Goal: Task Accomplishment & Management: Use online tool/utility

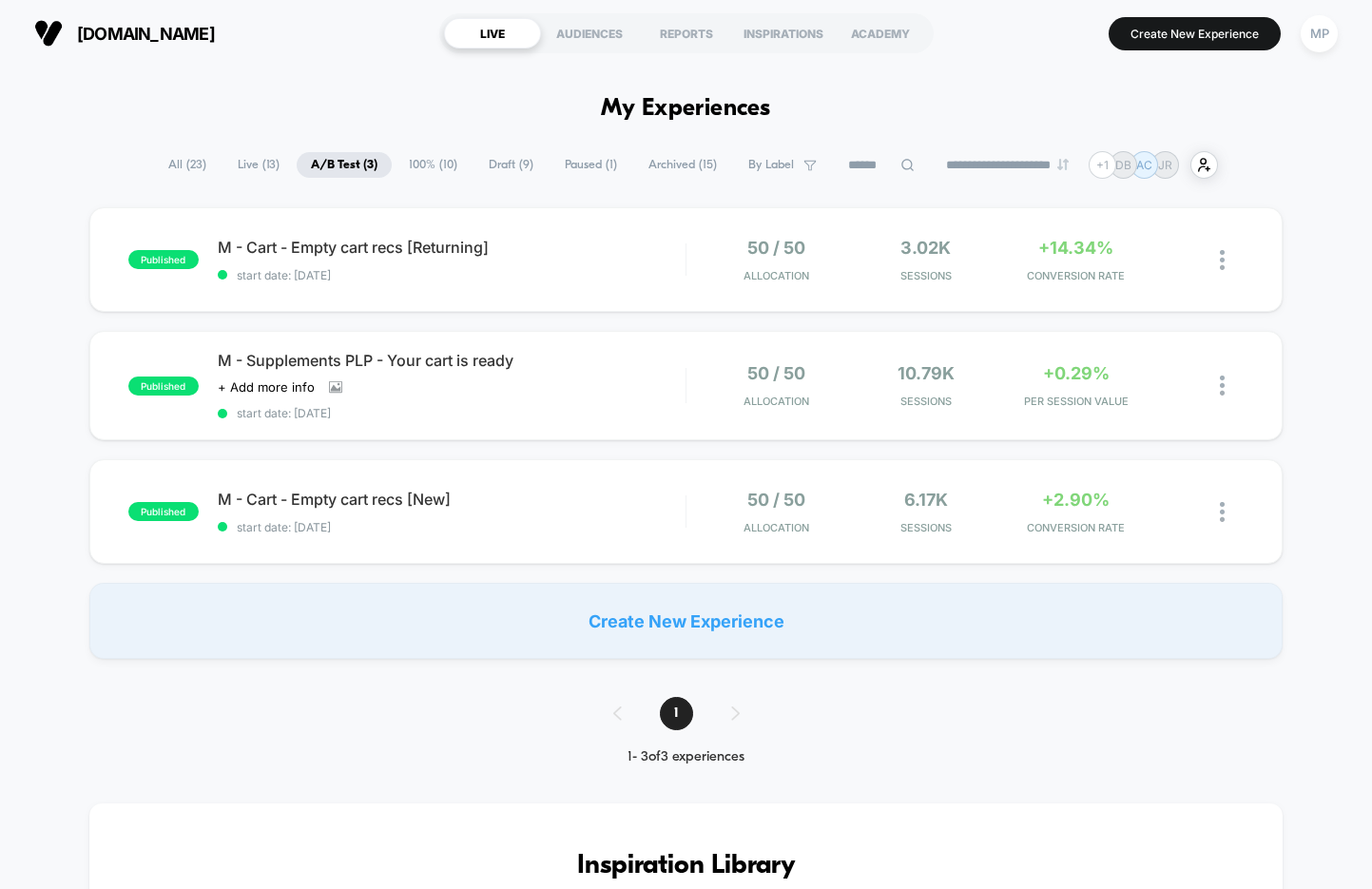
click at [178, 158] on span "All ( 23 )" at bounding box center [187, 165] width 66 height 26
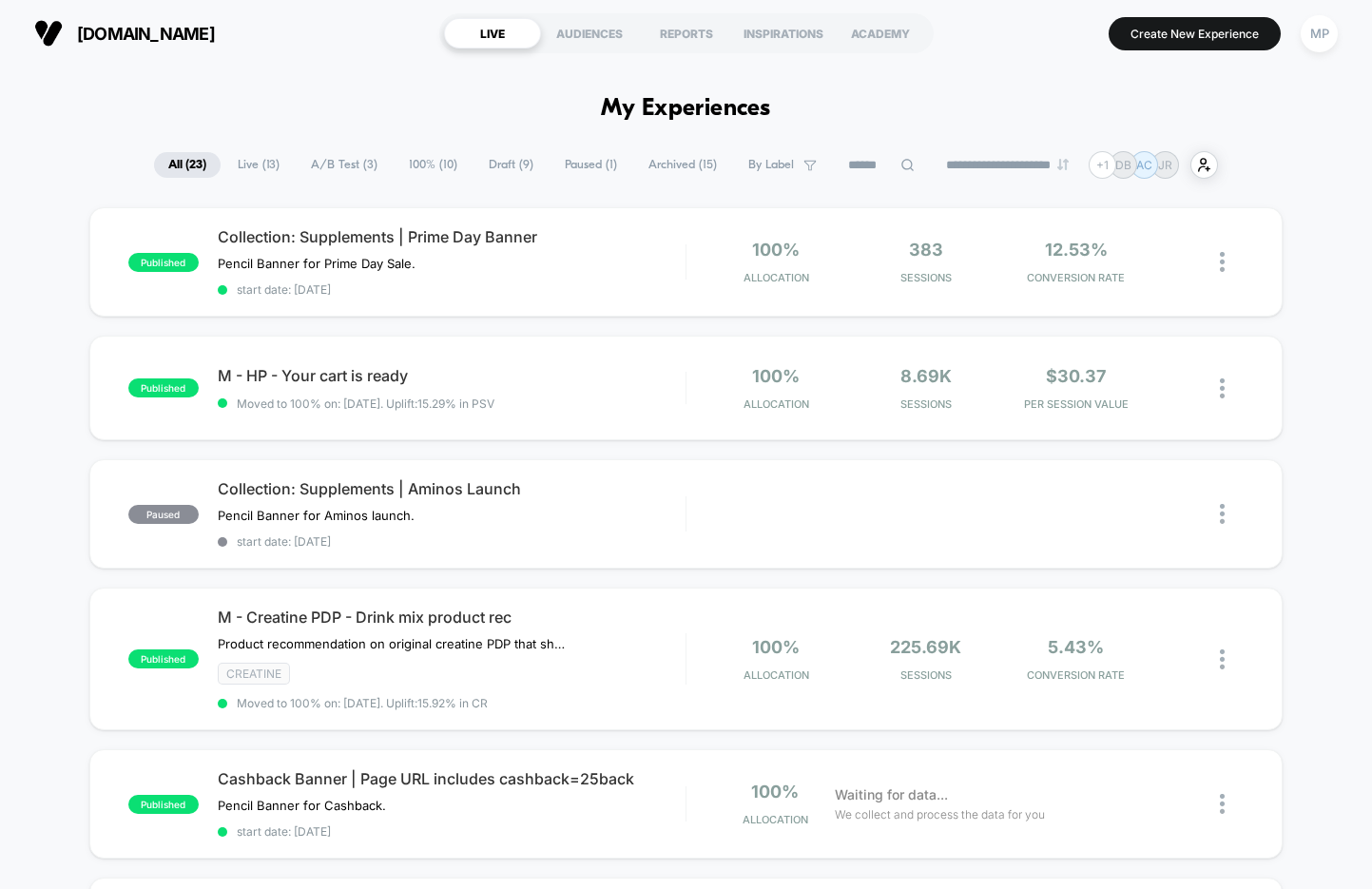
click at [310, 162] on span "A/B Test ( 3 )" at bounding box center [344, 165] width 95 height 26
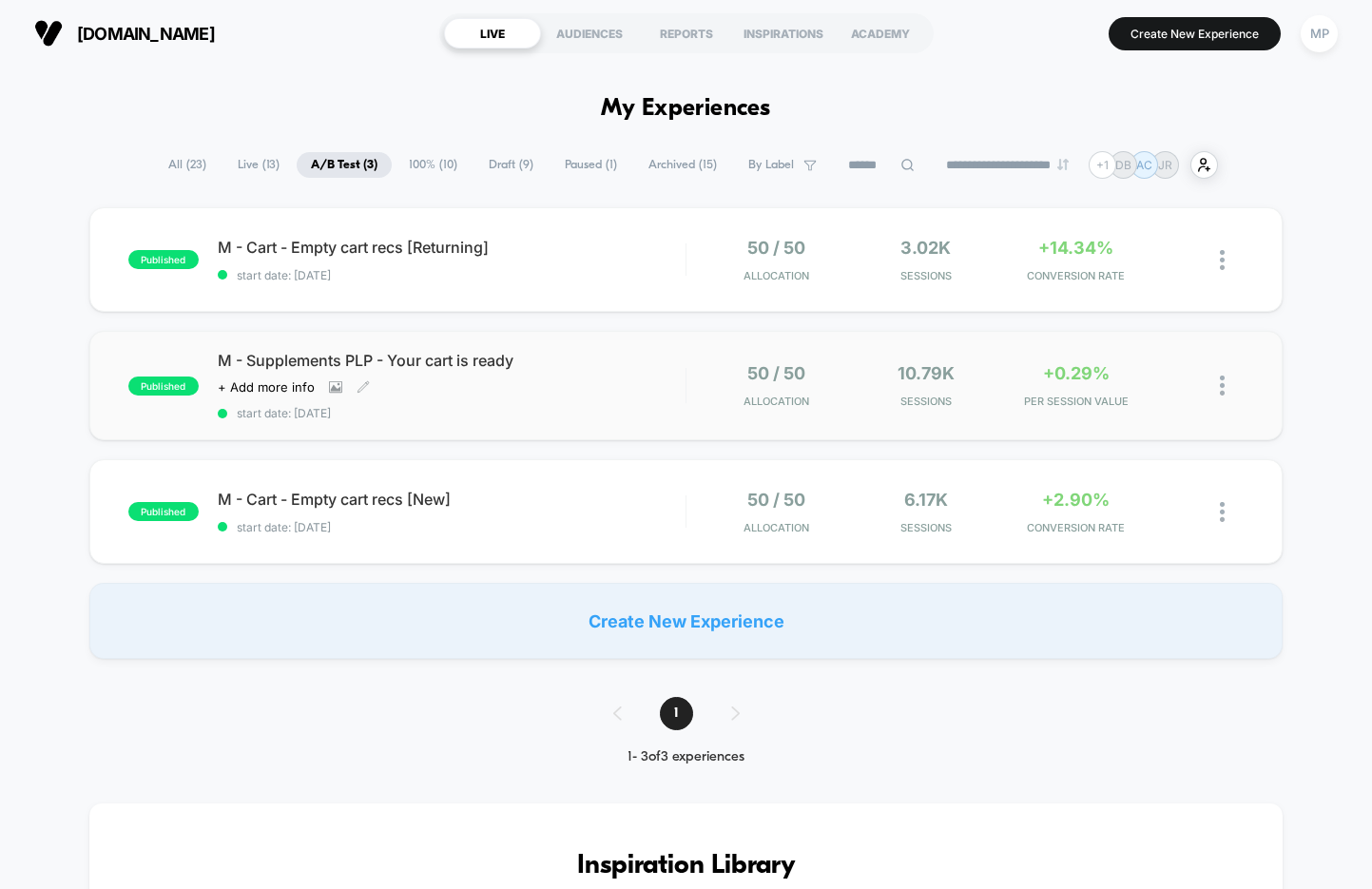
click at [433, 414] on span "start date: 8/21/2025" at bounding box center [451, 413] width 468 height 14
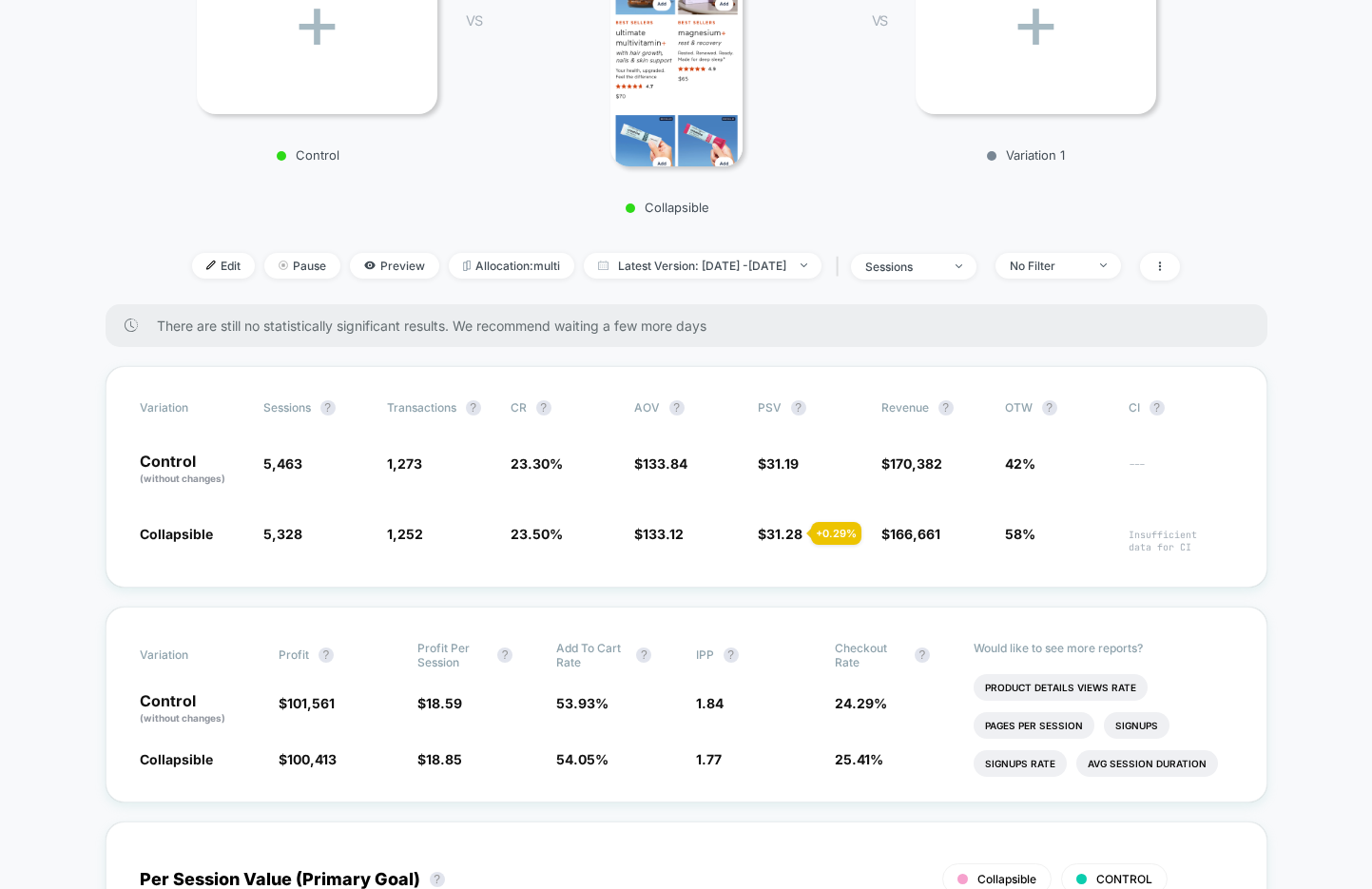
scroll to position [376, 0]
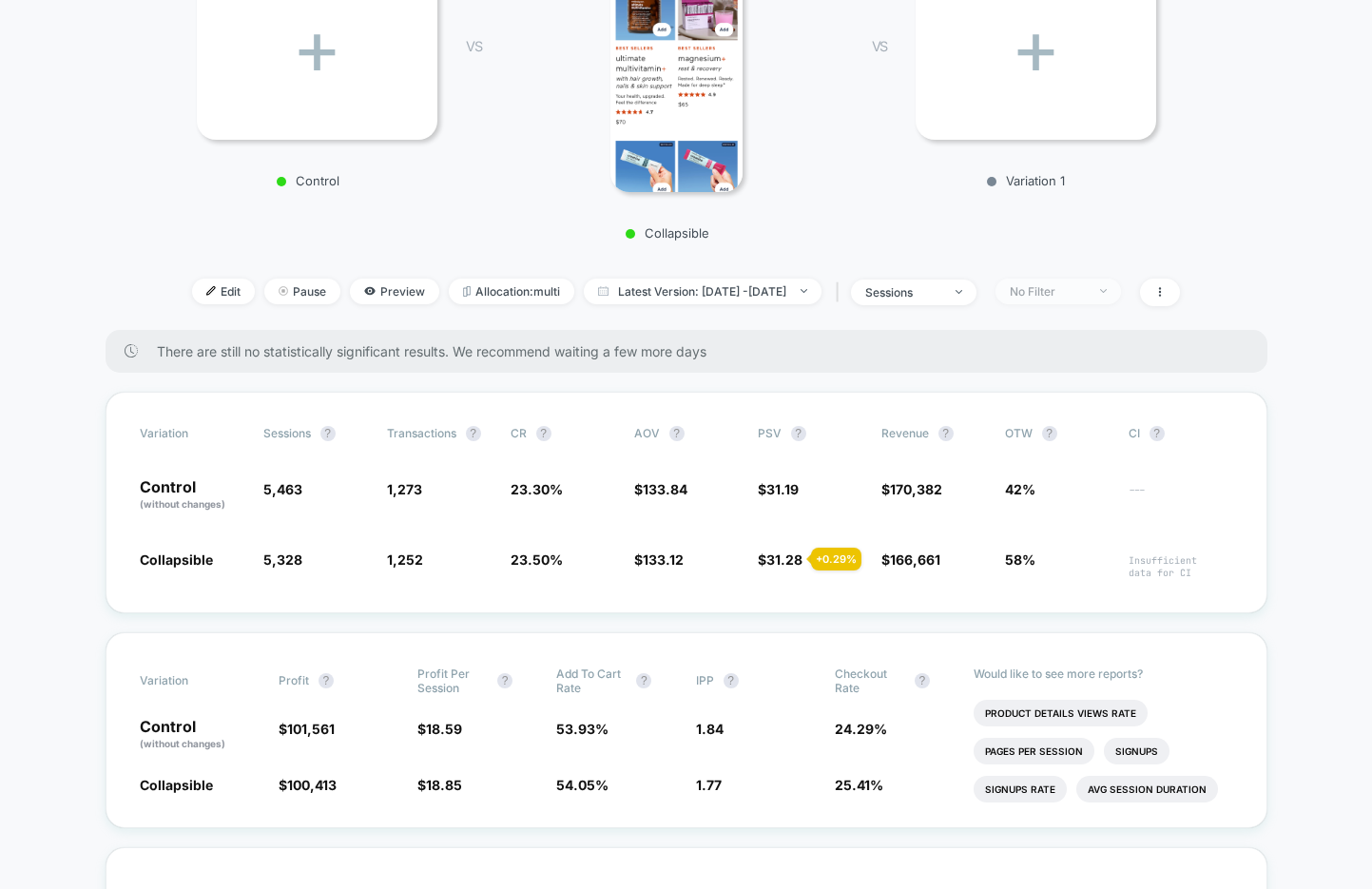
click at [1066, 302] on span "No Filter" at bounding box center [1058, 292] width 126 height 26
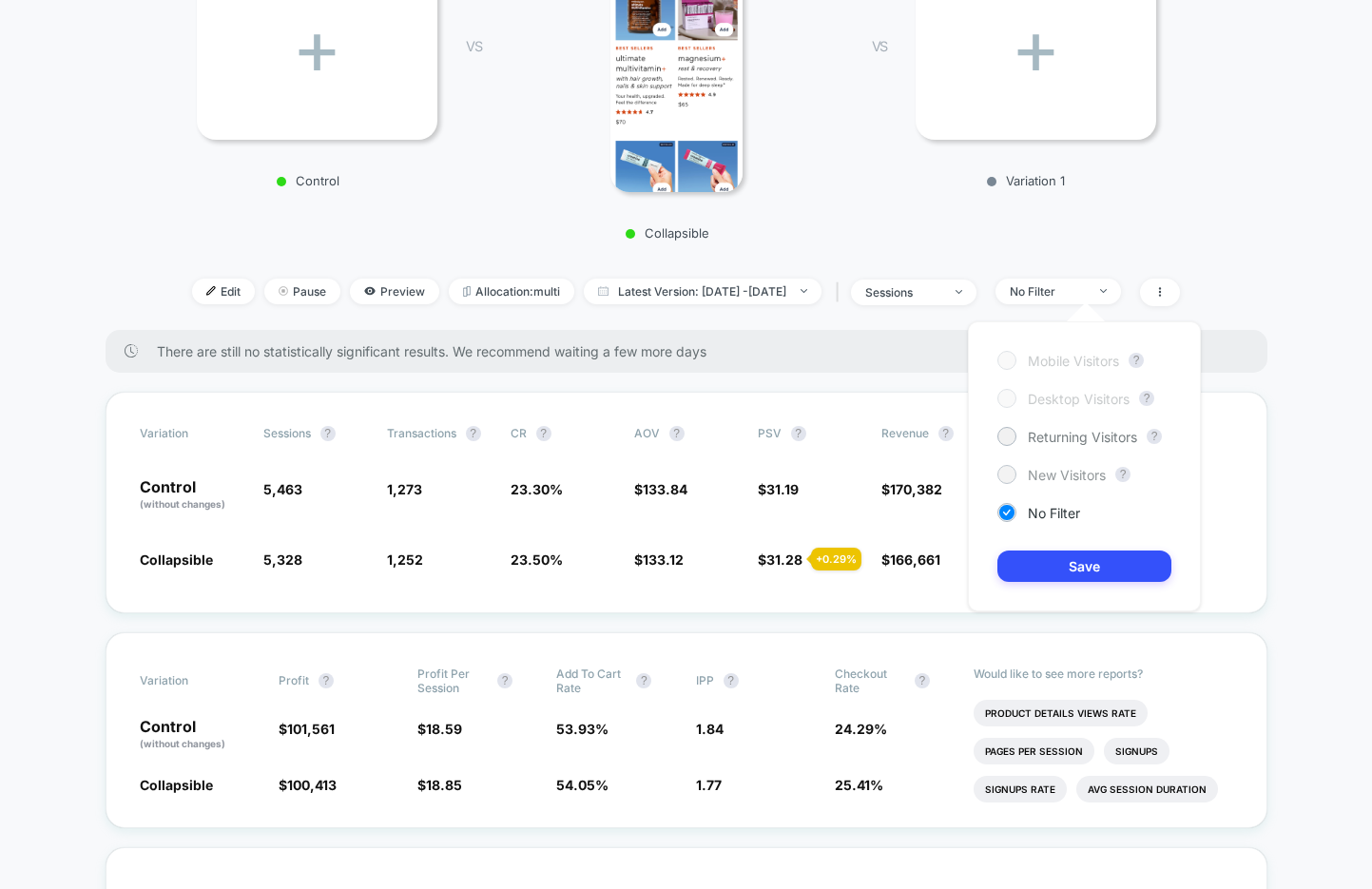
click at [1080, 467] on span "New Visitors" at bounding box center [1067, 475] width 78 height 16
click at [1051, 561] on button "Save" at bounding box center [1084, 567] width 174 height 32
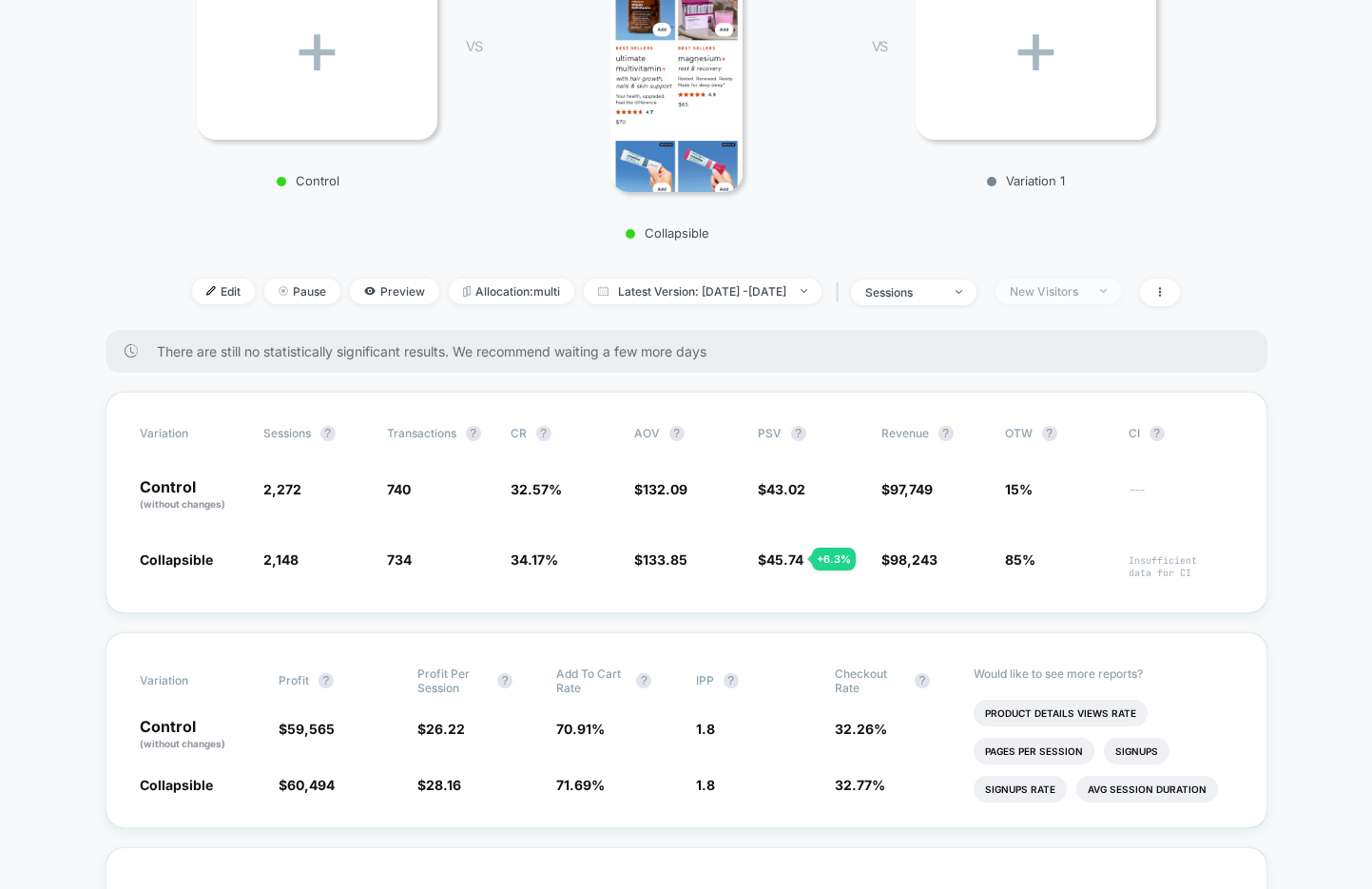
click at [1076, 290] on div "New Visitors" at bounding box center [1047, 292] width 76 height 14
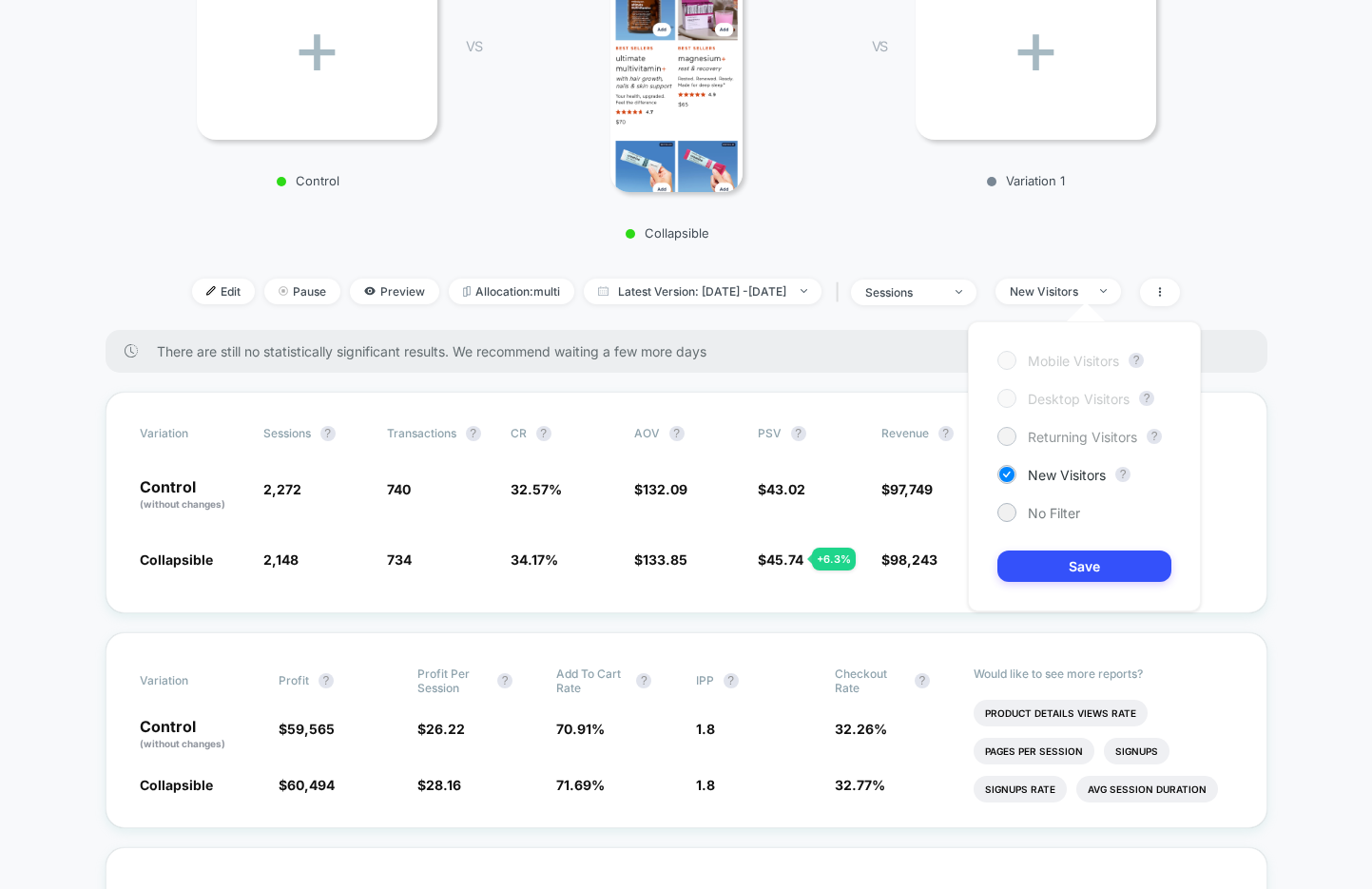
click at [1039, 441] on span "Returning Visitors" at bounding box center [1082, 437] width 110 height 16
click at [1058, 571] on button "Save" at bounding box center [1084, 567] width 174 height 32
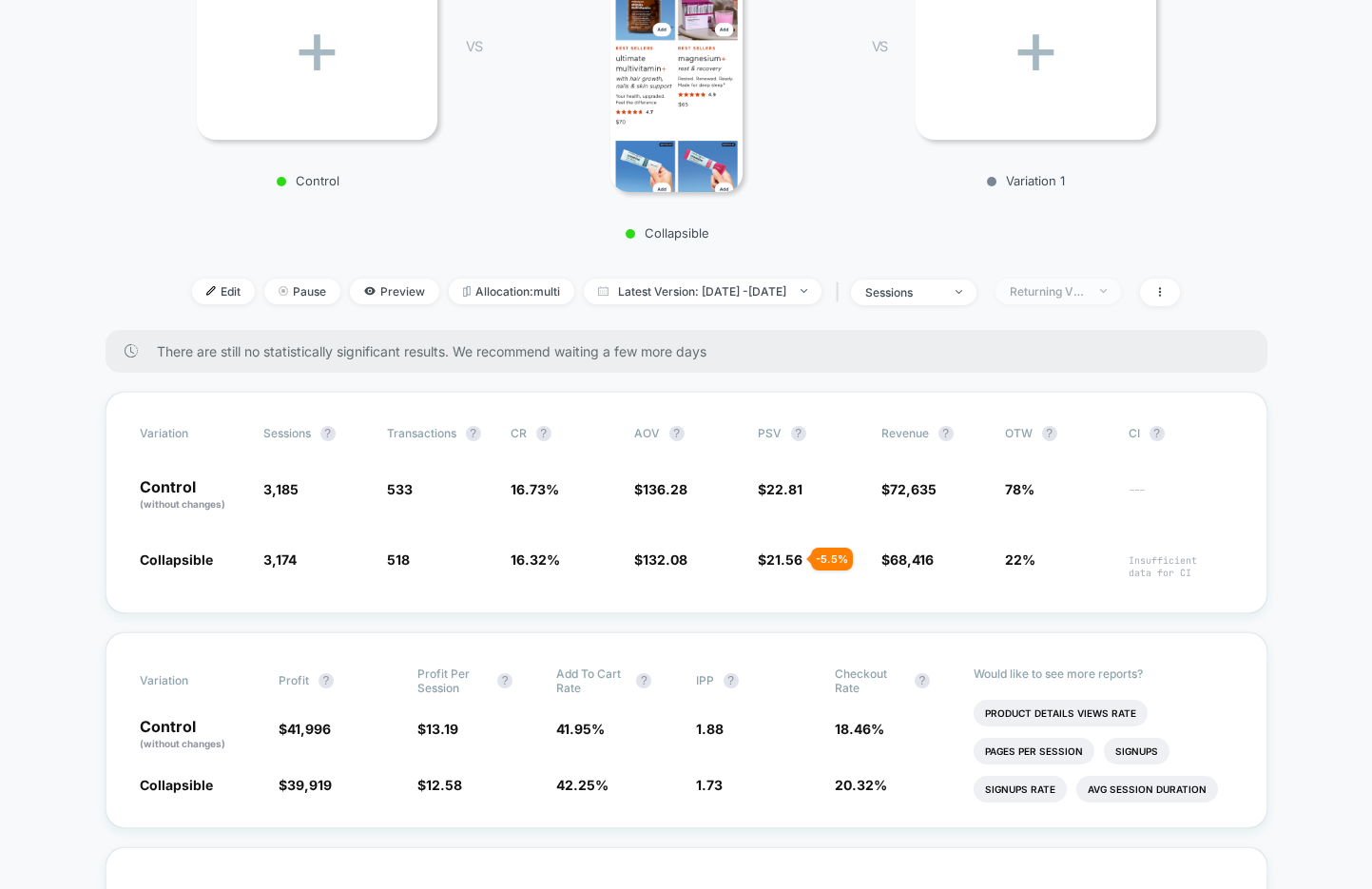
click at [1072, 288] on div "Returning Visitors" at bounding box center [1047, 292] width 76 height 14
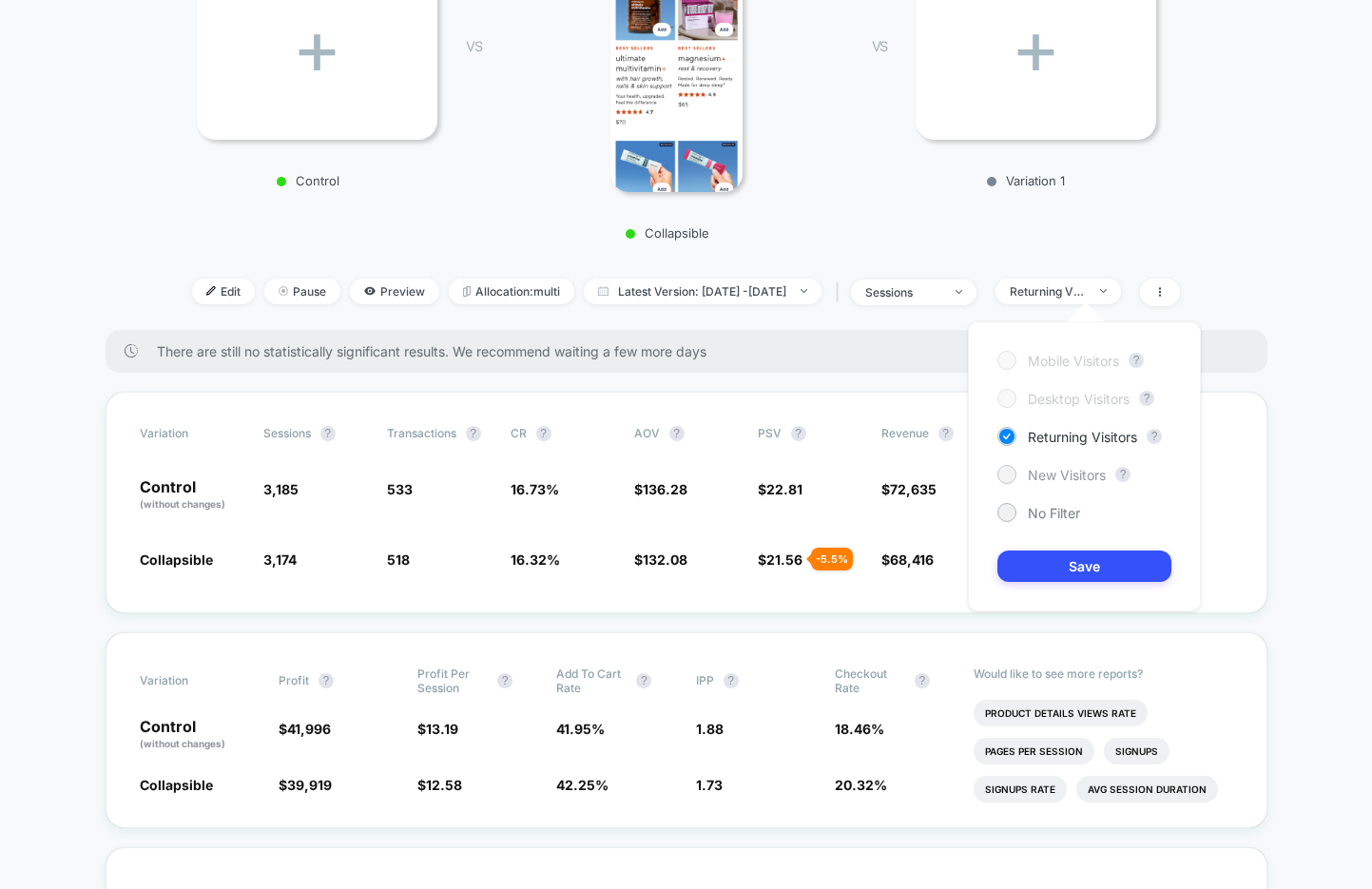
click at [1068, 472] on span "New Visitors" at bounding box center [1067, 475] width 78 height 16
click at [1067, 568] on button "Save" at bounding box center [1084, 567] width 174 height 32
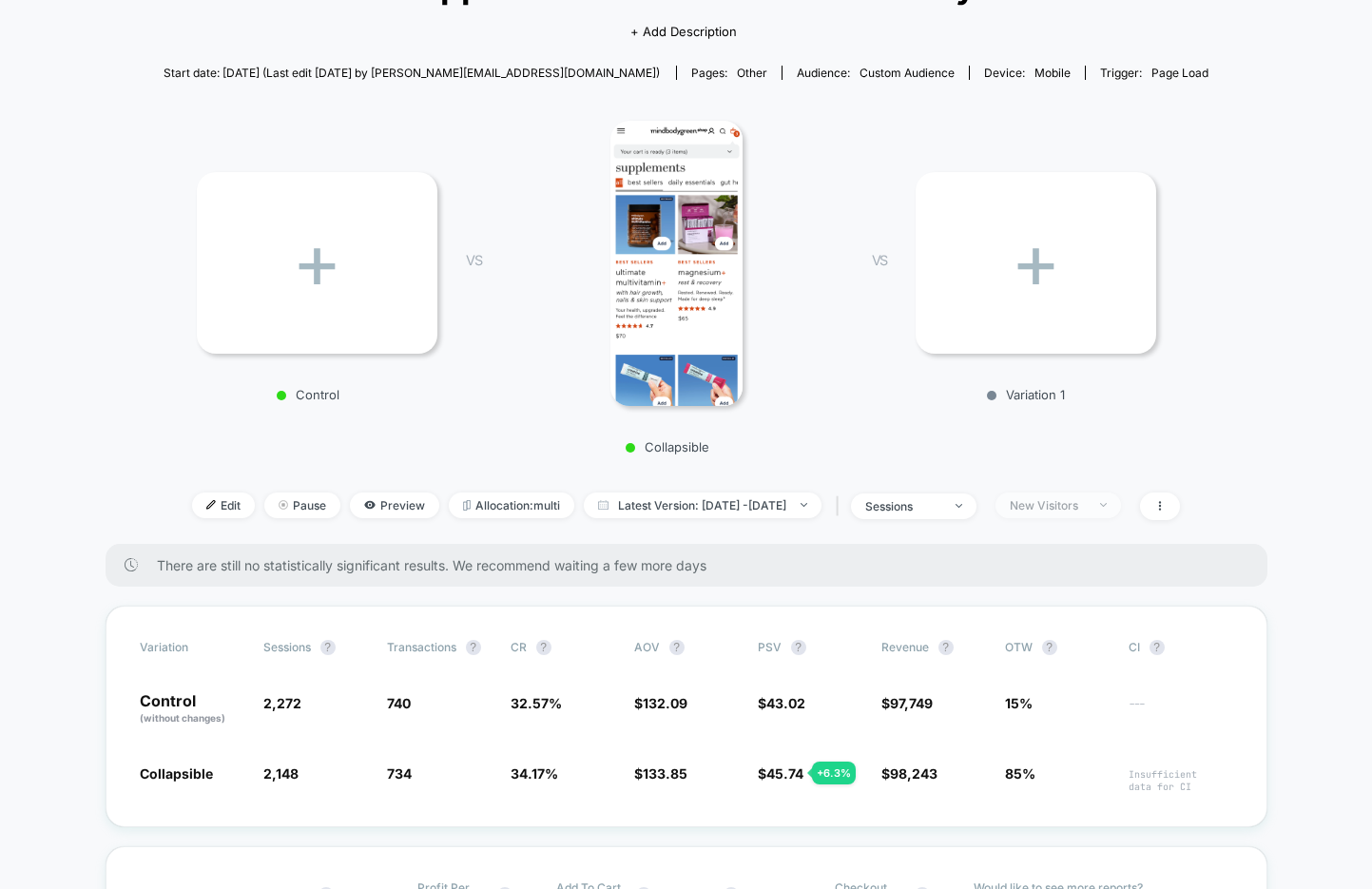
scroll to position [177, 0]
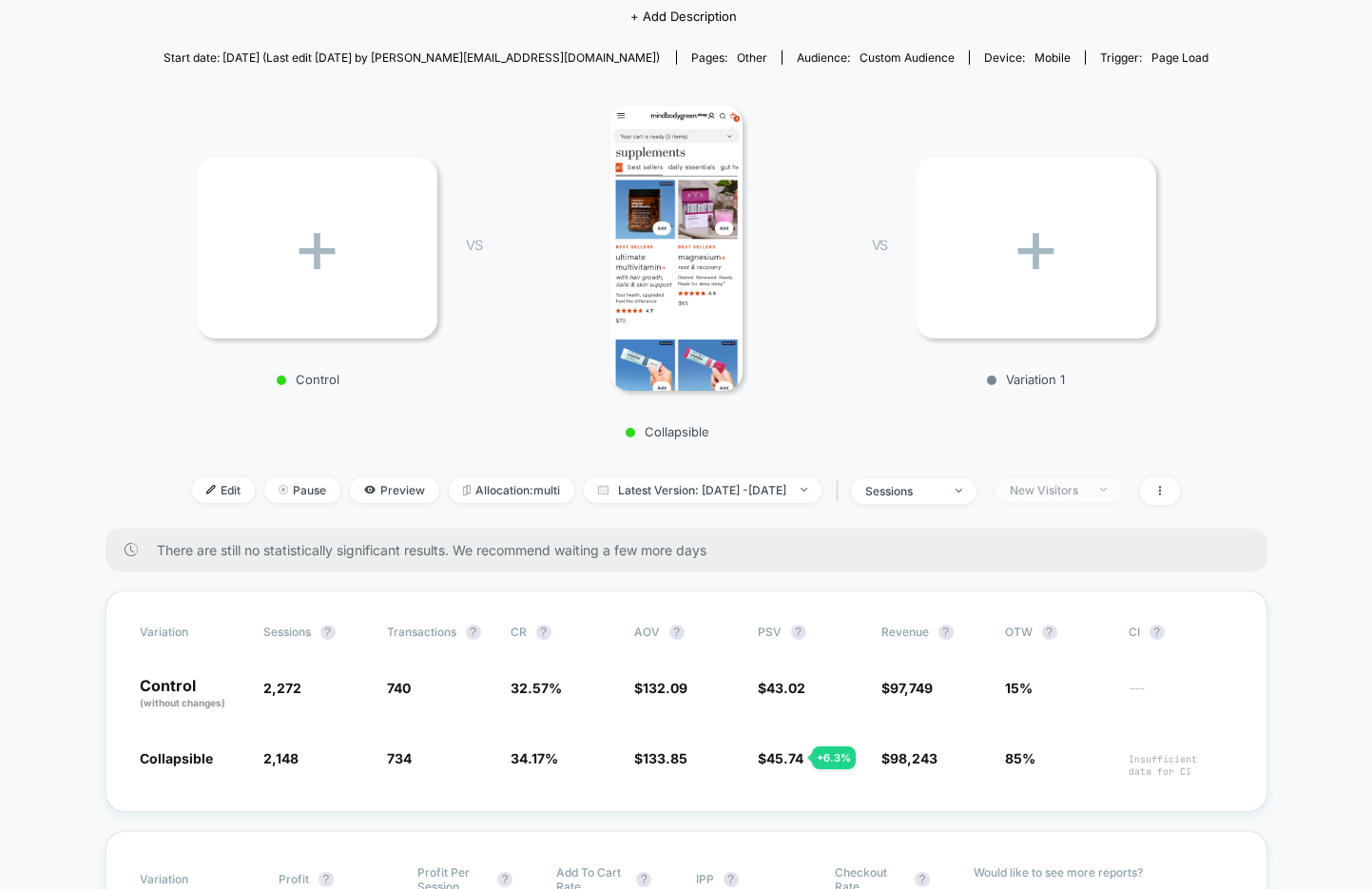
click at [1080, 481] on span "New Visitors" at bounding box center [1058, 490] width 126 height 26
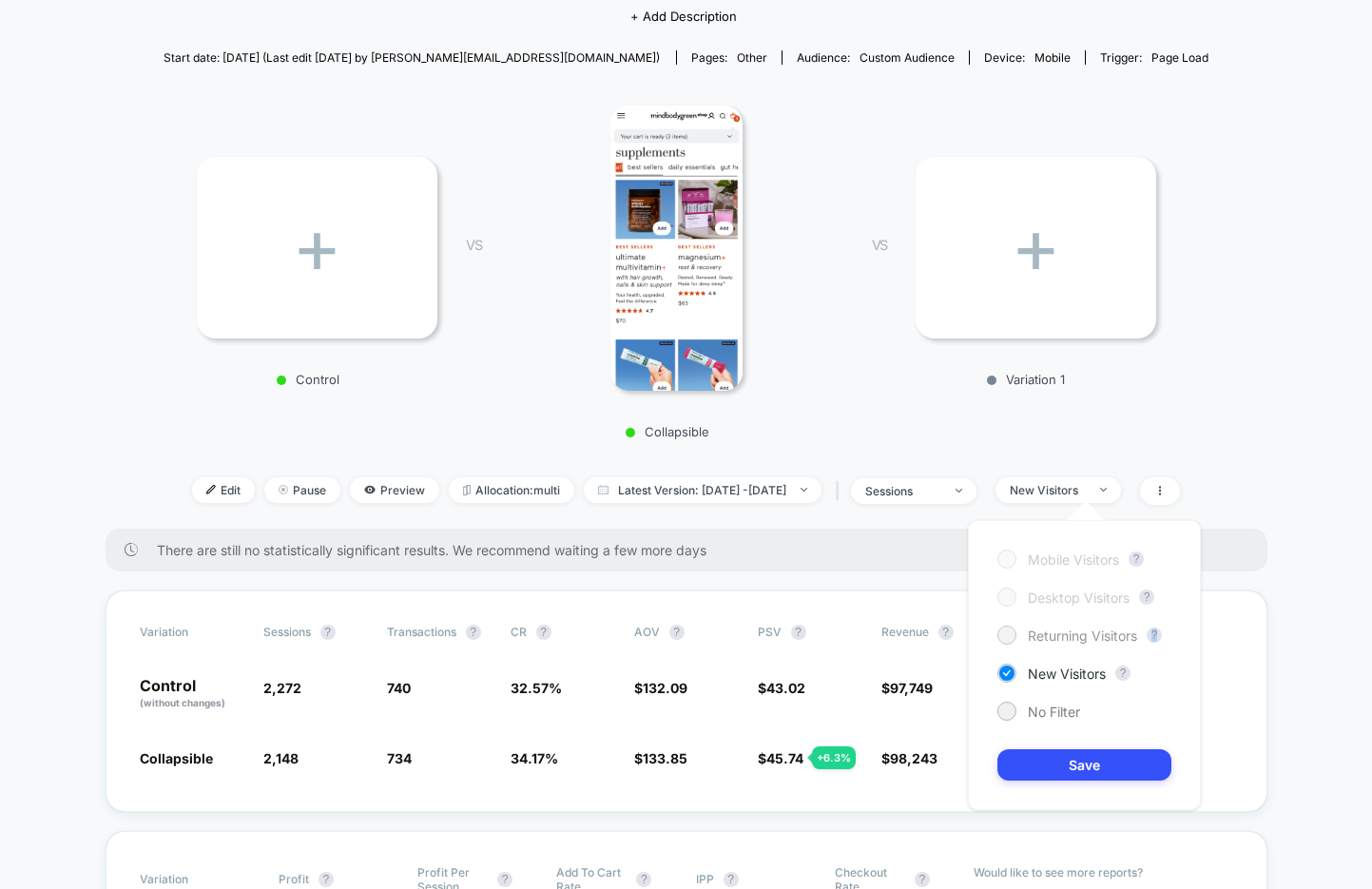
click at [1033, 644] on div "Mobile Visitors ? Desktop Visitors ? Returning Visitors ? New Visitors ? No Fil…" at bounding box center [1084, 665] width 233 height 290
click at [1052, 640] on span "Returning Visitors" at bounding box center [1082, 636] width 110 height 16
click at [1048, 758] on button "Save" at bounding box center [1084, 765] width 174 height 32
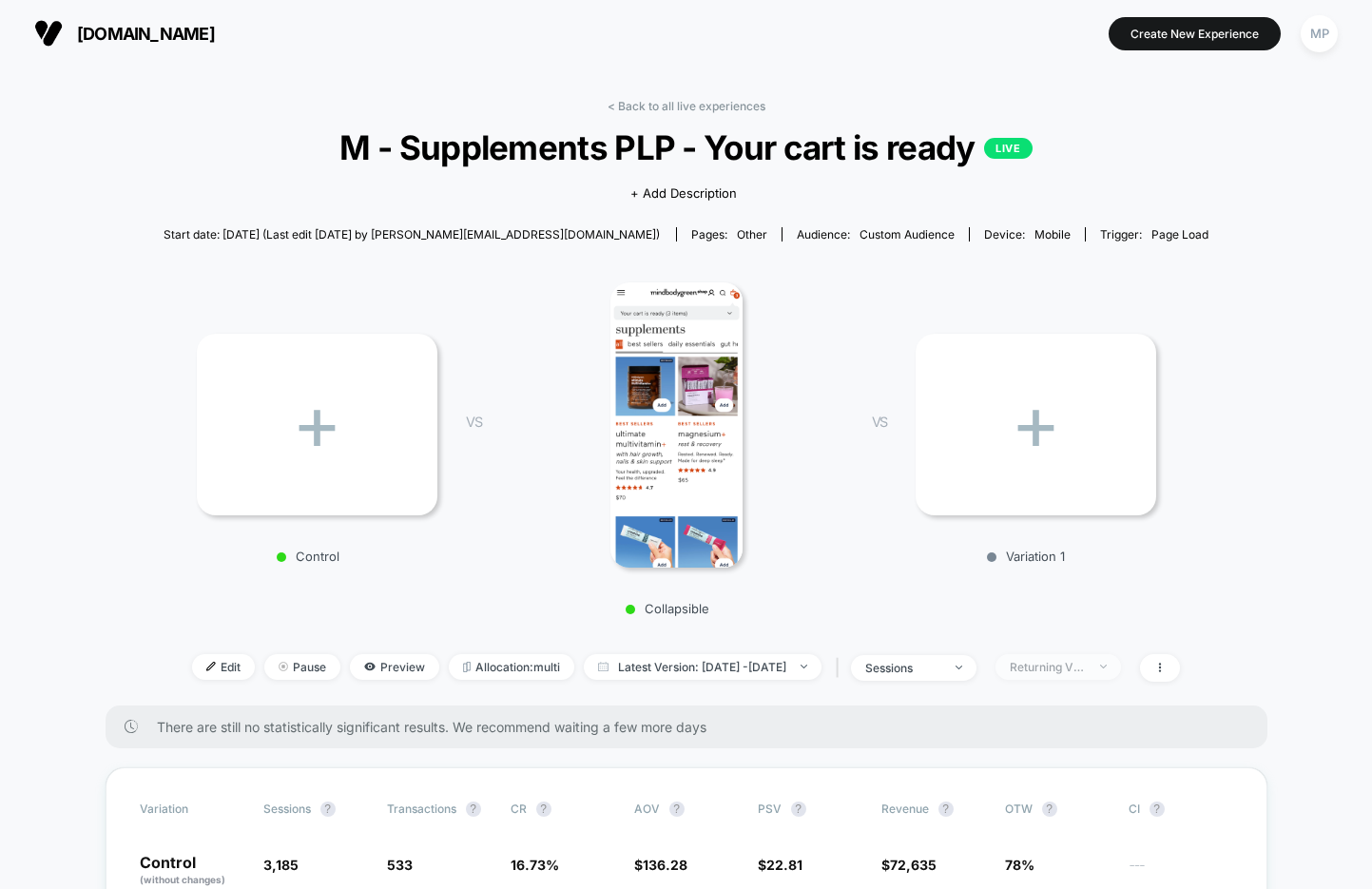
click at [1058, 664] on div "Returning Visitors" at bounding box center [1047, 667] width 76 height 14
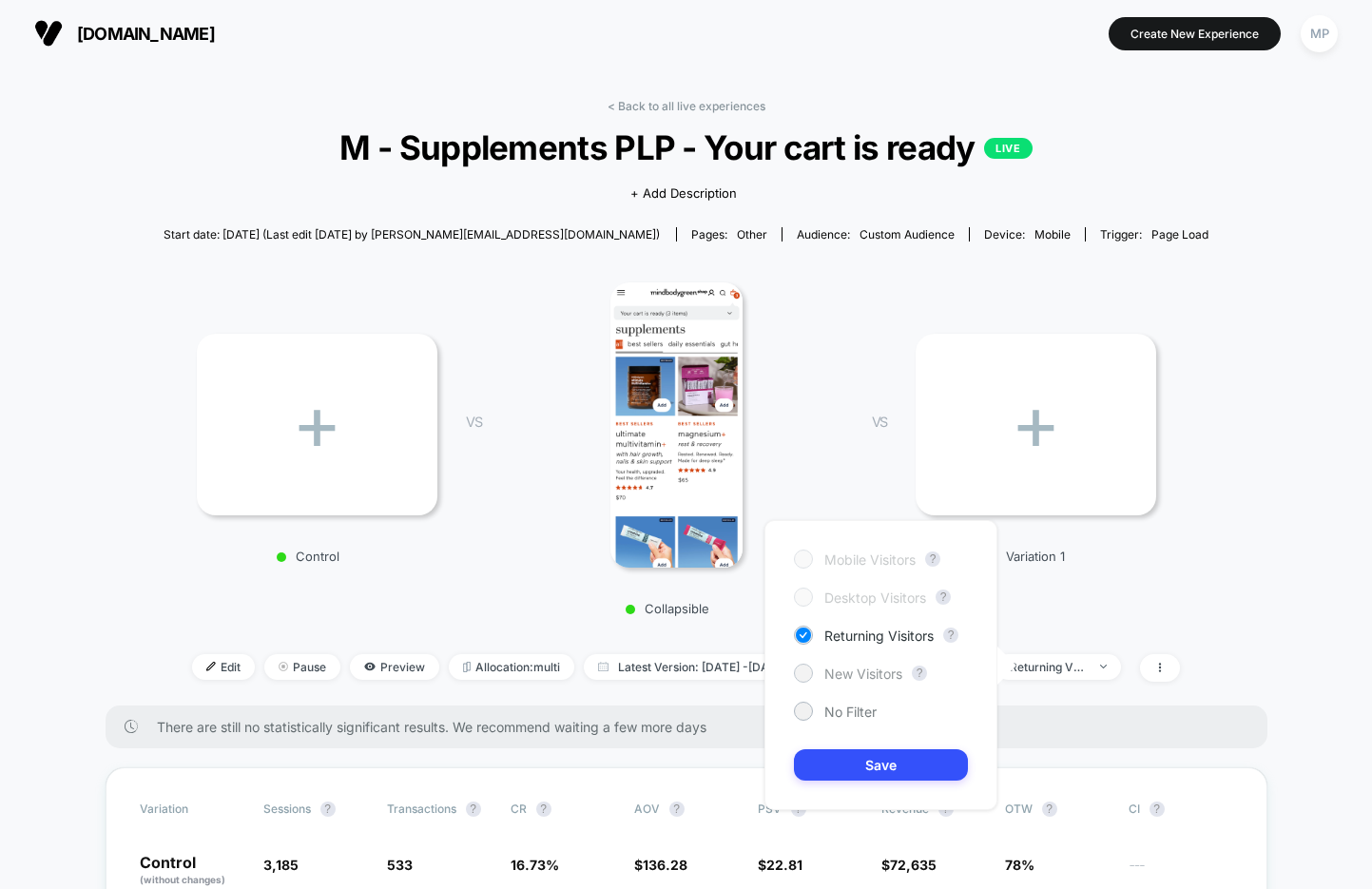
click at [866, 675] on span "New Visitors" at bounding box center [863, 673] width 78 height 16
click at [847, 760] on button "Save" at bounding box center [881, 765] width 174 height 32
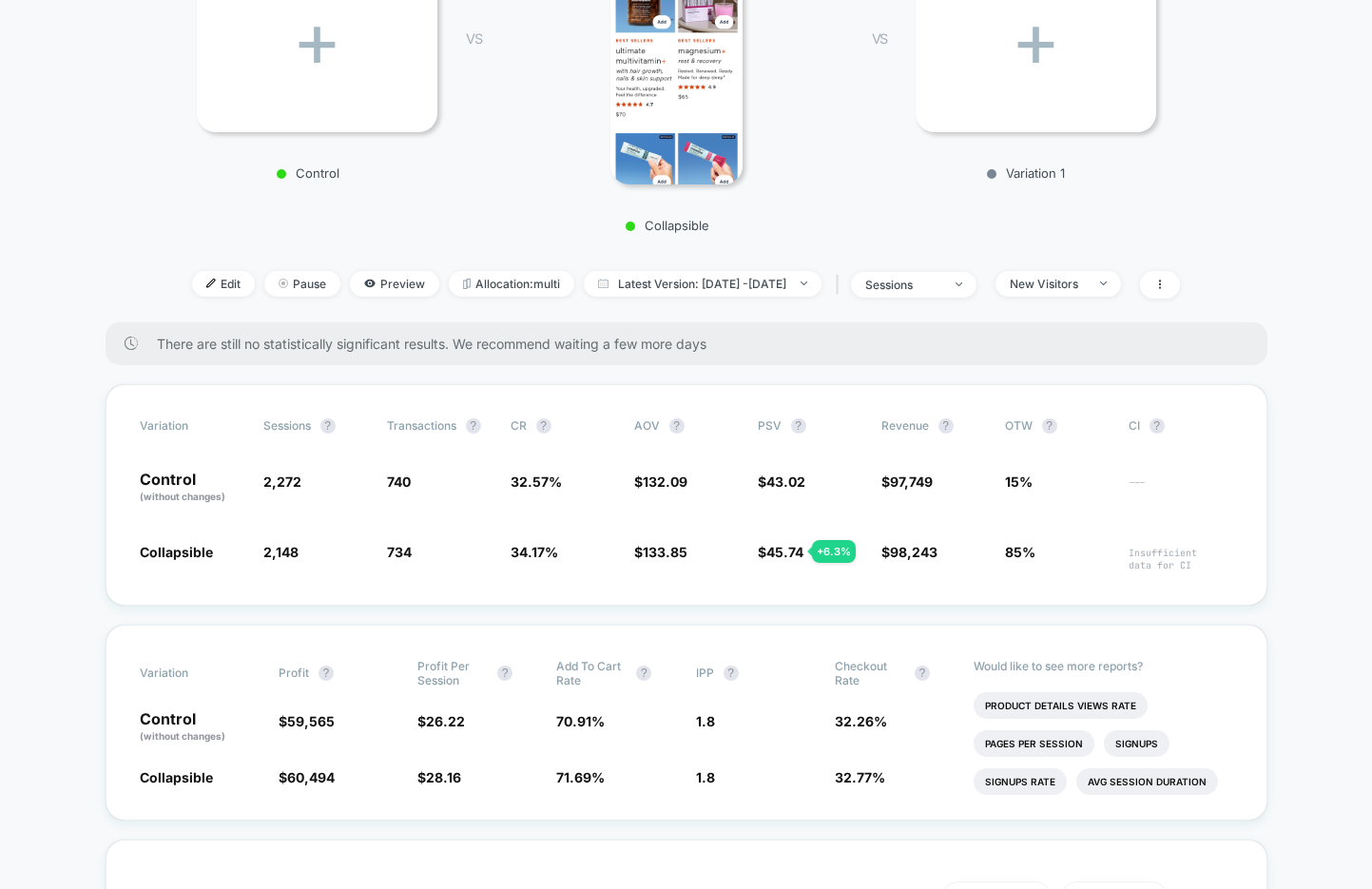
scroll to position [386, 0]
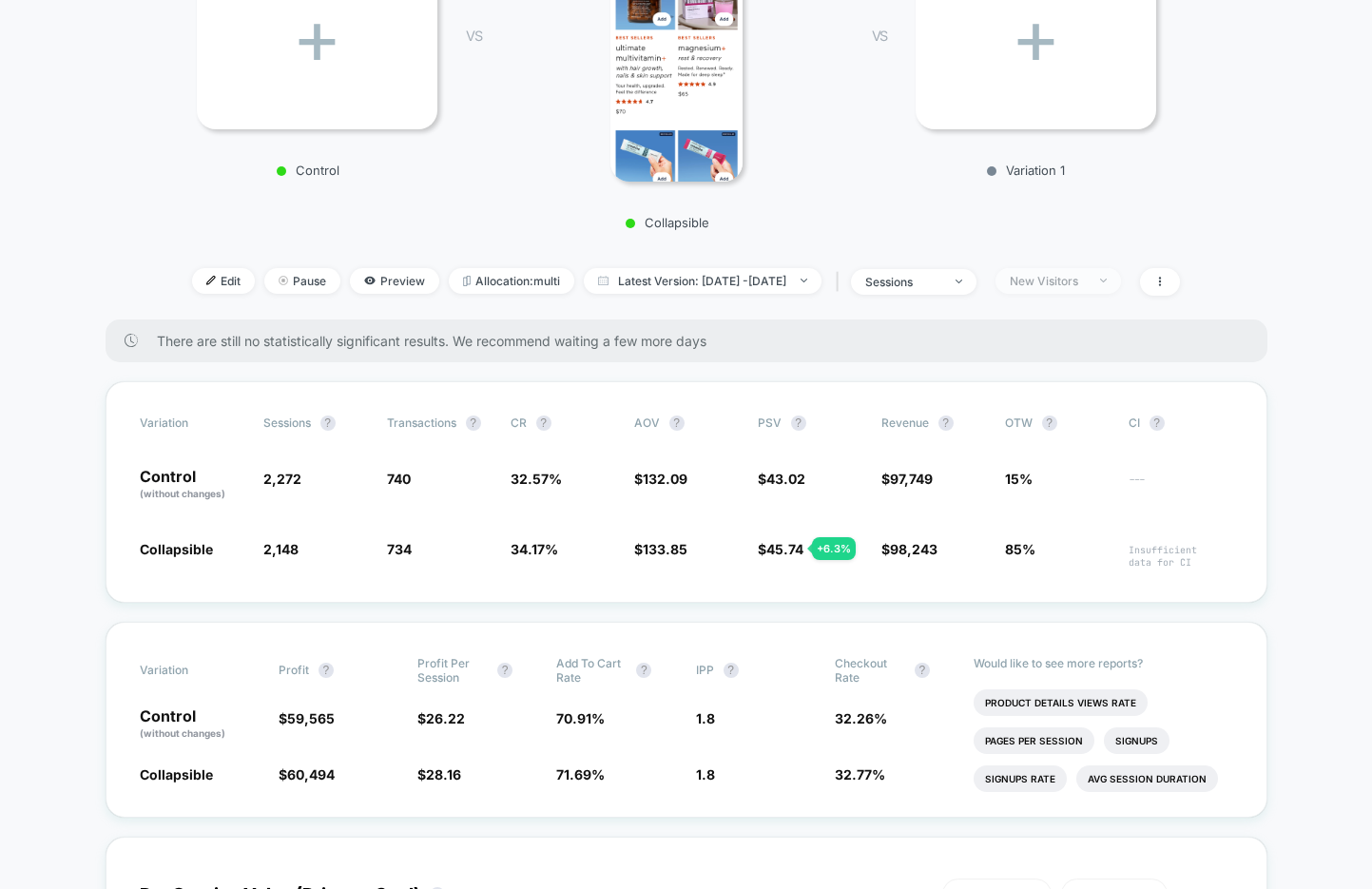
click at [1074, 268] on span "New Visitors" at bounding box center [1058, 281] width 126 height 26
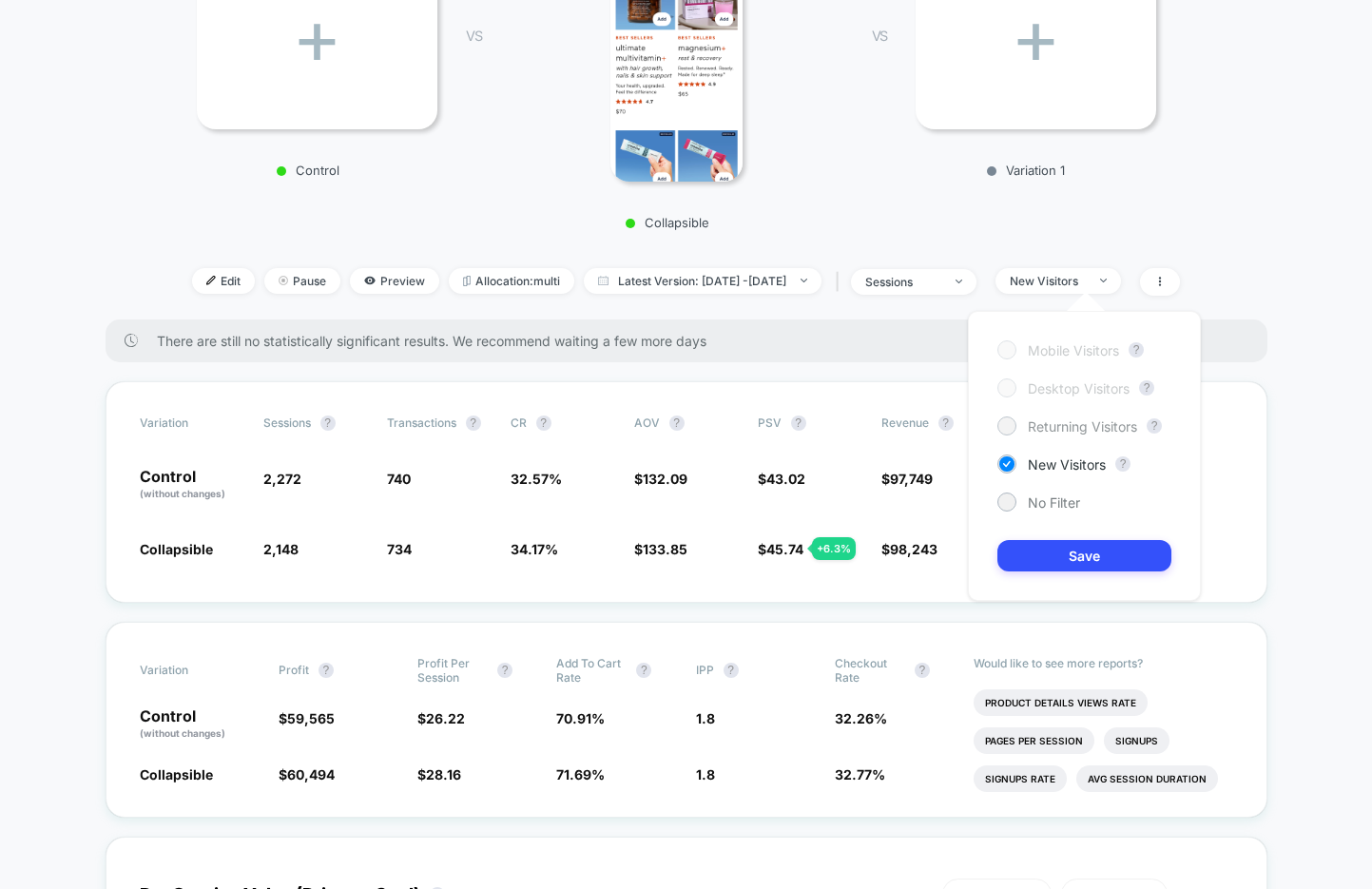
click at [1052, 418] on span "Returning Visitors" at bounding box center [1082, 426] width 110 height 16
click at [1071, 545] on button "Save" at bounding box center [1084, 556] width 174 height 32
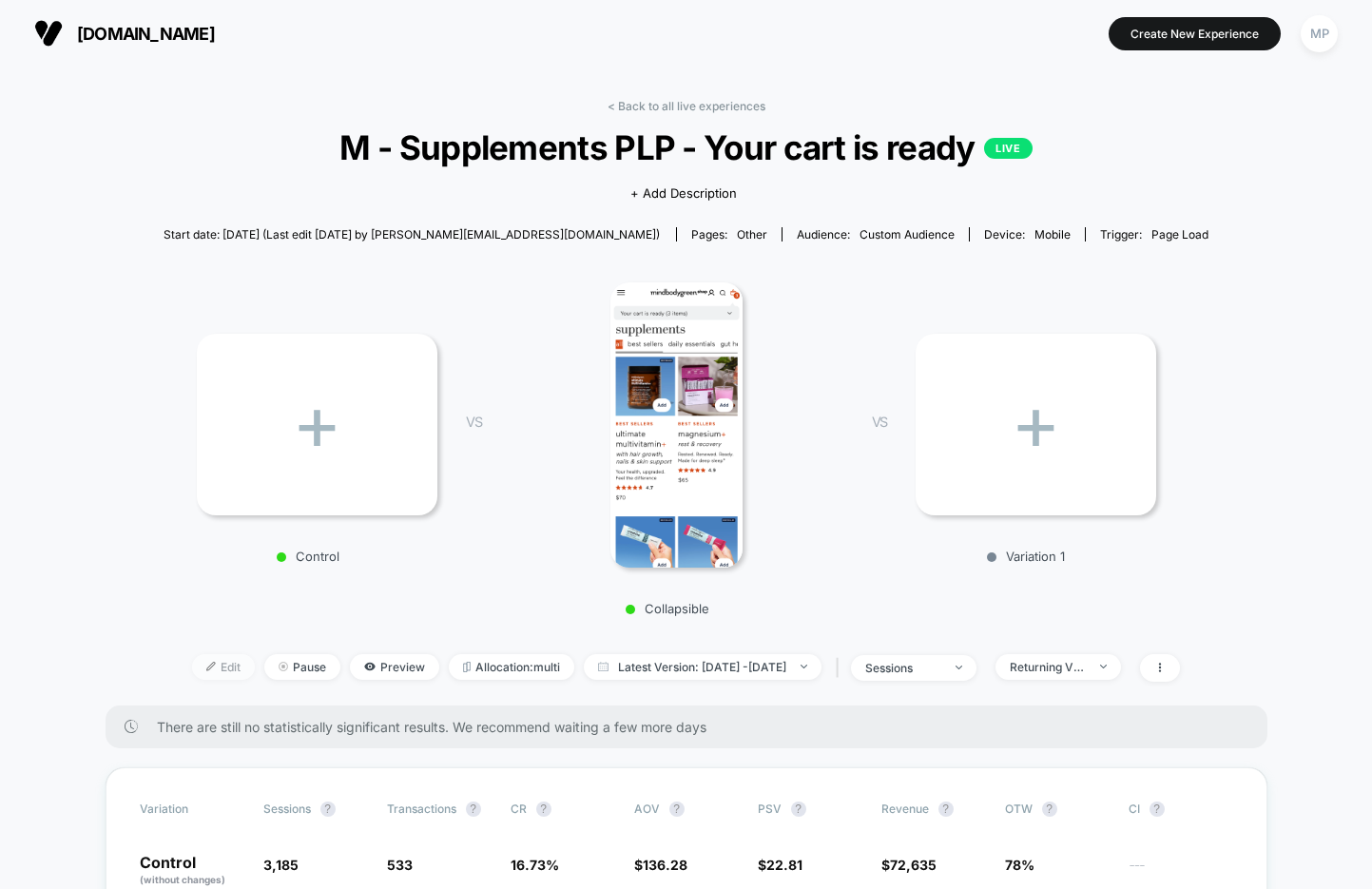
click at [215, 667] on div at bounding box center [217, 667] width 5 height 1
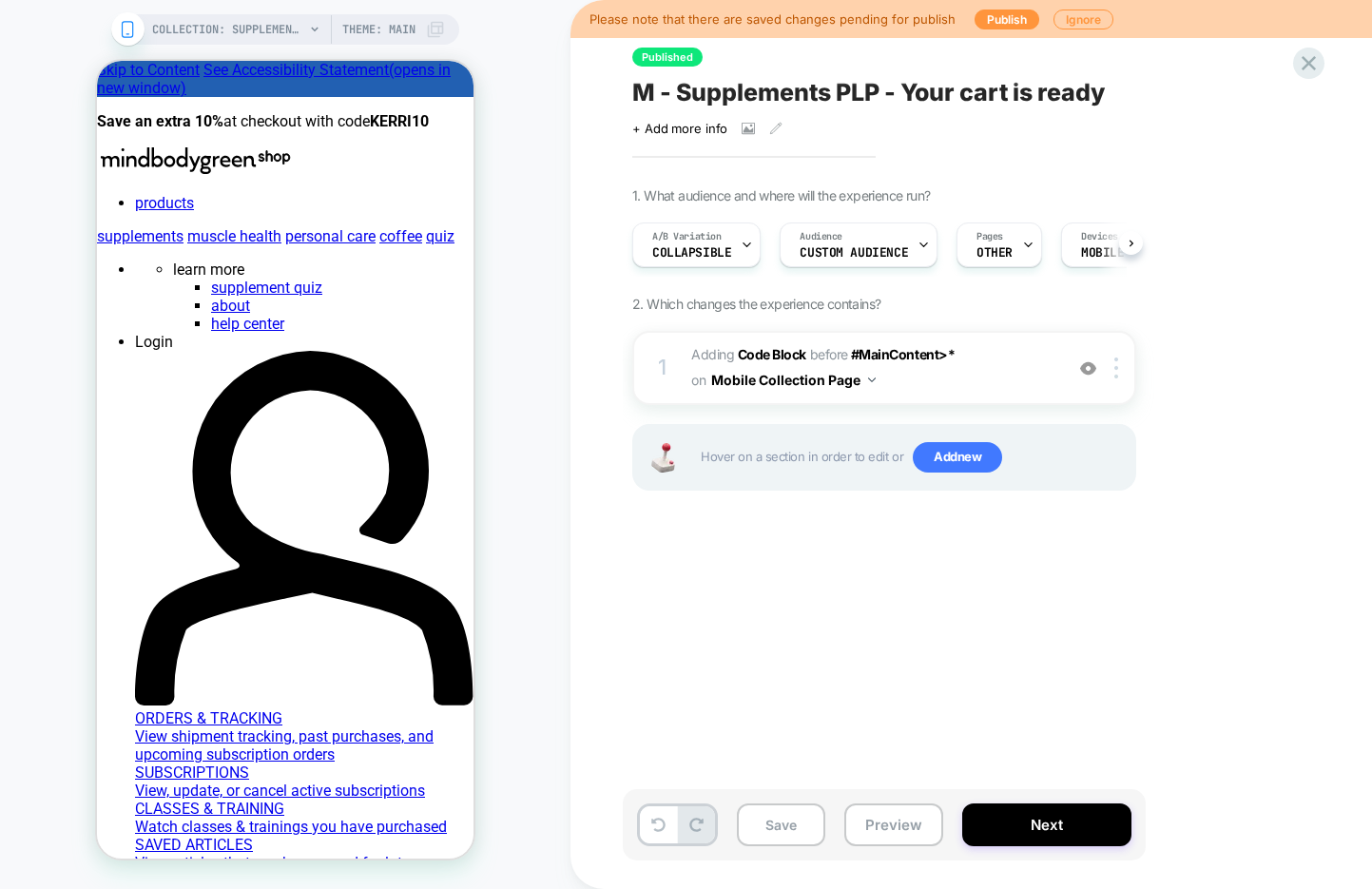
scroll to position [0, 1]
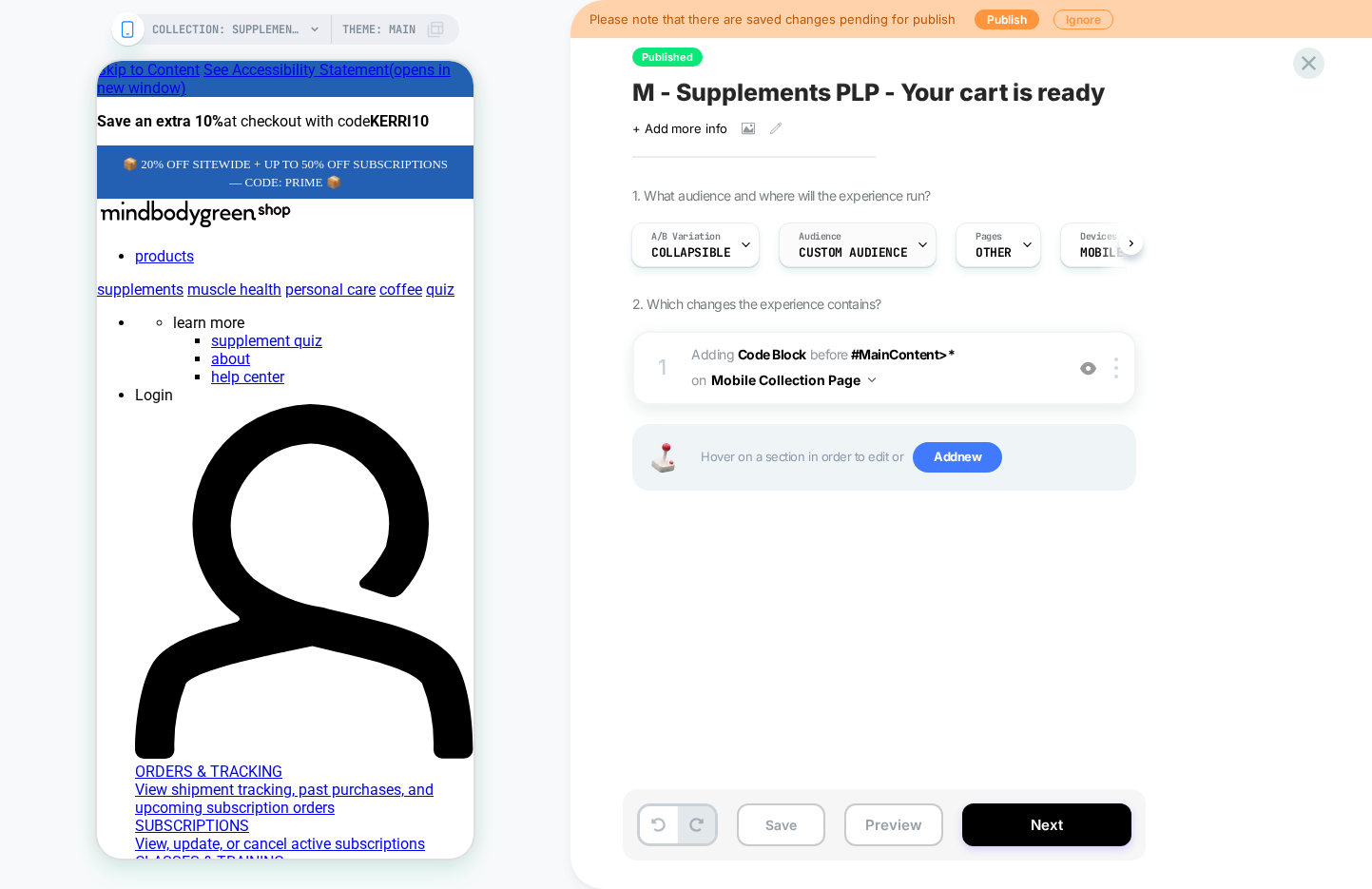
click at [885, 250] on span "Custom Audience" at bounding box center [853, 252] width 109 height 13
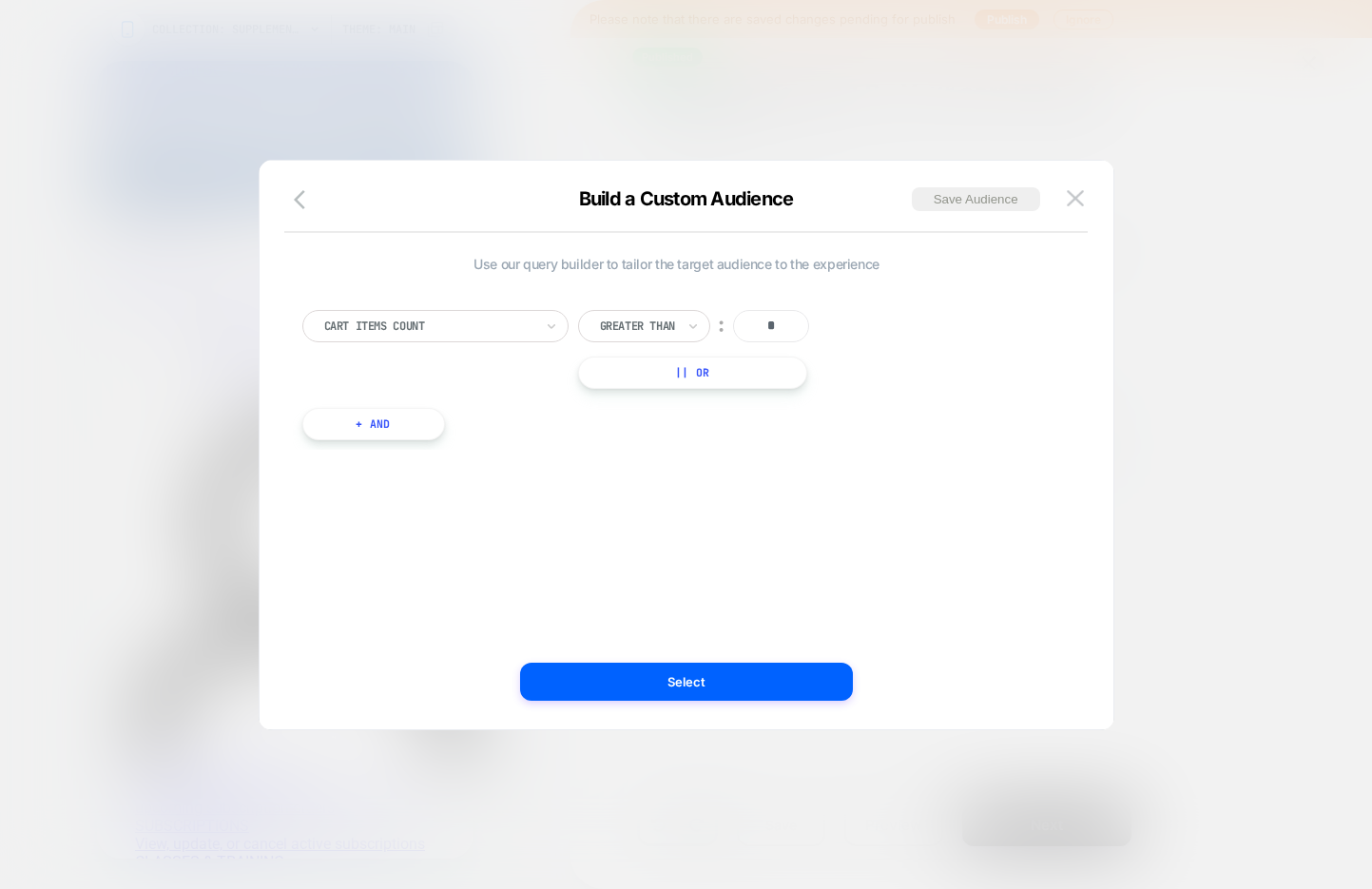
click at [386, 414] on button "+ And" at bounding box center [374, 424] width 142 height 33
click at [505, 439] on div at bounding box center [476, 443] width 210 height 17
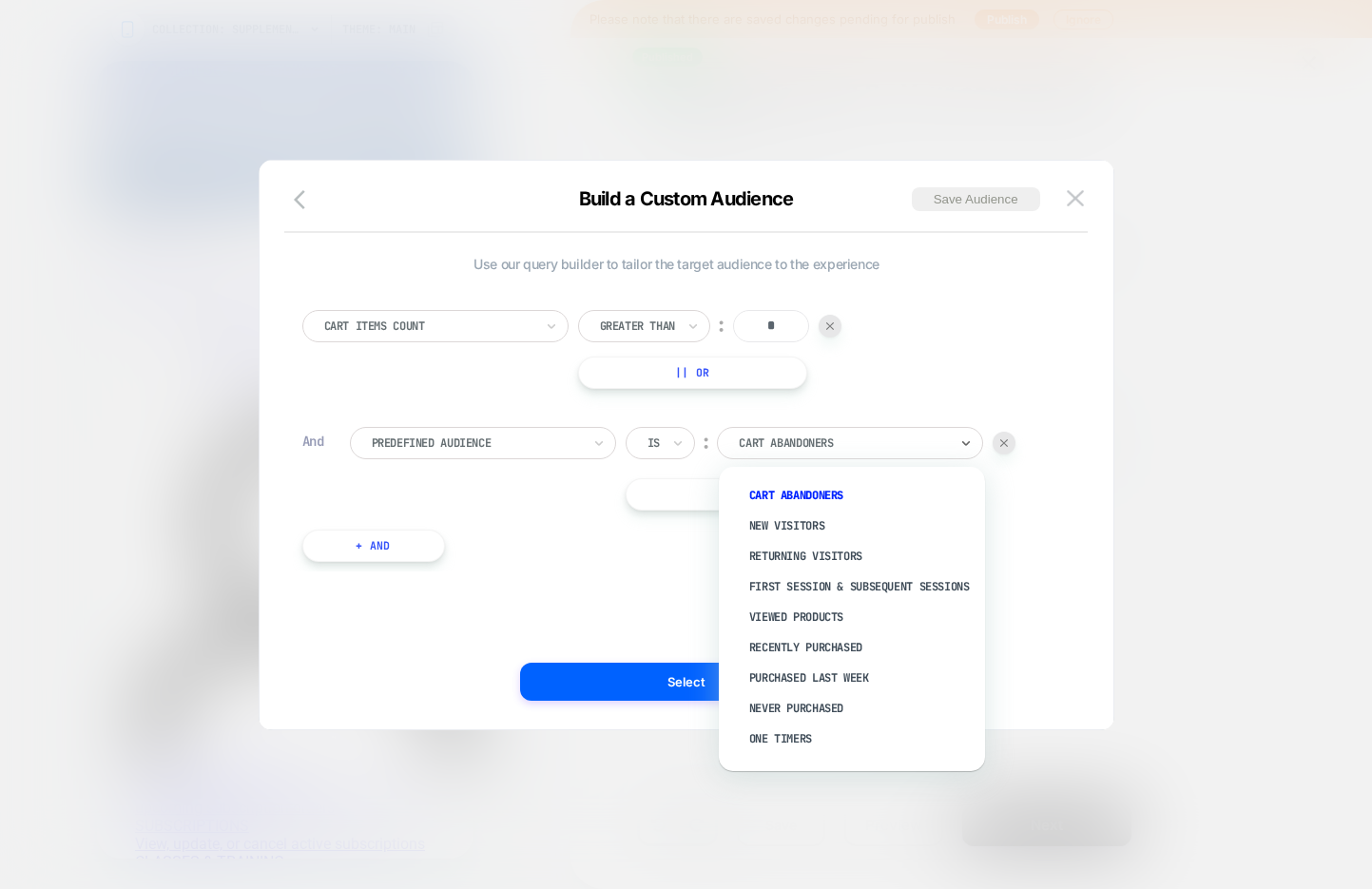
click at [789, 438] on div at bounding box center [843, 443] width 210 height 17
click at [806, 526] on div "New Visitors" at bounding box center [861, 525] width 247 height 31
click at [798, 524] on div "Cart Items Count Greater Than ︰ * || Or And Predefined Audience Is ︰ option Pur…" at bounding box center [676, 426] width 768 height 290
click at [806, 520] on div "Cart Items Count Greater Than ︰ * || Or And Predefined Audience Is ︰ option Pur…" at bounding box center [676, 426] width 768 height 290
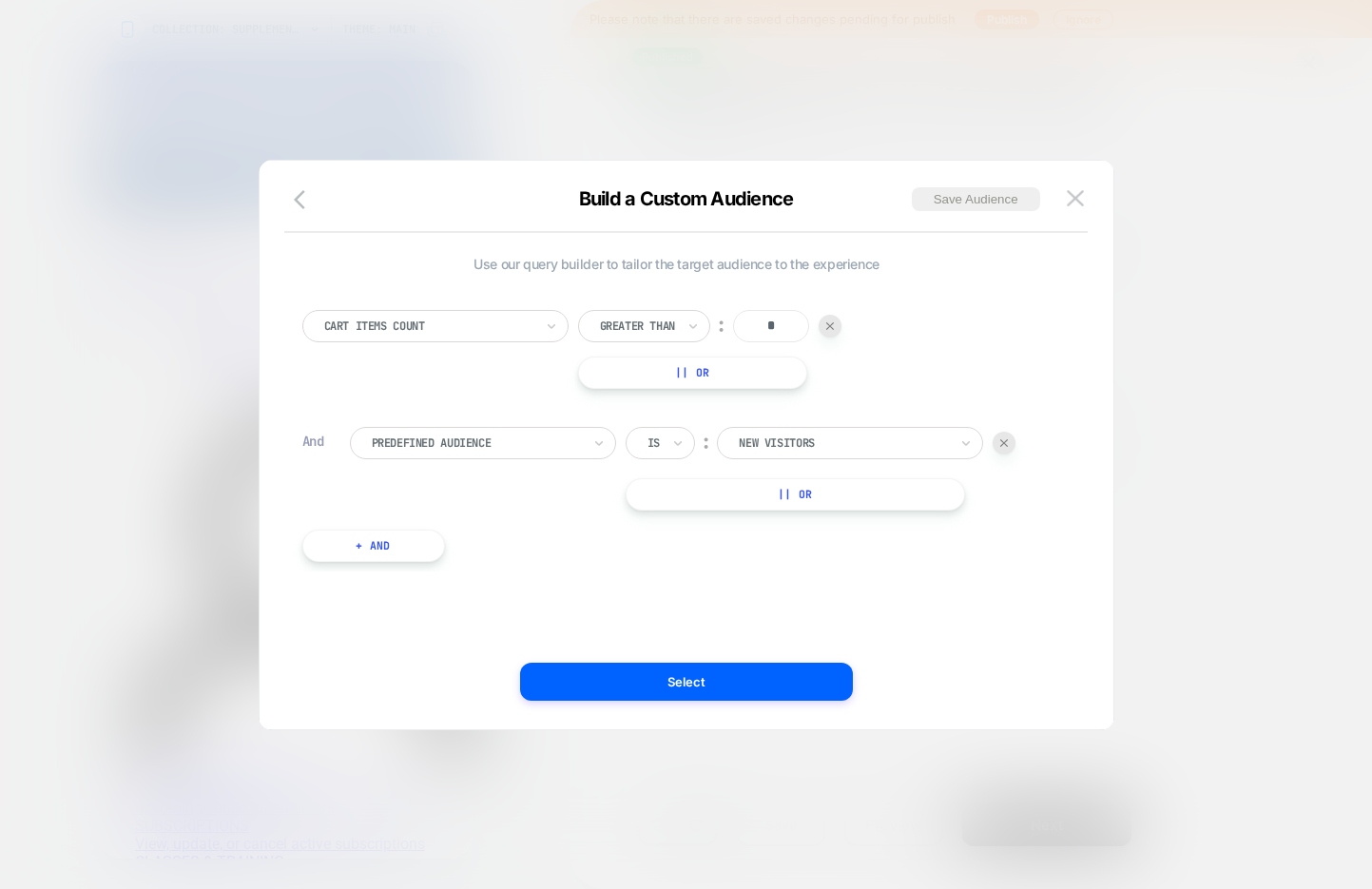
click at [652, 681] on button "Select" at bounding box center [686, 681] width 333 height 38
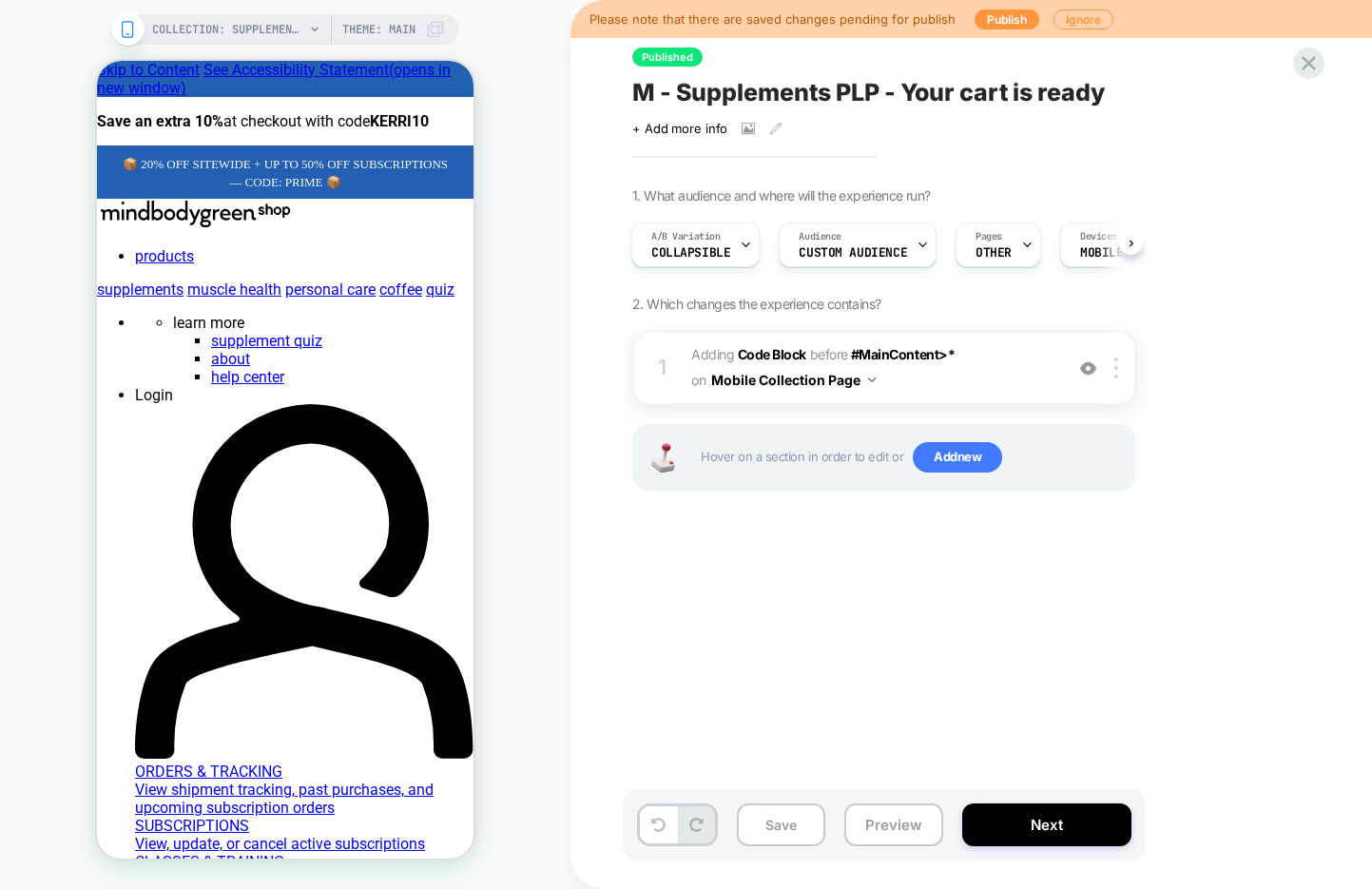
click at [999, 89] on span "M - Supplements PLP - Your cart is ready" at bounding box center [869, 92] width 472 height 29
type textarea "**********"
click at [1284, 98] on icon at bounding box center [1286, 93] width 24 height 24
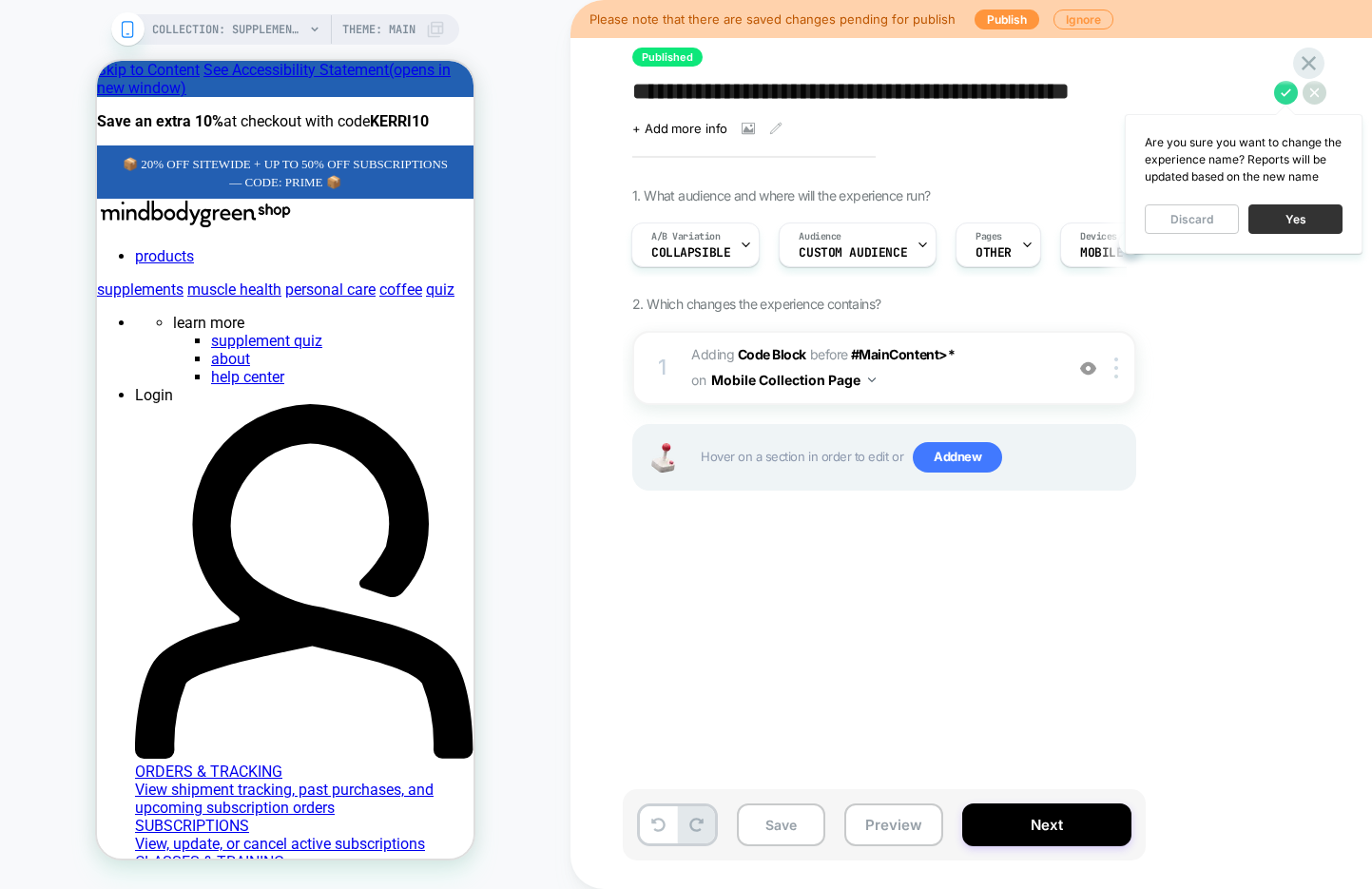
click at [1299, 220] on button "Yes" at bounding box center [1295, 220] width 94 height 30
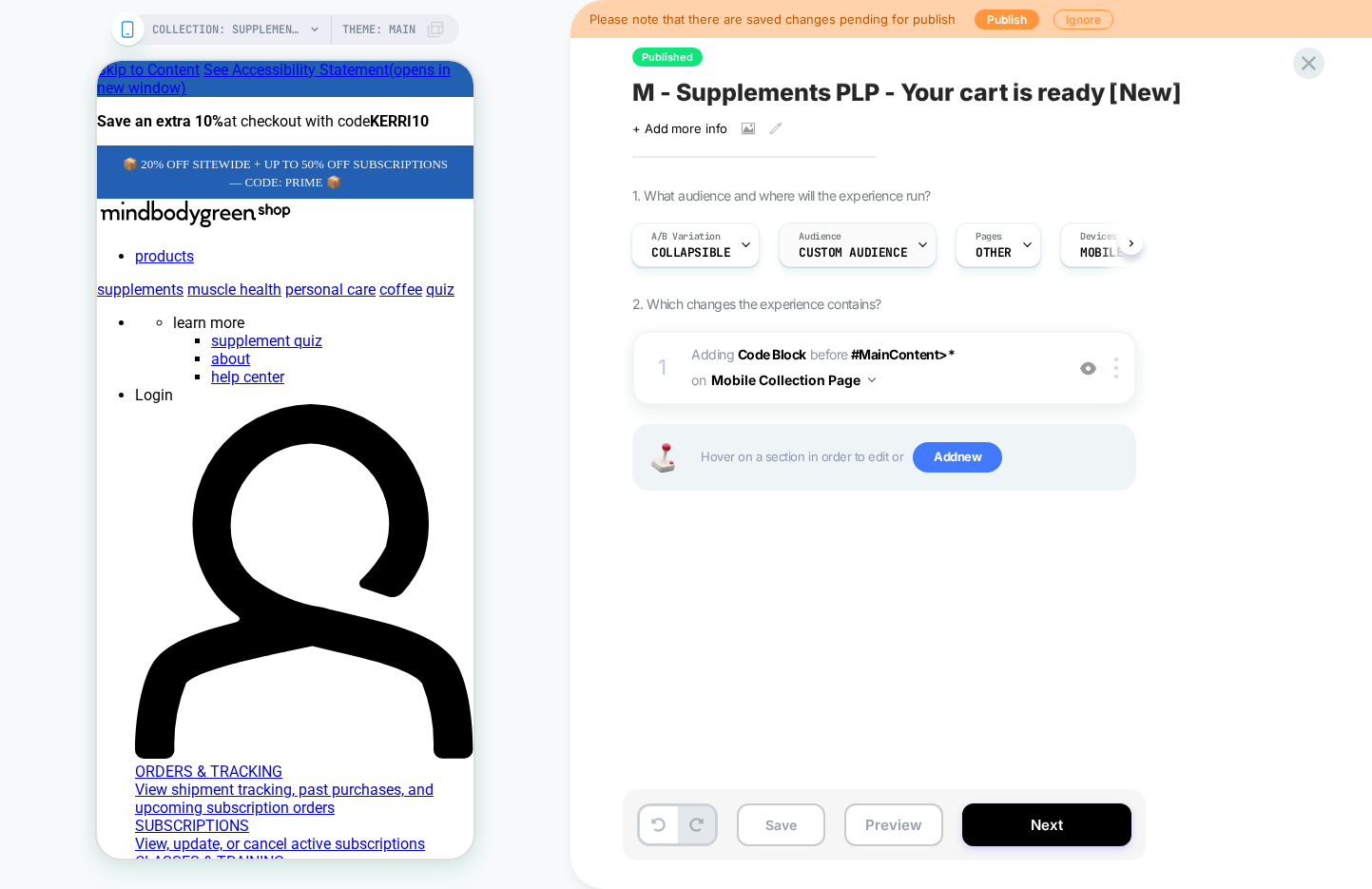
click at [916, 242] on icon at bounding box center [922, 244] width 13 height 13
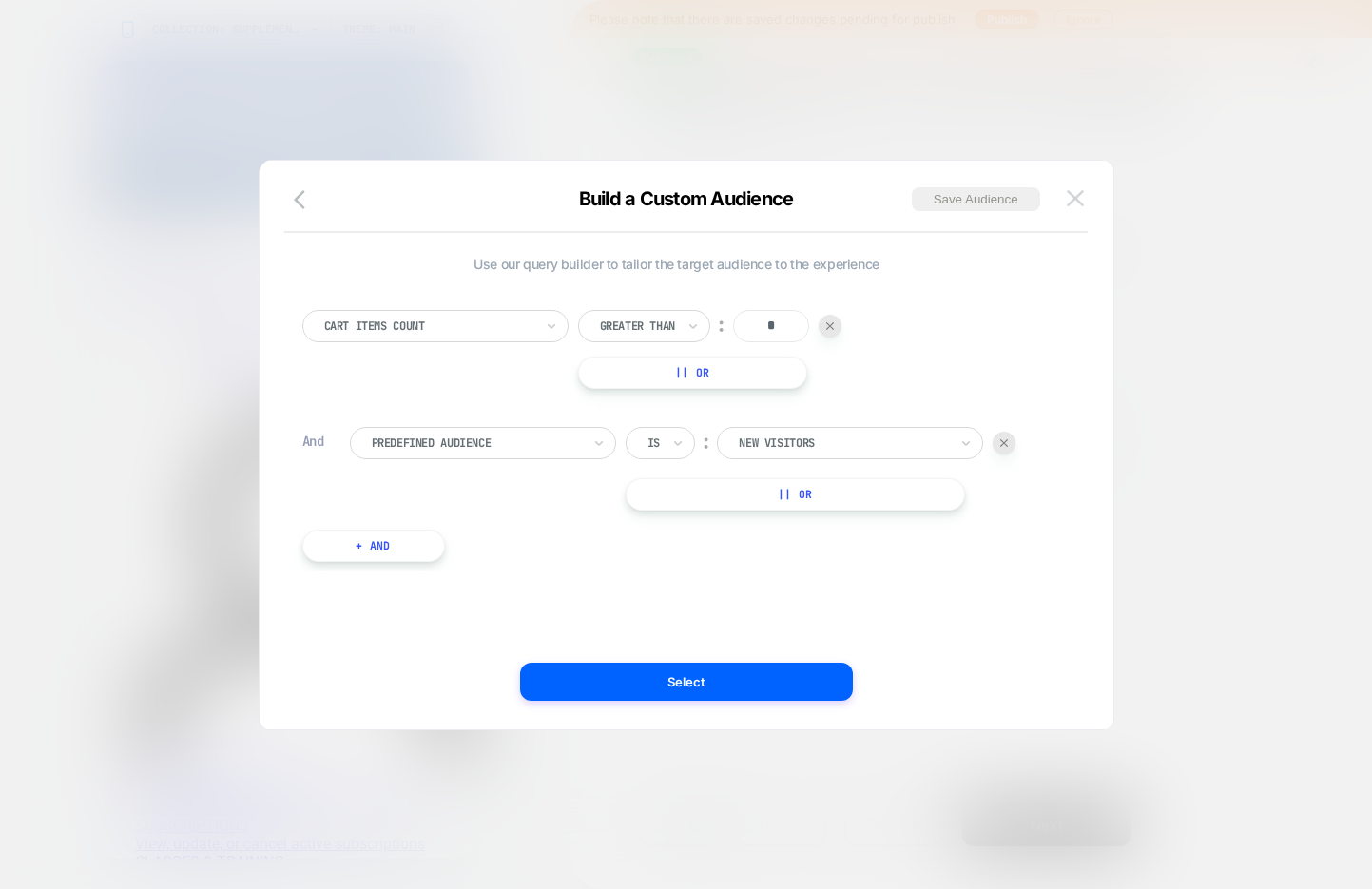
click at [1080, 192] on img at bounding box center [1074, 198] width 17 height 16
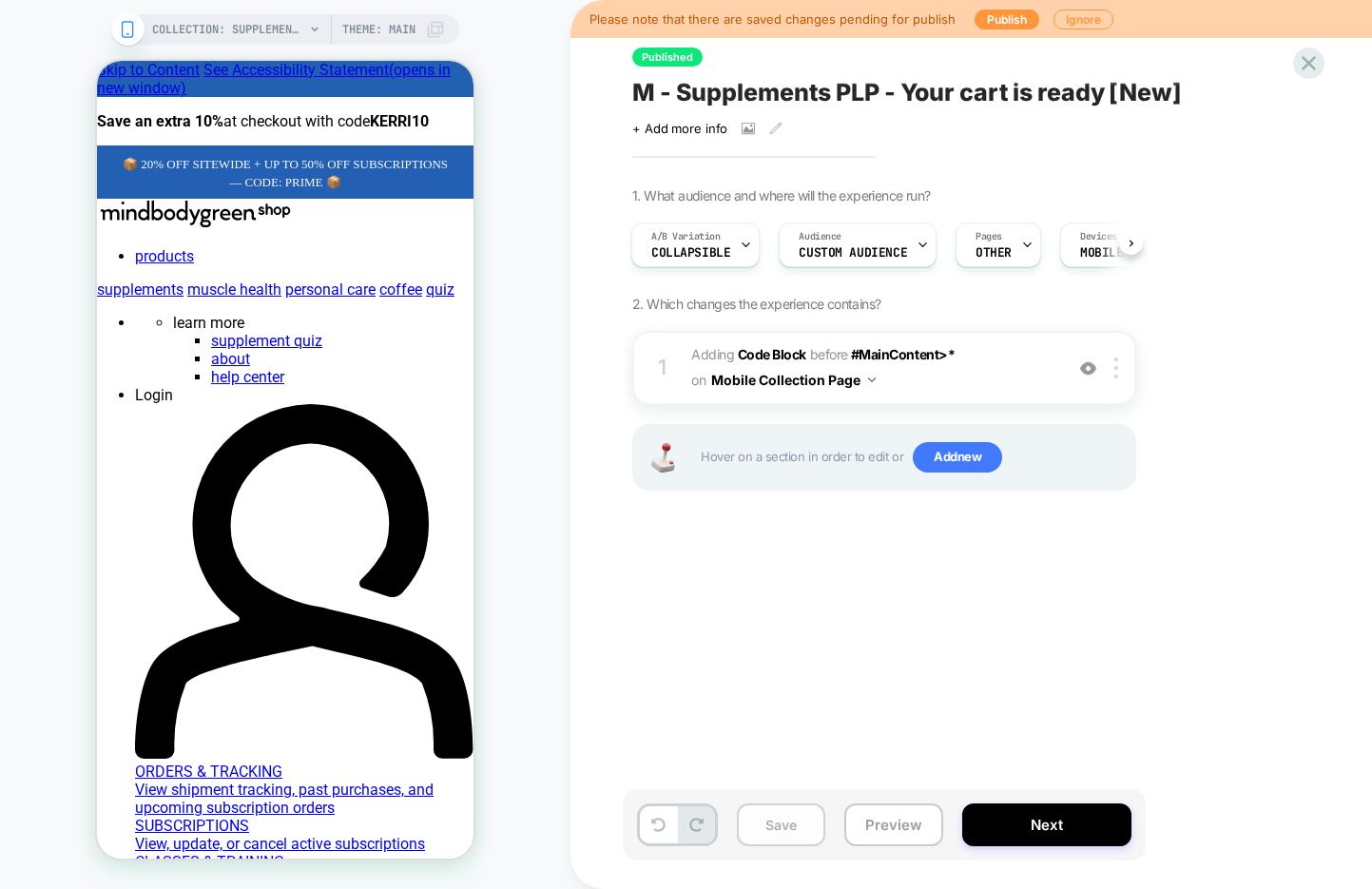
click at [774, 818] on button "Save" at bounding box center [780, 825] width 88 height 43
click at [794, 815] on button "Save" at bounding box center [780, 825] width 88 height 43
click at [1040, 824] on button "Next" at bounding box center [1046, 825] width 169 height 43
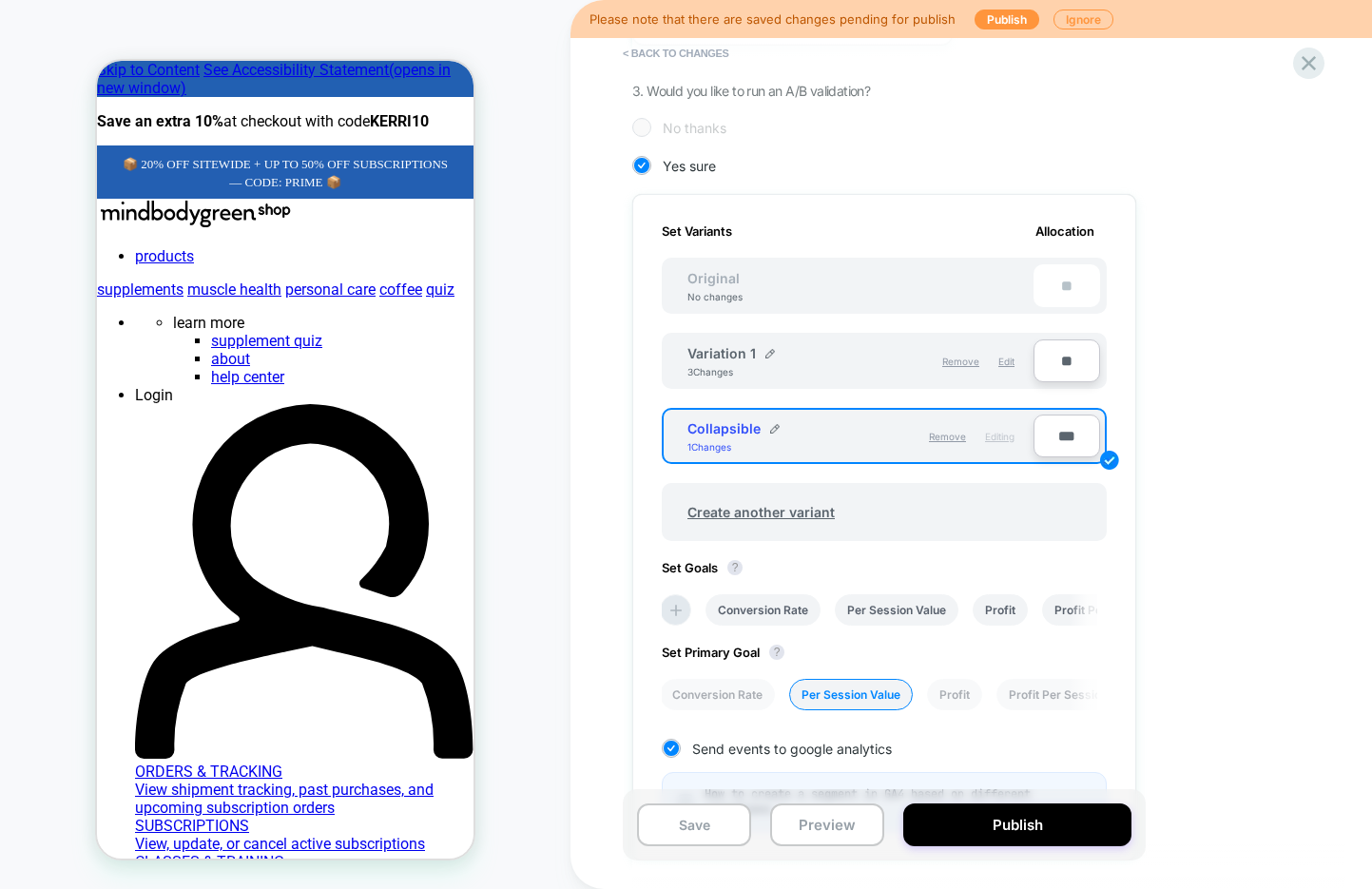
scroll to position [439, 0]
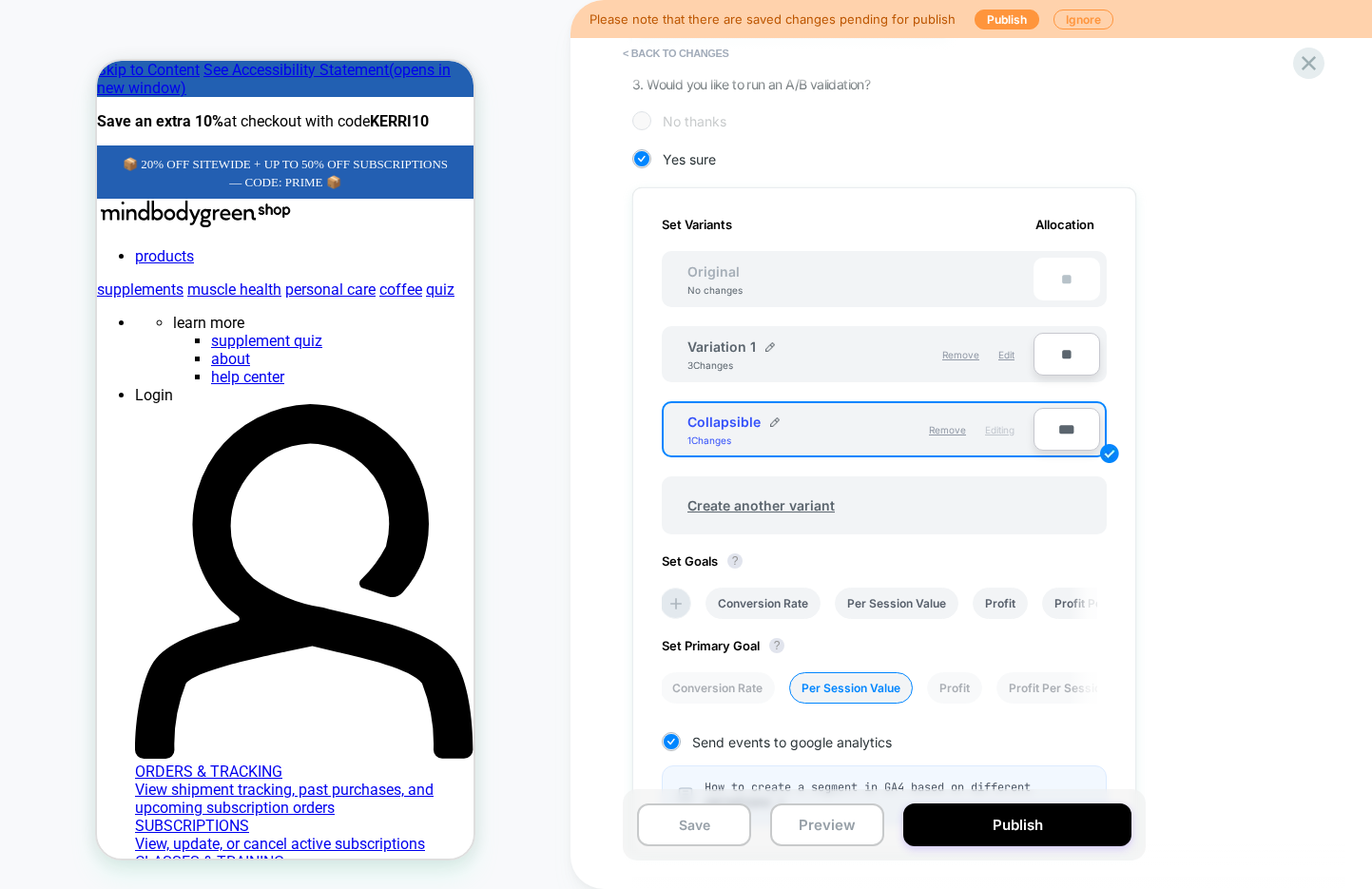
click at [1057, 424] on input "***" at bounding box center [1066, 429] width 66 height 43
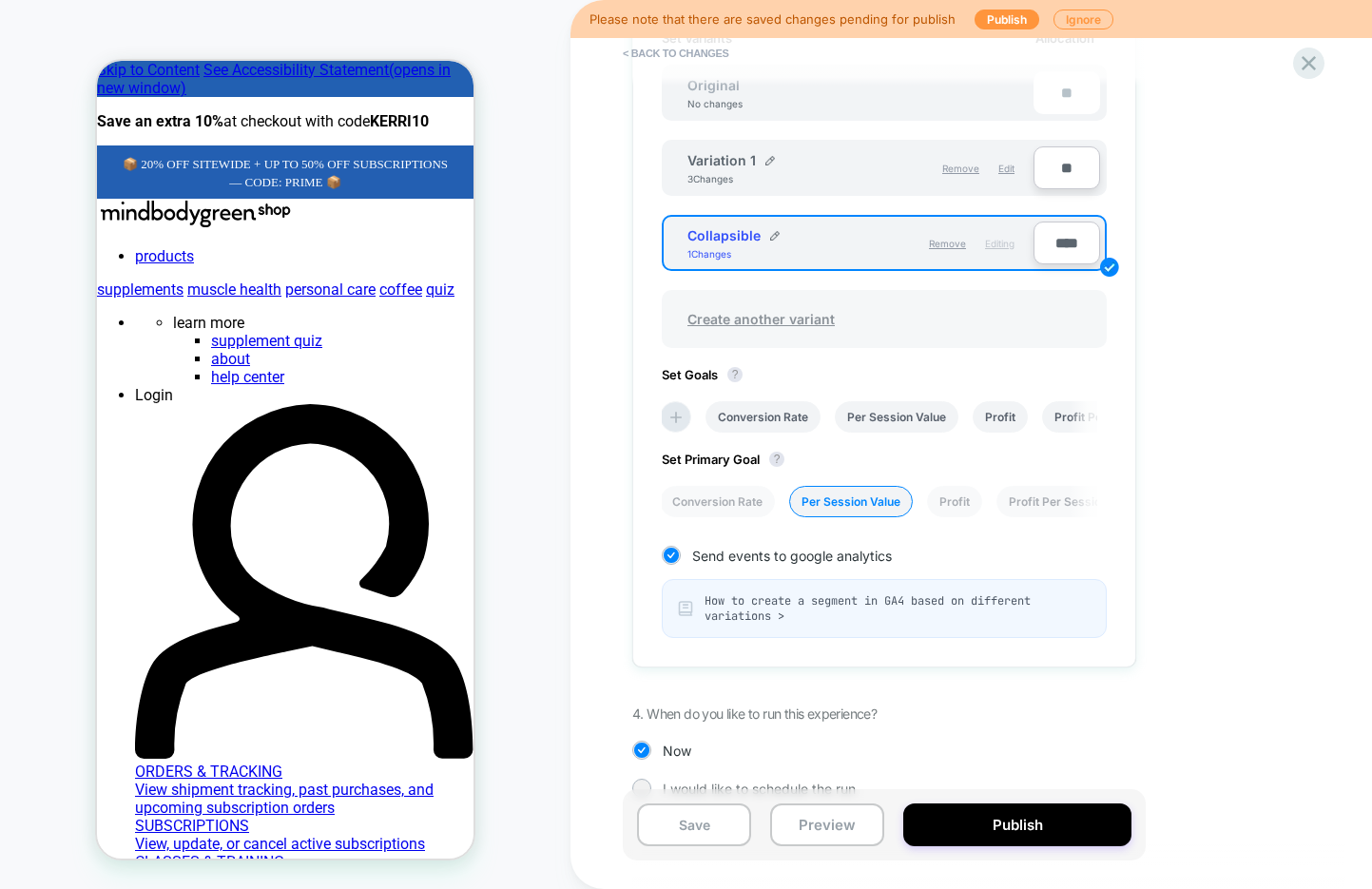
scroll to position [658, 0]
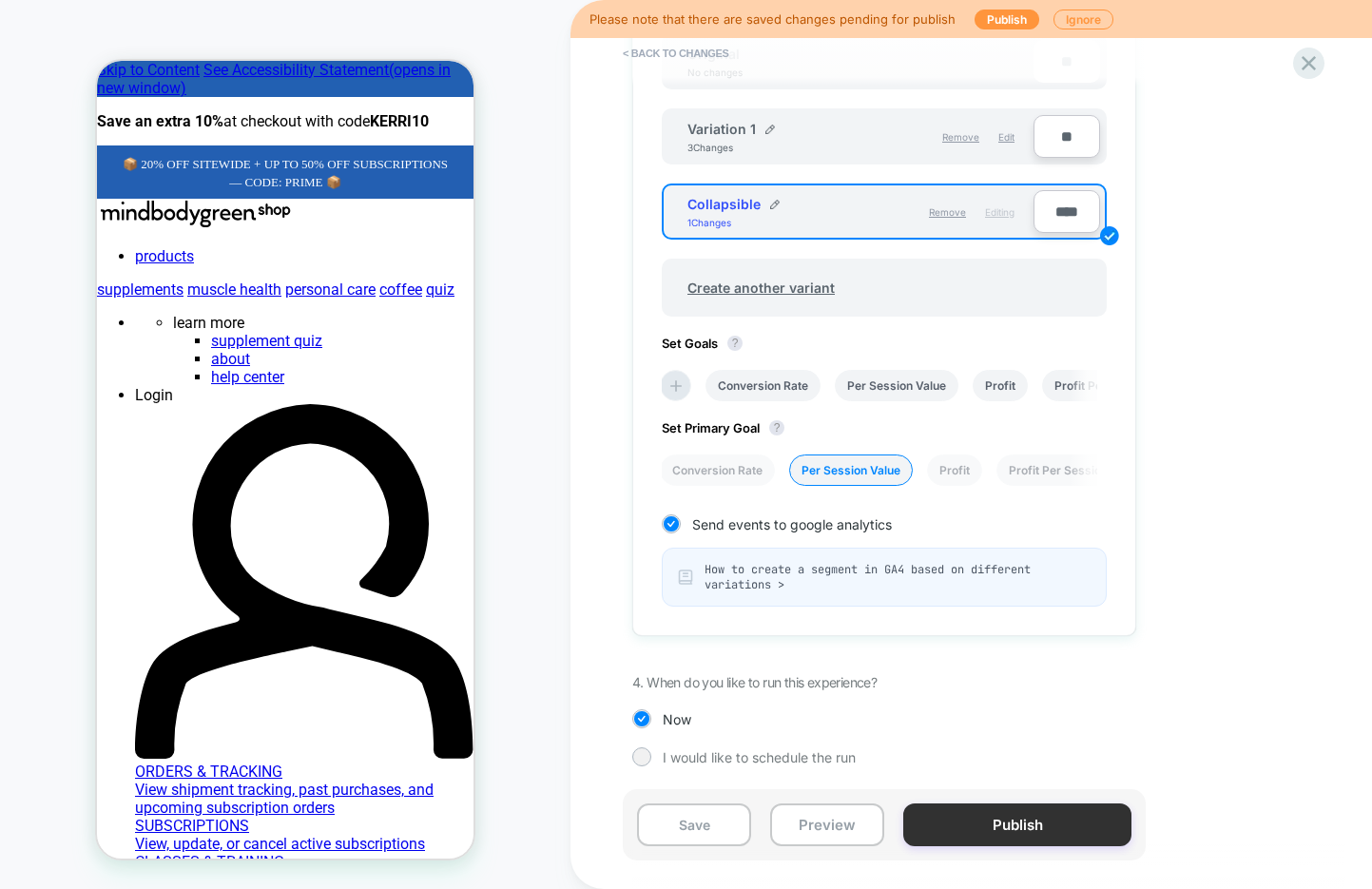
type input "****"
click at [995, 831] on button "Publish" at bounding box center [1017, 825] width 228 height 43
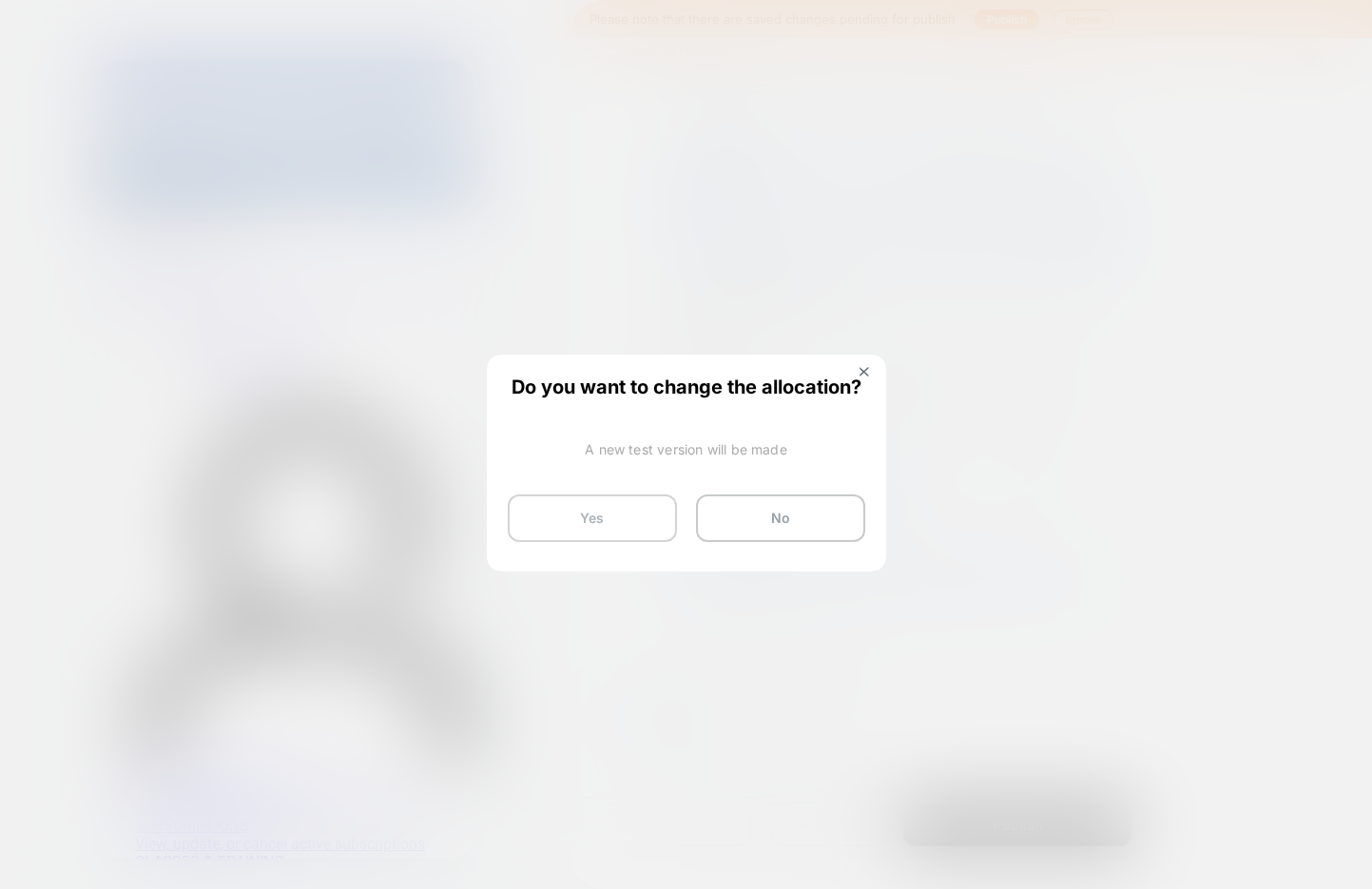
click at [576, 515] on button "Yes" at bounding box center [592, 518] width 169 height 47
click at [592, 527] on button "Yes, Publish" at bounding box center [592, 526] width 169 height 47
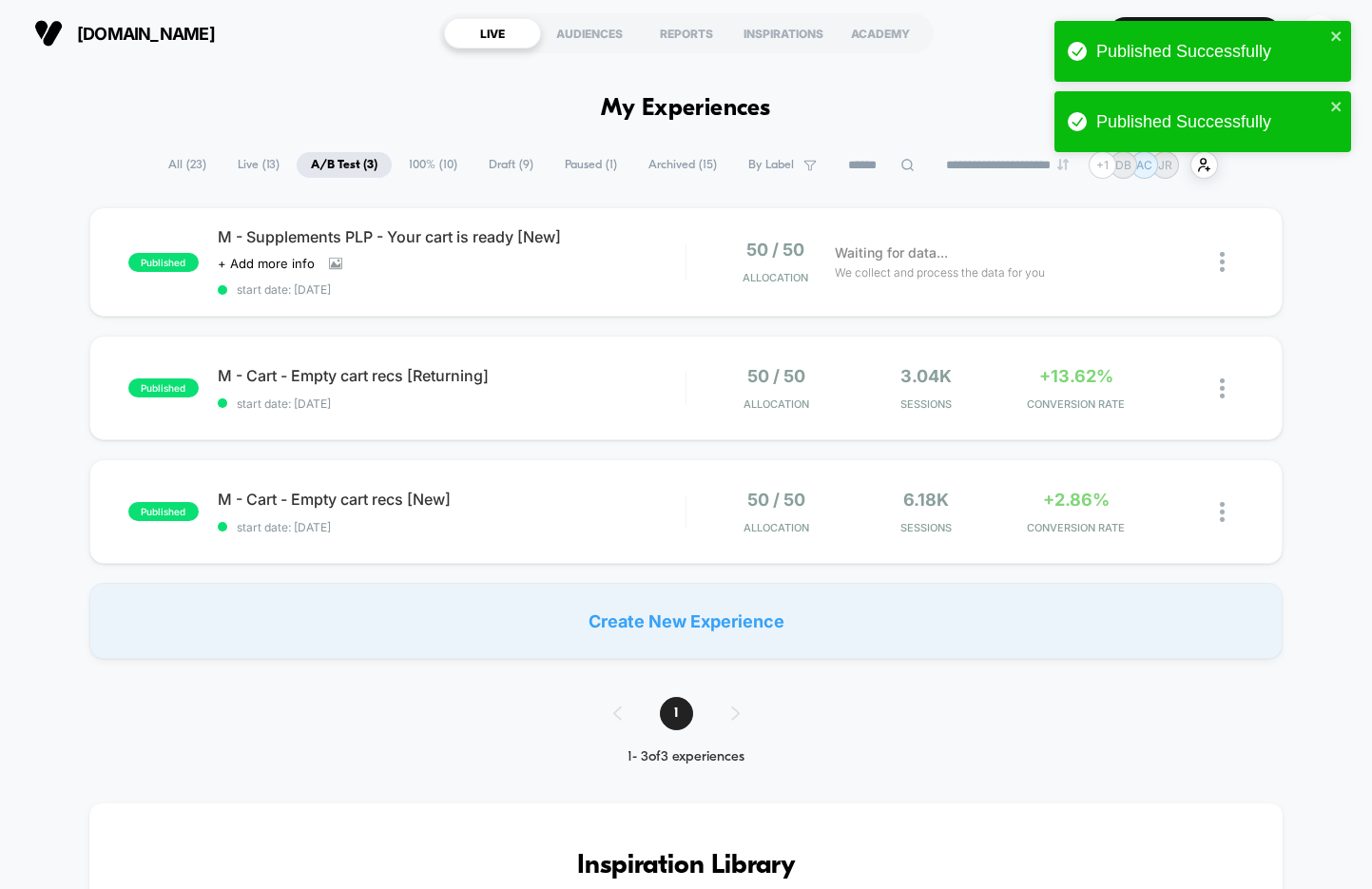
click at [417, 163] on span "100% ( 10 )" at bounding box center [433, 165] width 77 height 26
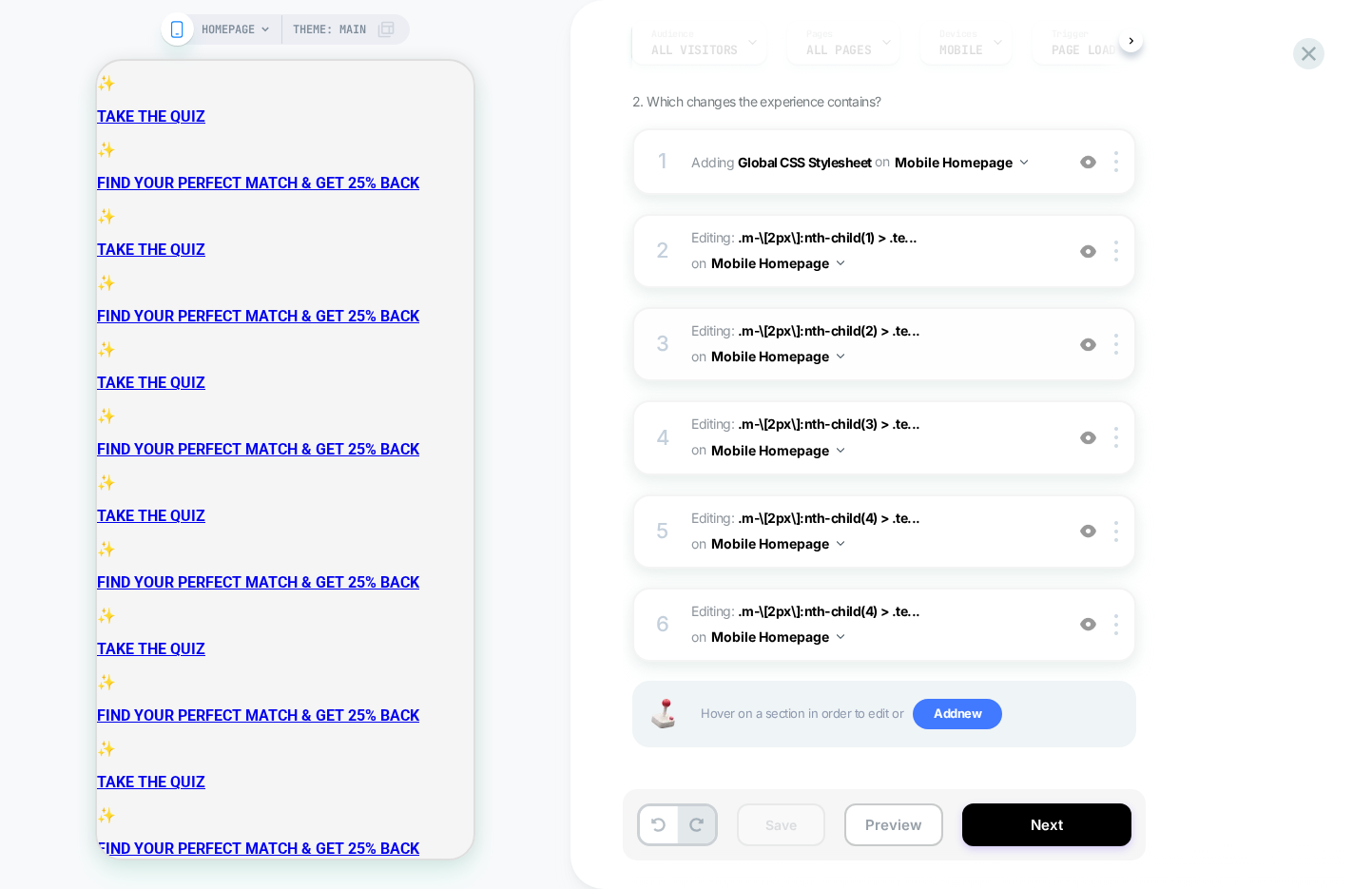
scroll to position [2548, 0]
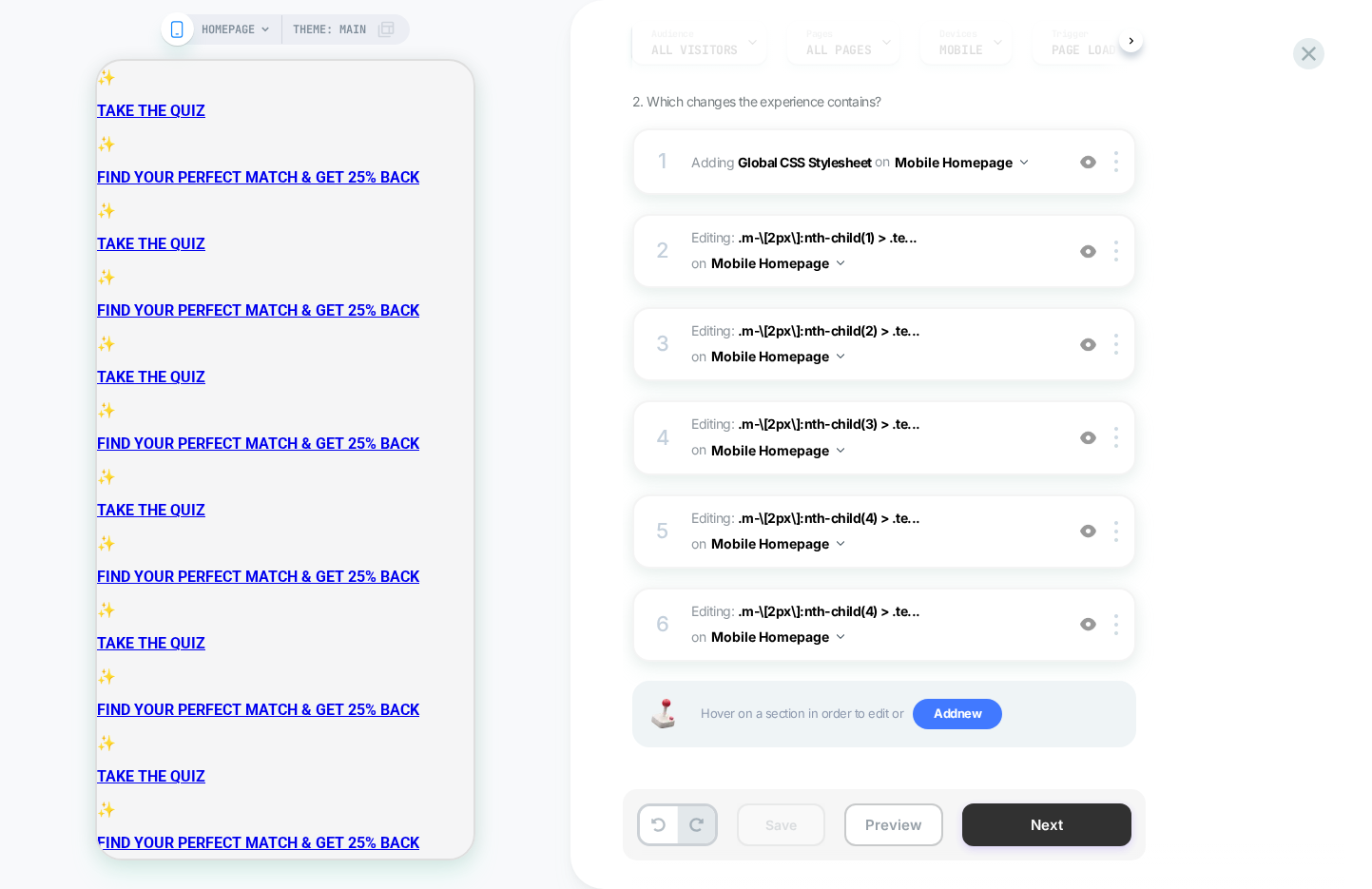
click at [1006, 828] on button "Next" at bounding box center [1046, 825] width 169 height 43
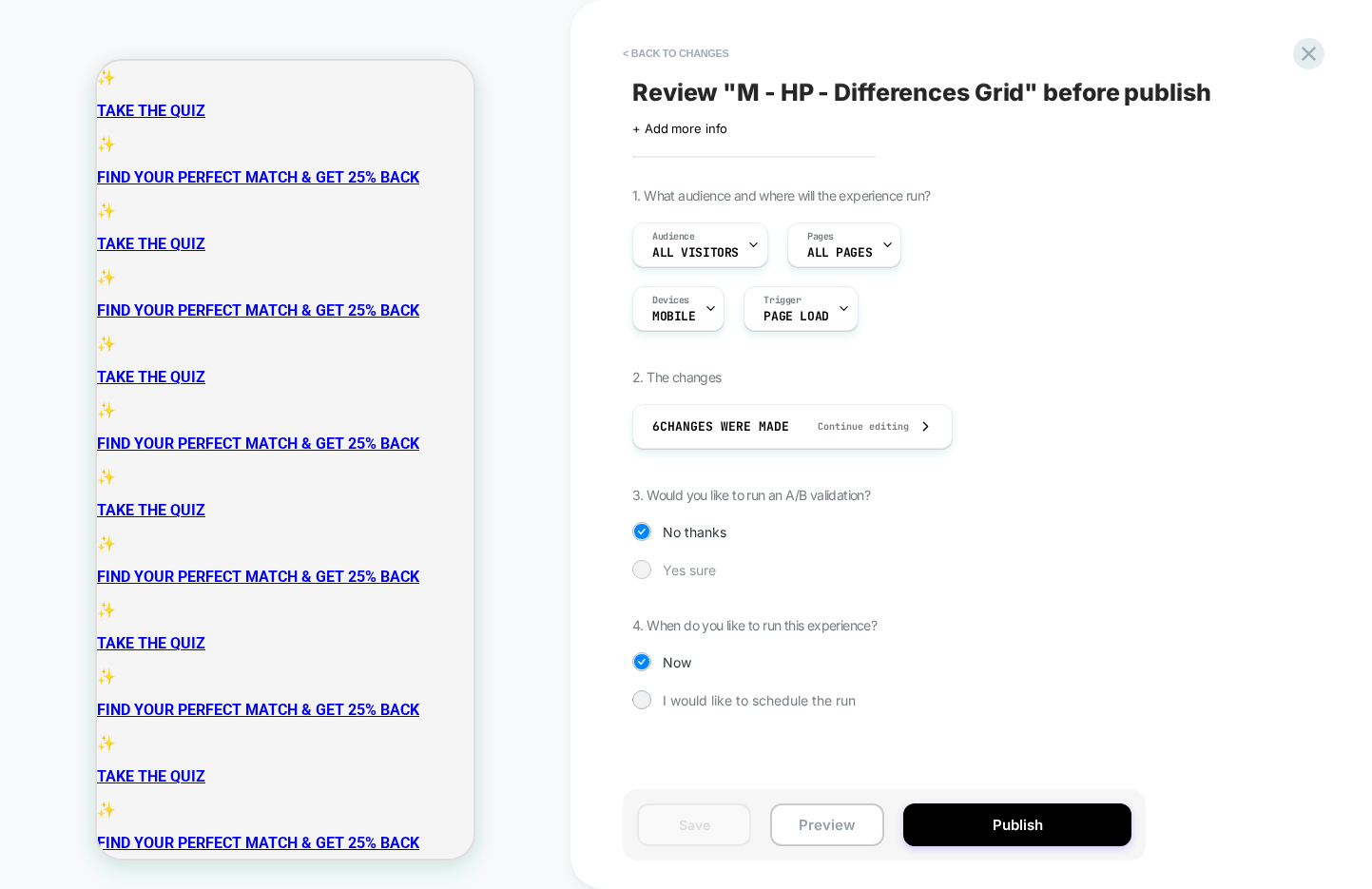
click at [701, 567] on span "Yes sure" at bounding box center [689, 570] width 53 height 16
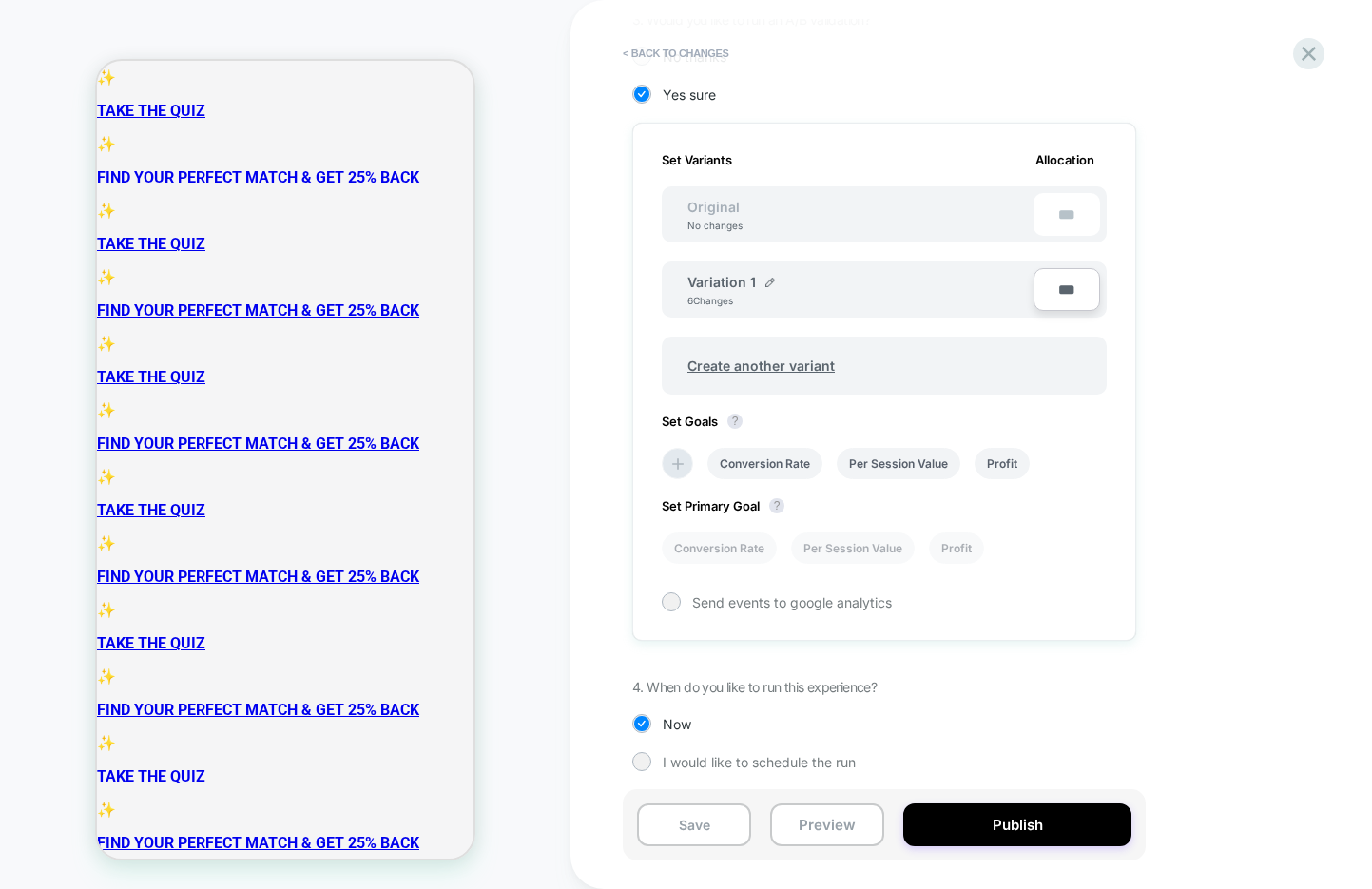
scroll to position [482, 0]
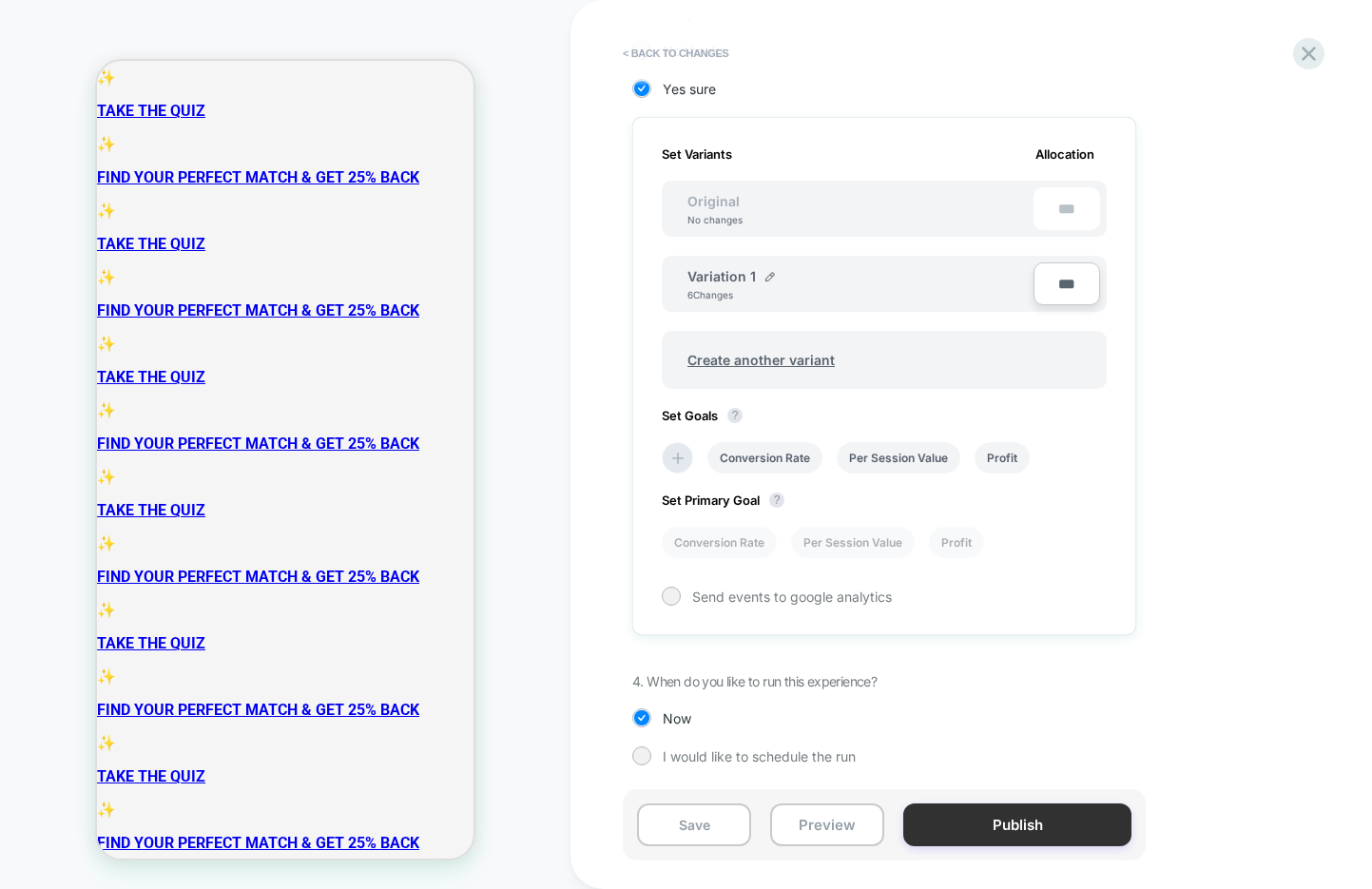
click at [965, 828] on button "Publish" at bounding box center [1017, 825] width 228 height 43
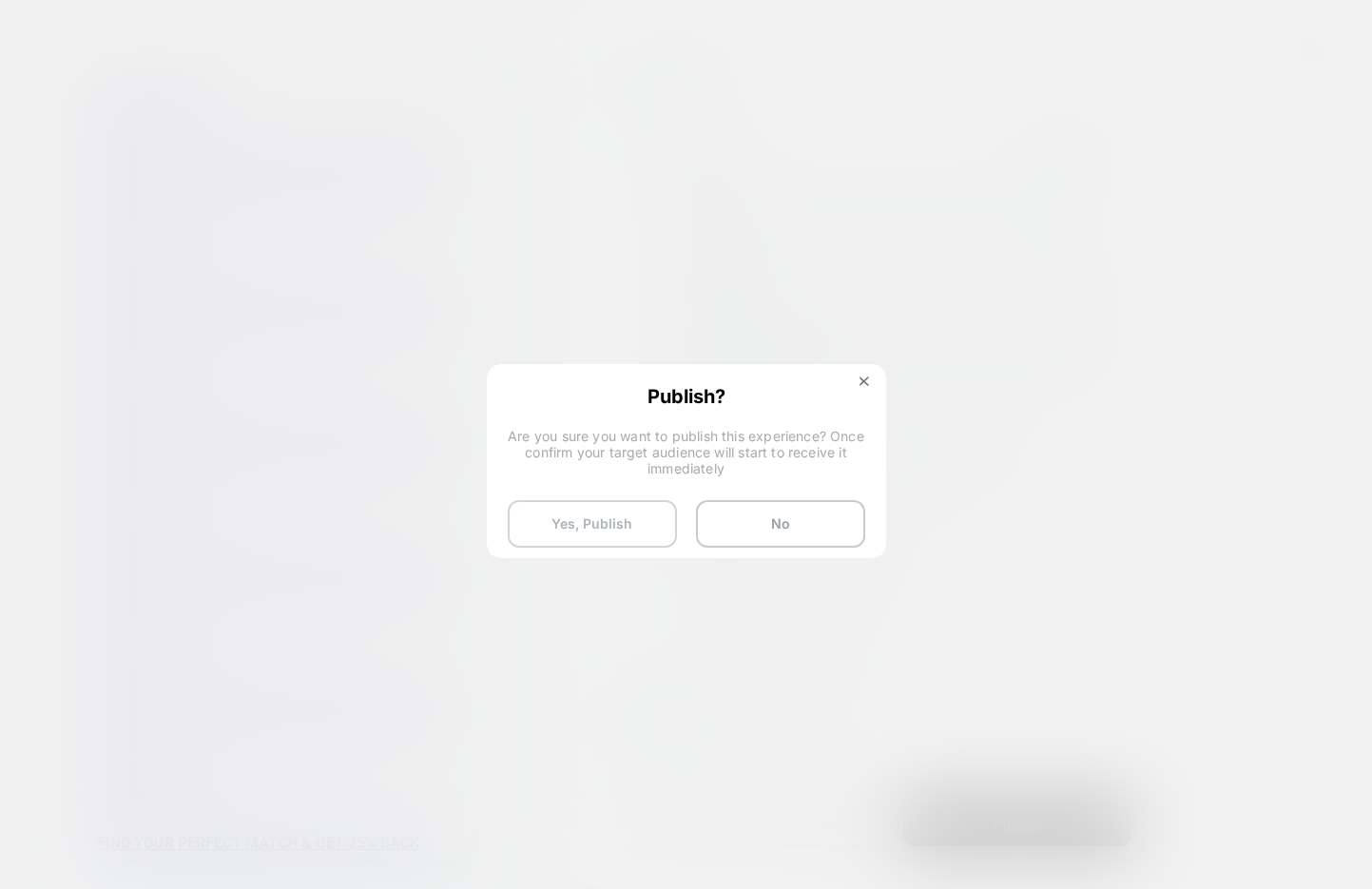
click at [609, 527] on button "Yes, Publish" at bounding box center [592, 524] width 169 height 47
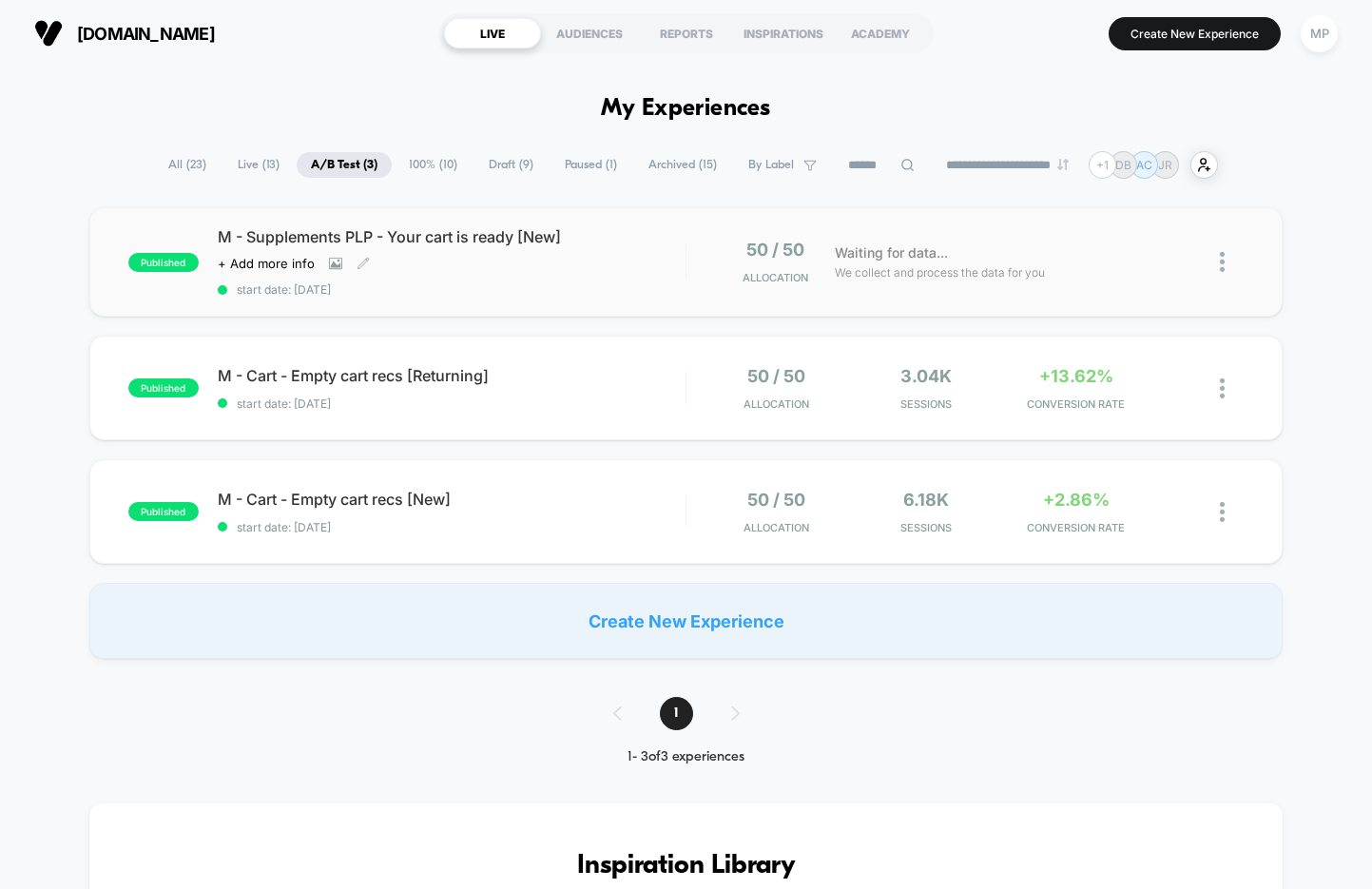
click at [465, 290] on span "start date: 10/7/2025" at bounding box center [451, 290] width 468 height 14
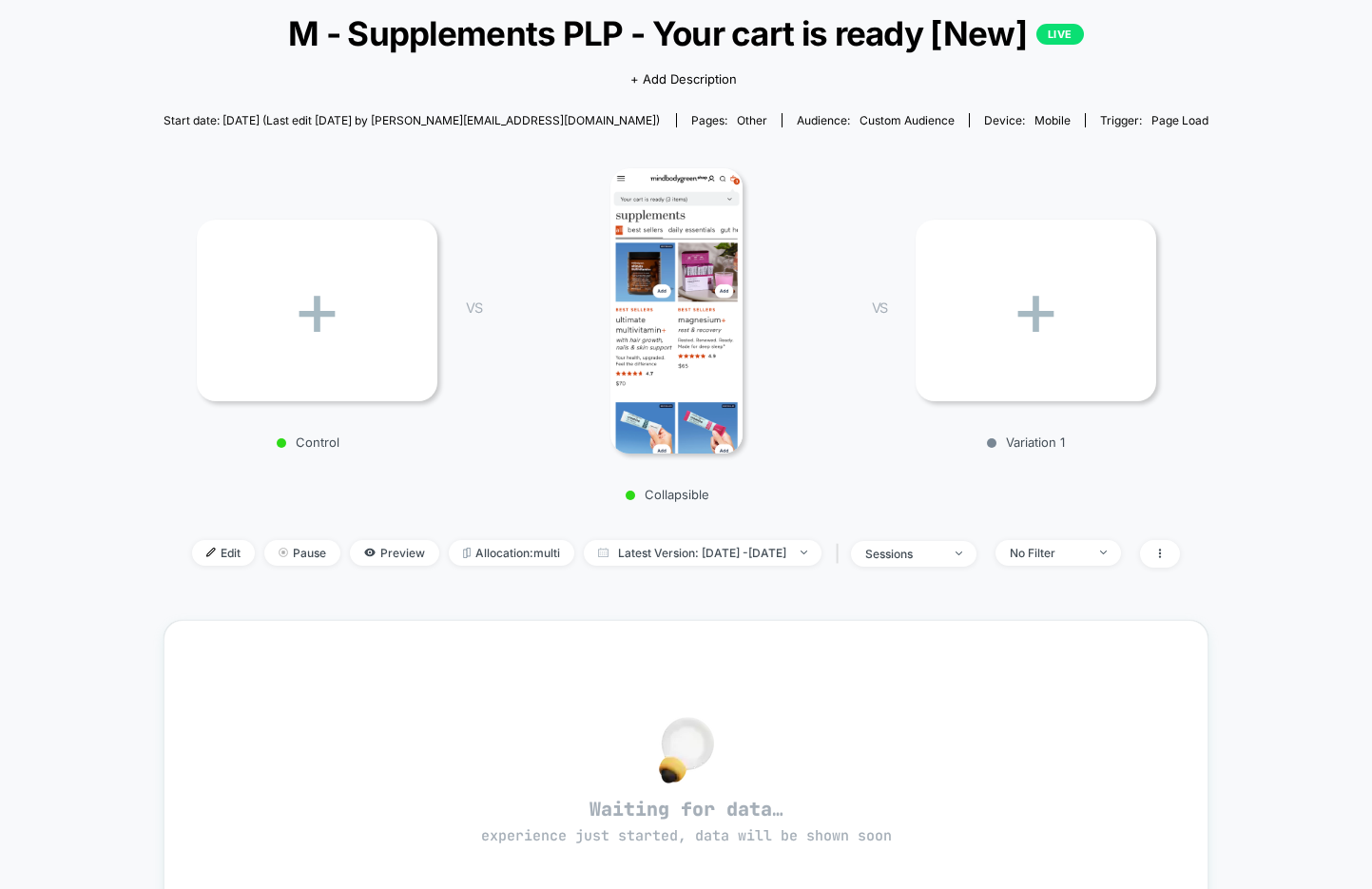
scroll to position [133, 0]
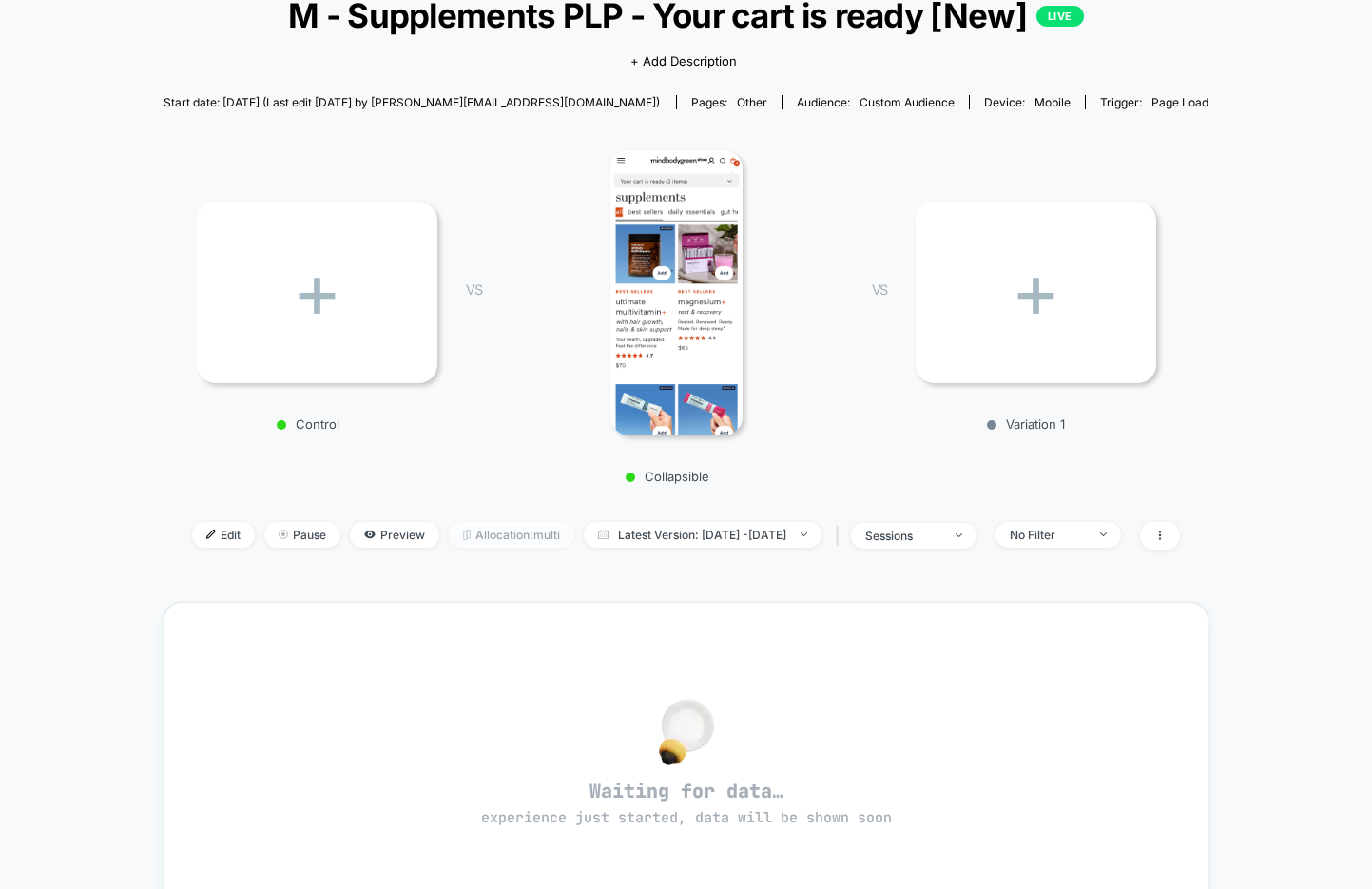
click at [492, 536] on span "Allocation: multi" at bounding box center [511, 535] width 126 height 26
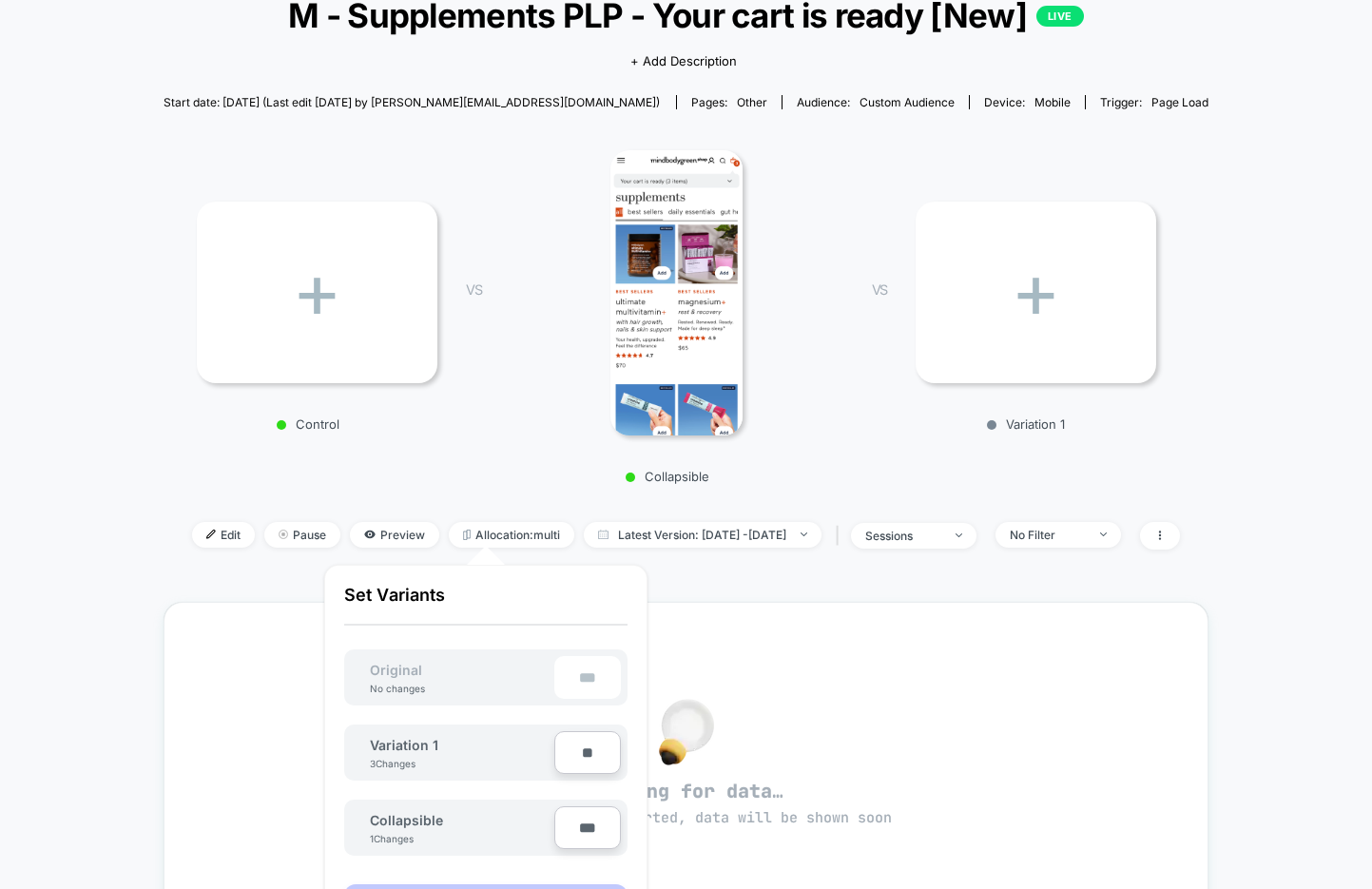
click at [573, 837] on input "***" at bounding box center [587, 828] width 66 height 43
type input "***"
type input "**"
type input "***"
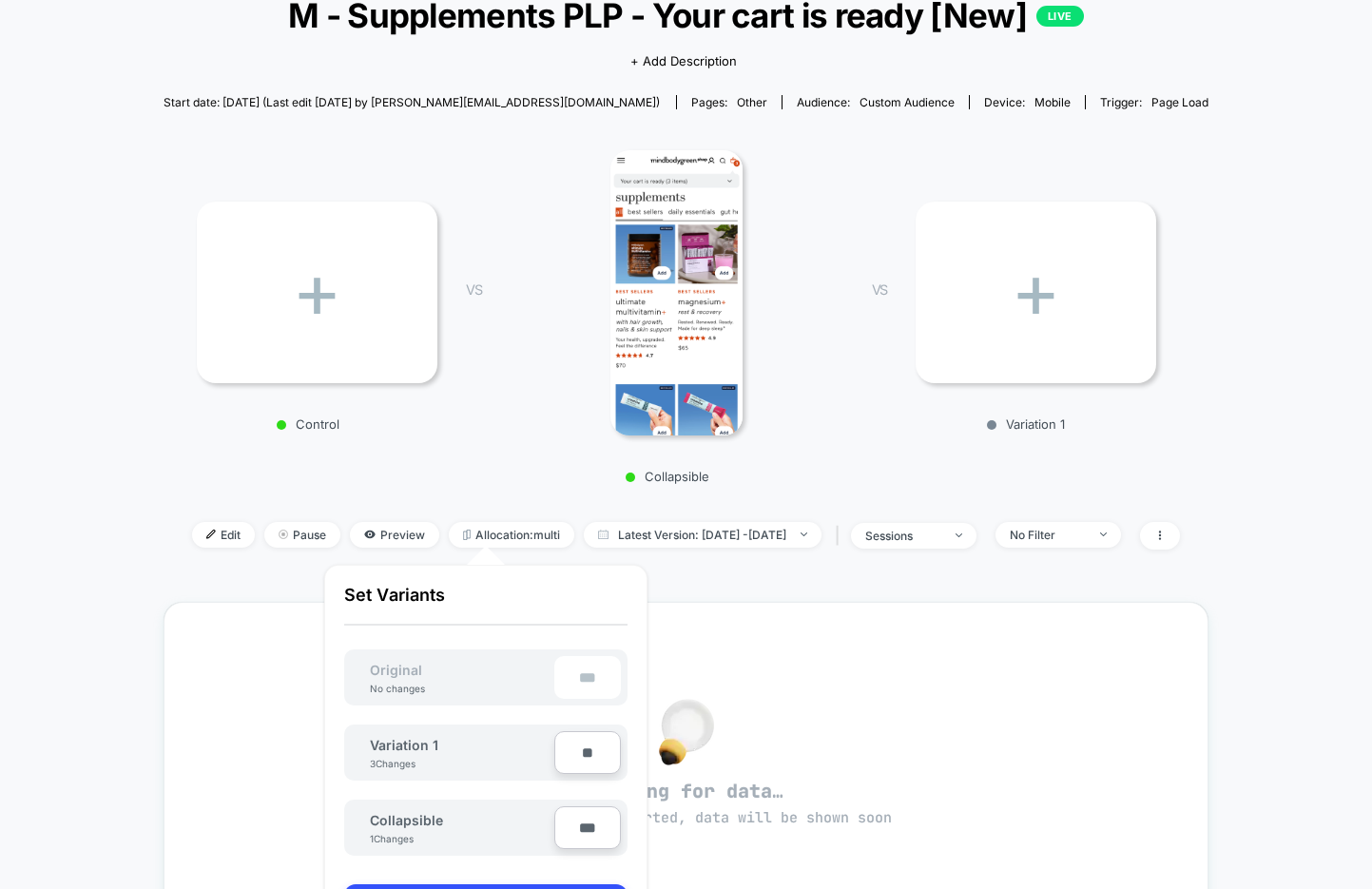
type input "**"
type input "****"
click at [509, 884] on button "Apply" at bounding box center [485, 900] width 284 height 32
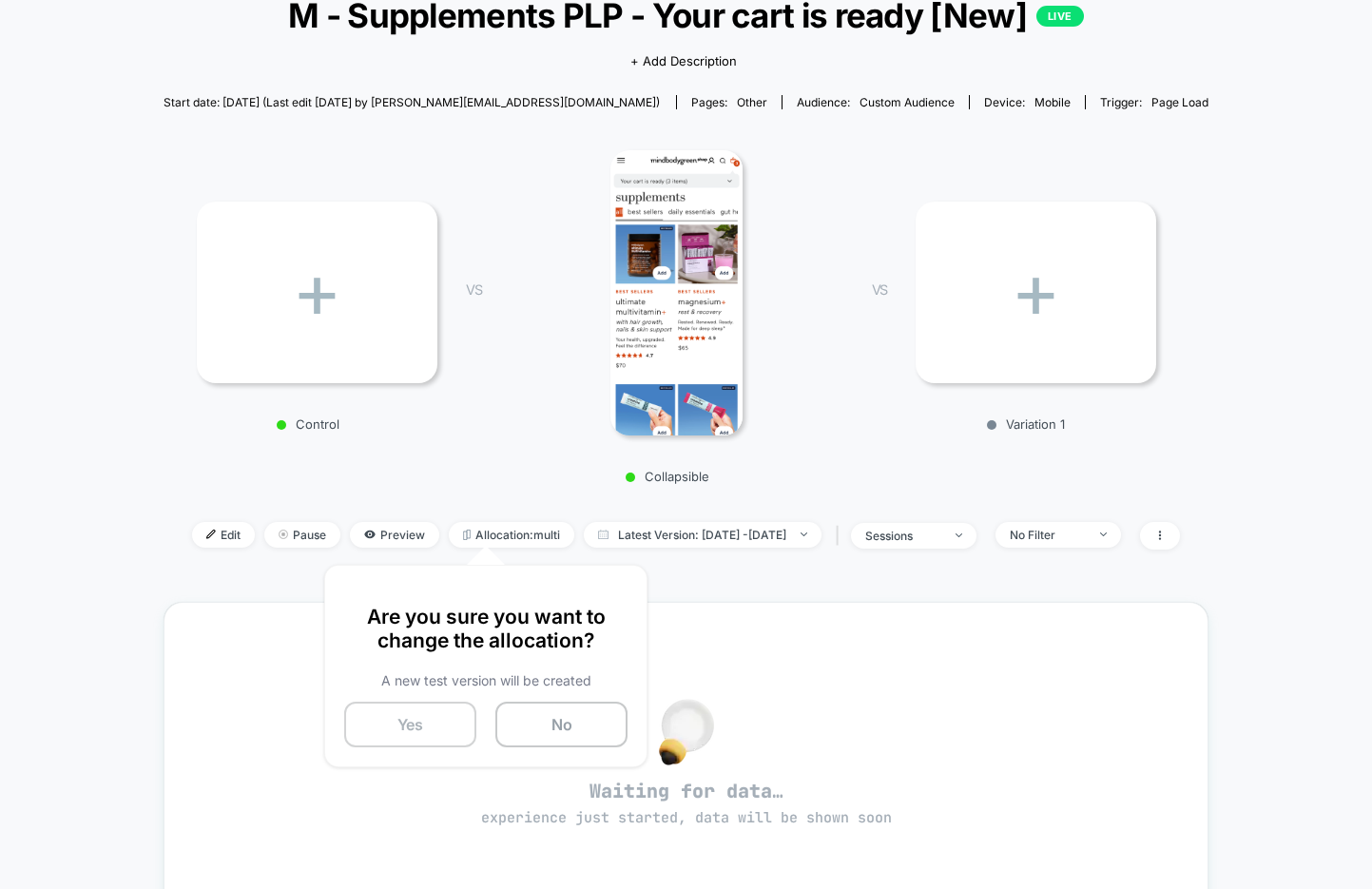
click at [394, 730] on button "Yes" at bounding box center [410, 725] width 132 height 45
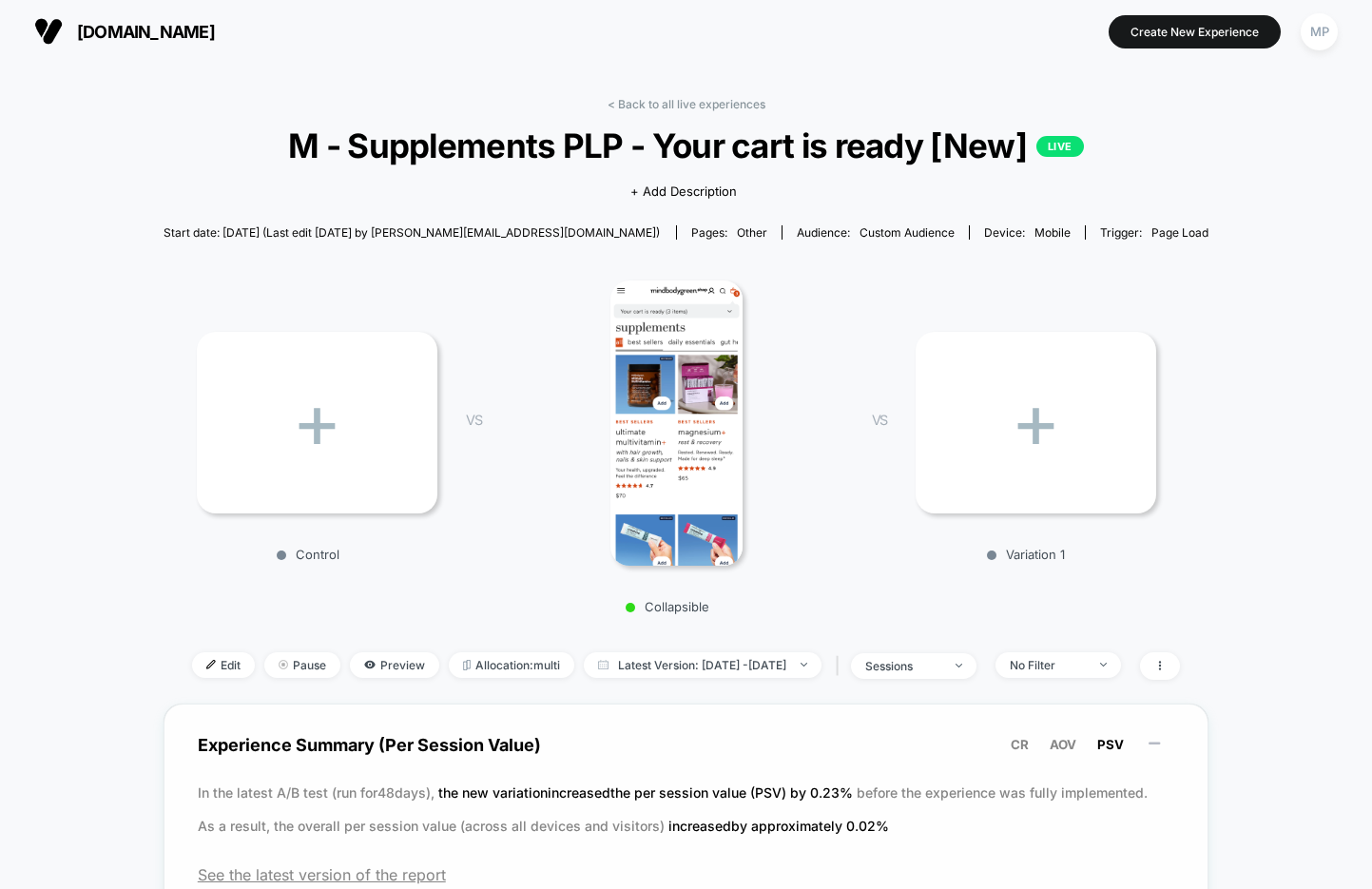
scroll to position [0, 0]
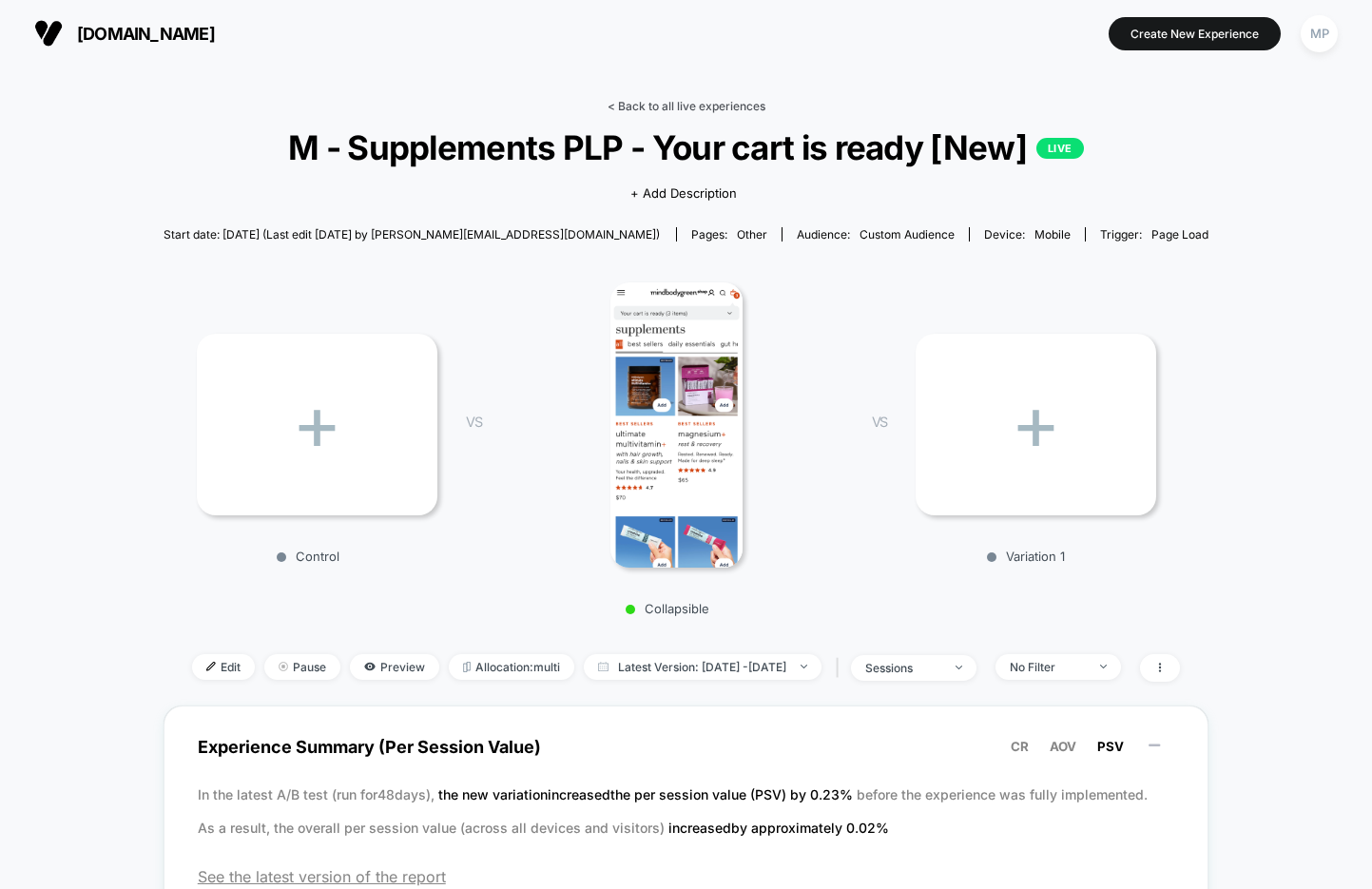
click at [670, 108] on link "< Back to all live experiences" at bounding box center [687, 106] width 158 height 14
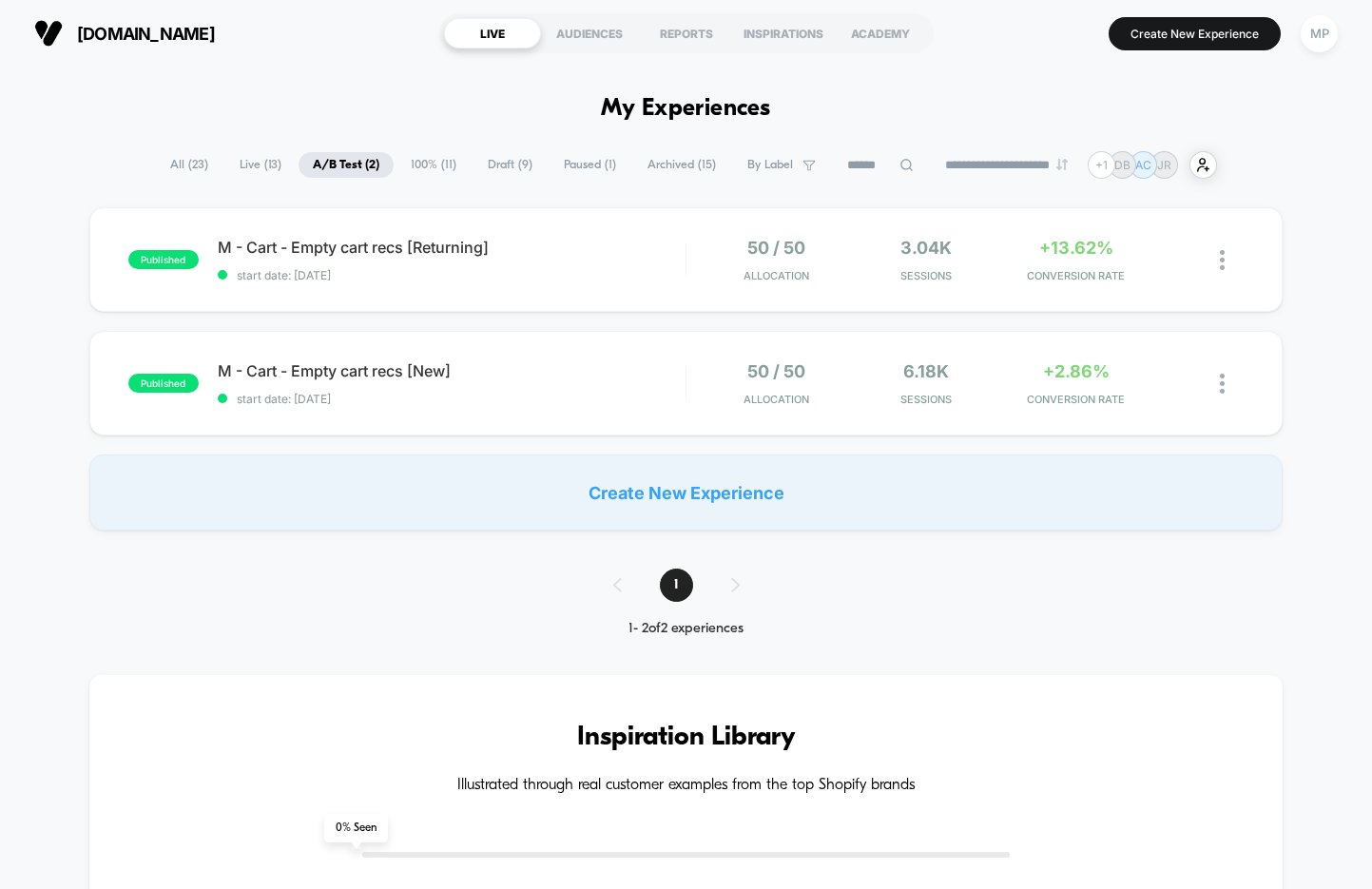
click at [401, 167] on span "100% ( 11 )" at bounding box center [433, 165] width 74 height 26
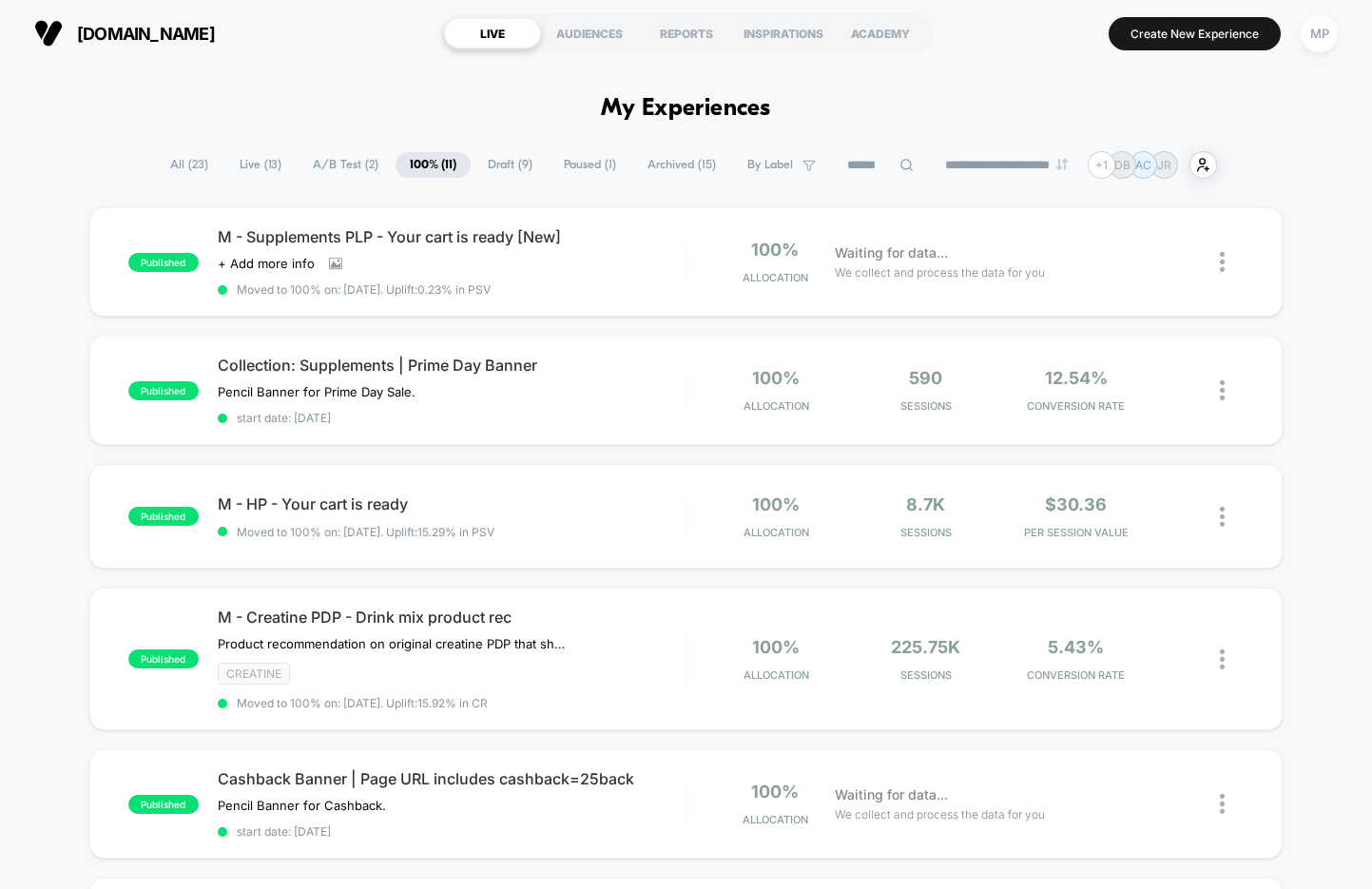
click at [332, 161] on span "A/B Test ( 2 )" at bounding box center [345, 165] width 94 height 26
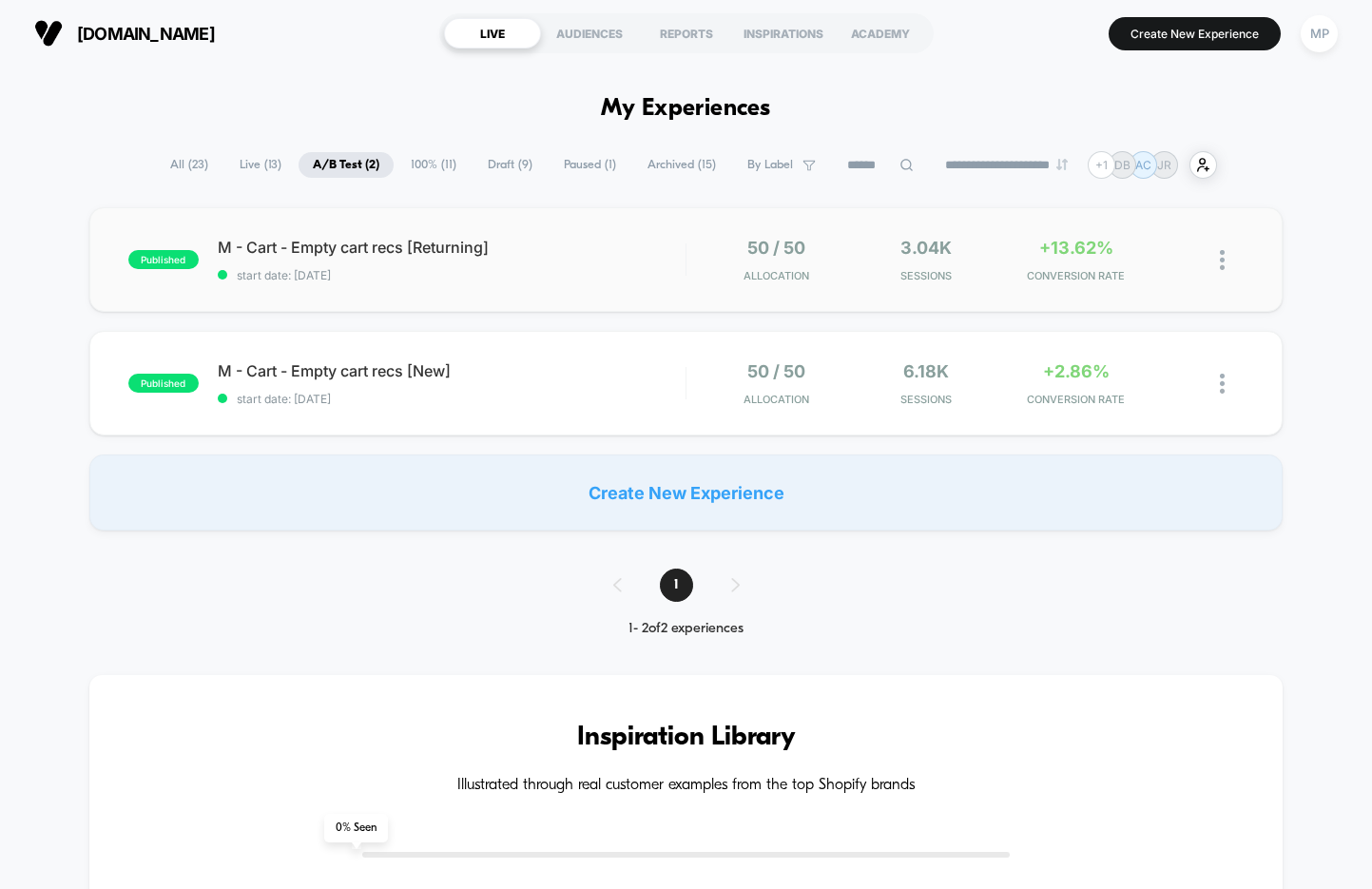
click at [500, 300] on div "published M - Cart - Empty cart recs [Returning] start date: 8/21/2025 50 / 50 …" at bounding box center [685, 260] width 1193 height 105
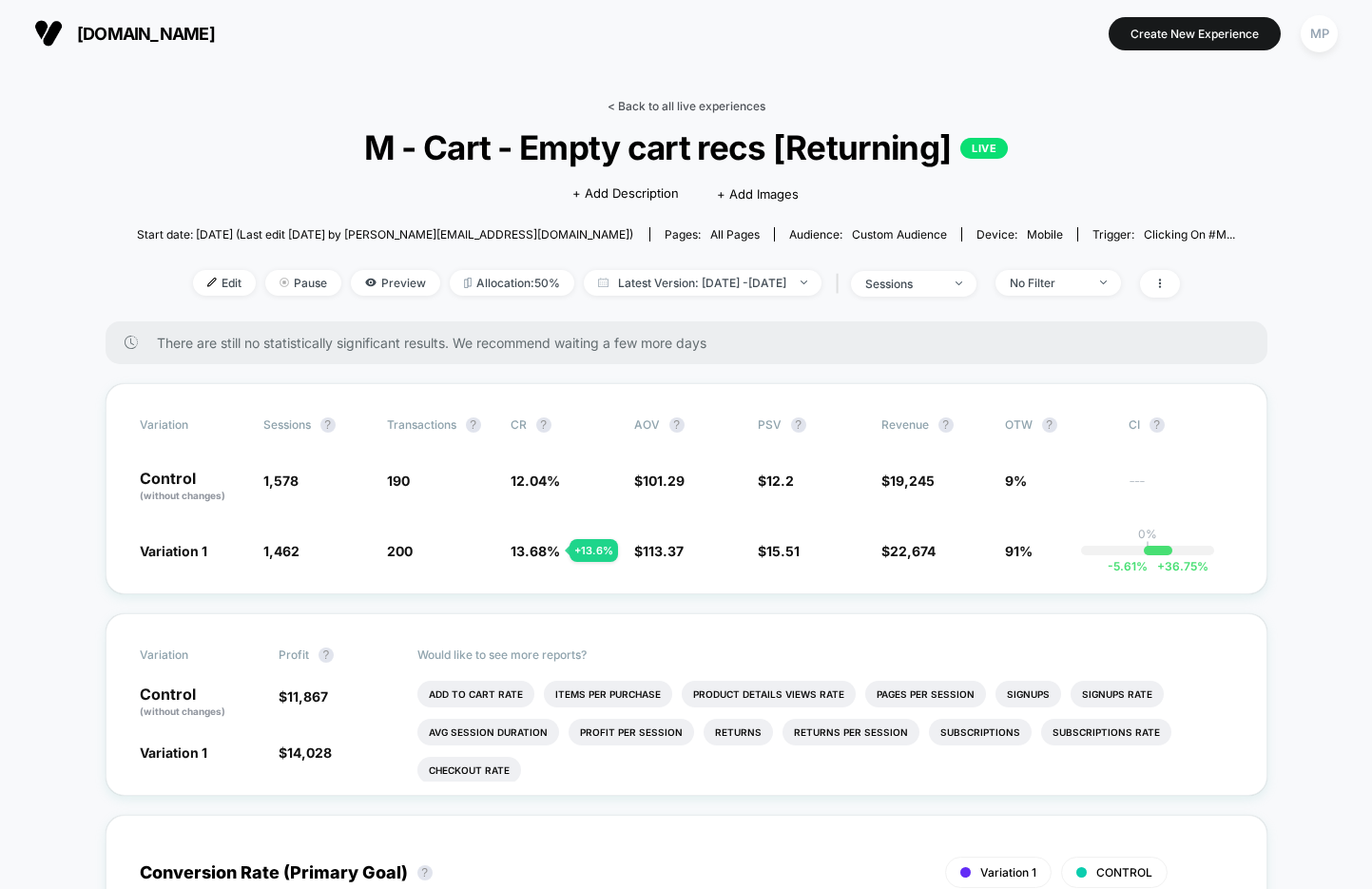
click at [683, 104] on link "< Back to all live experiences" at bounding box center [687, 106] width 158 height 14
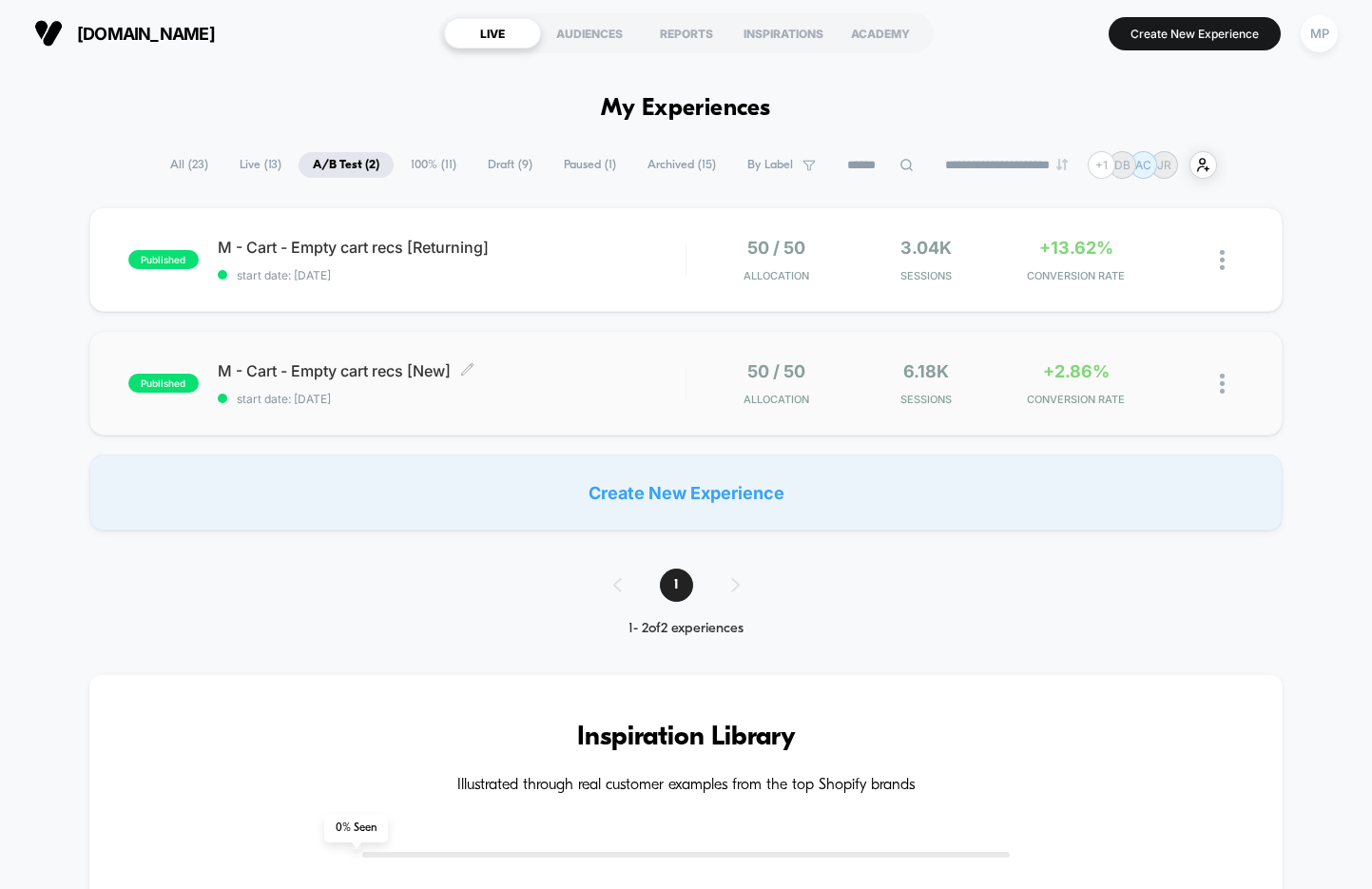
click at [494, 392] on span "start date: 6/23/2025" at bounding box center [451, 399] width 468 height 14
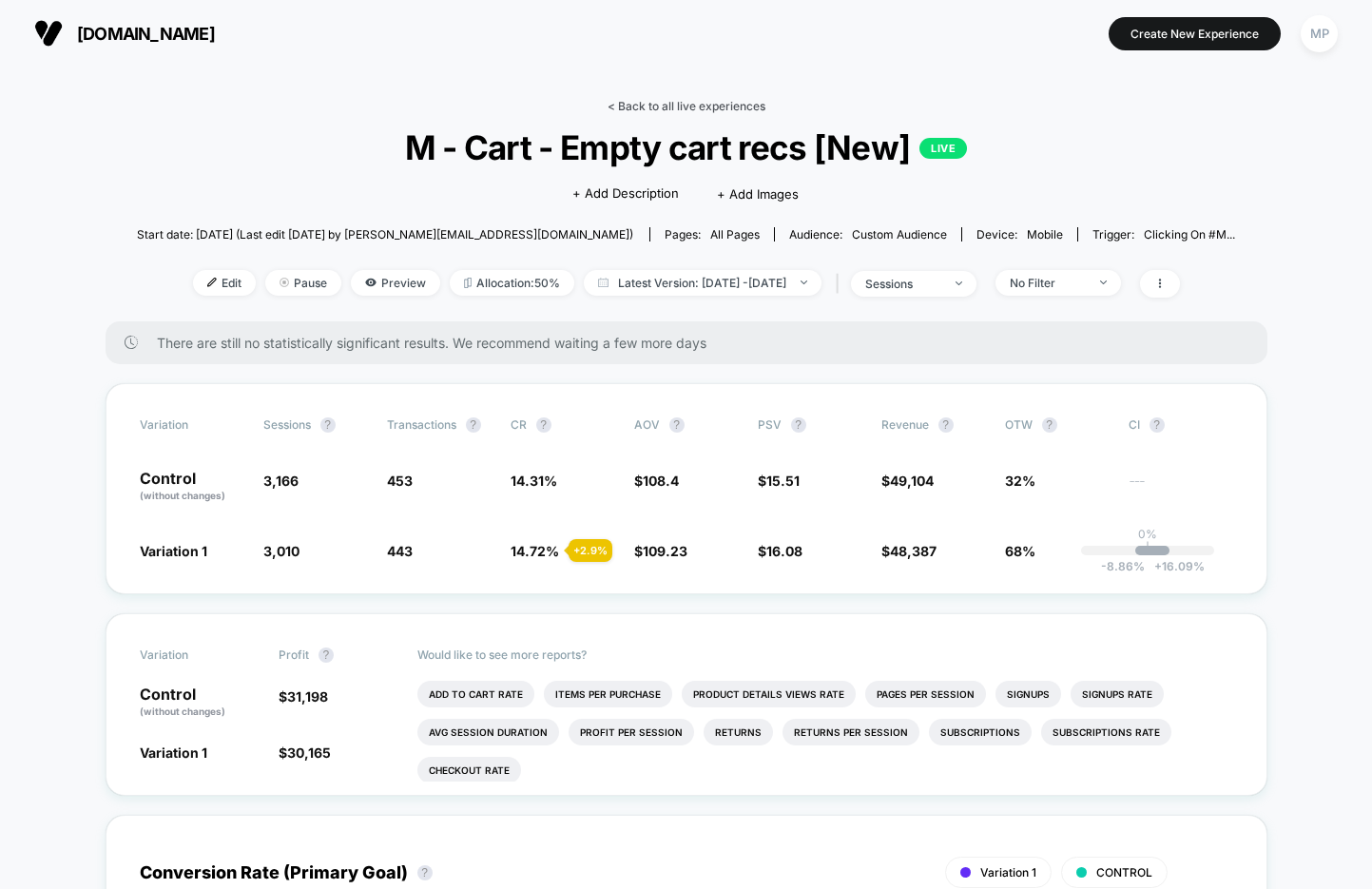
click at [660, 99] on link "< Back to all live experiences" at bounding box center [687, 106] width 158 height 14
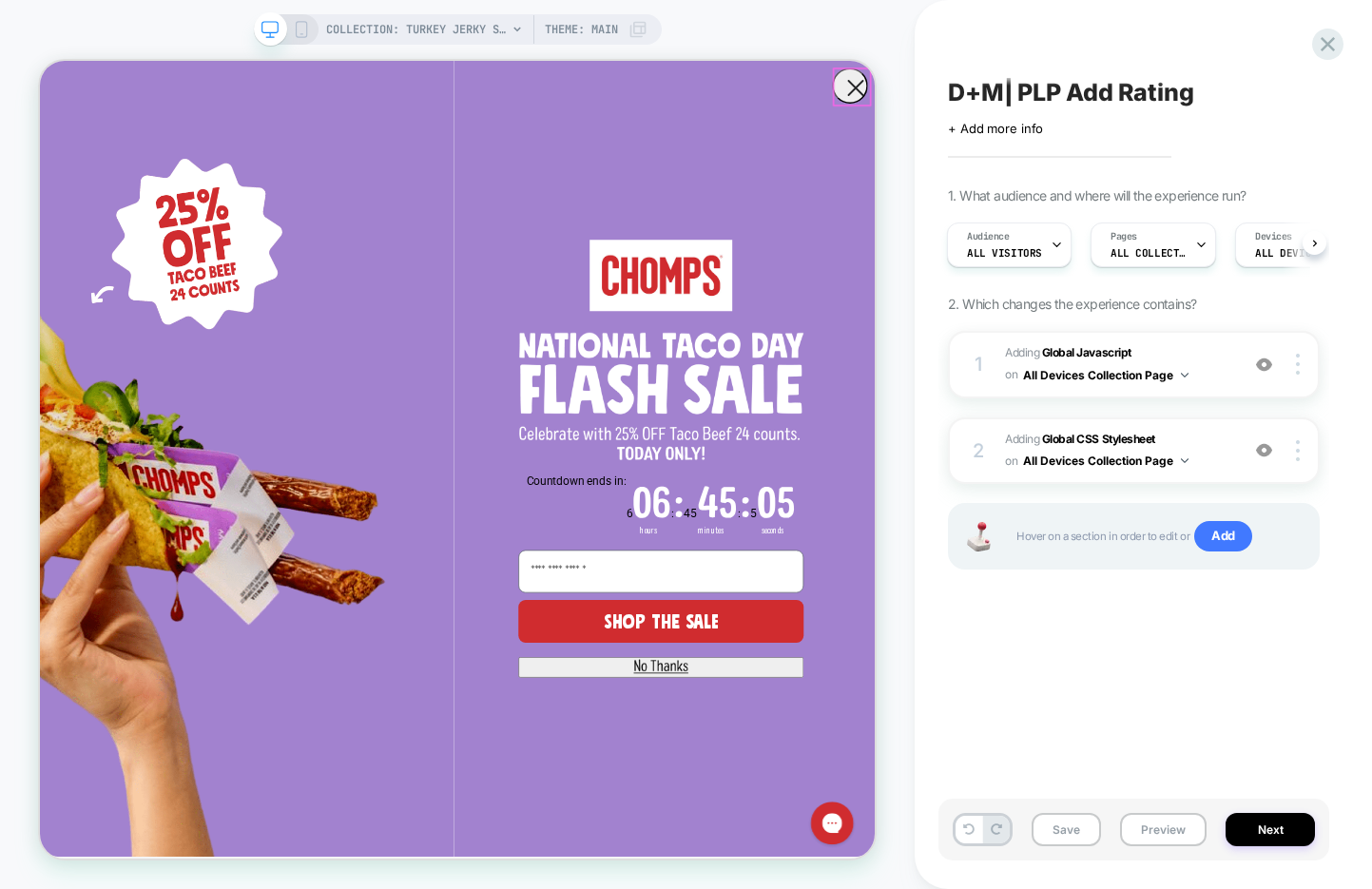
click at [1129, 89] on circle "Close dialog" at bounding box center [1128, 97] width 45 height 45
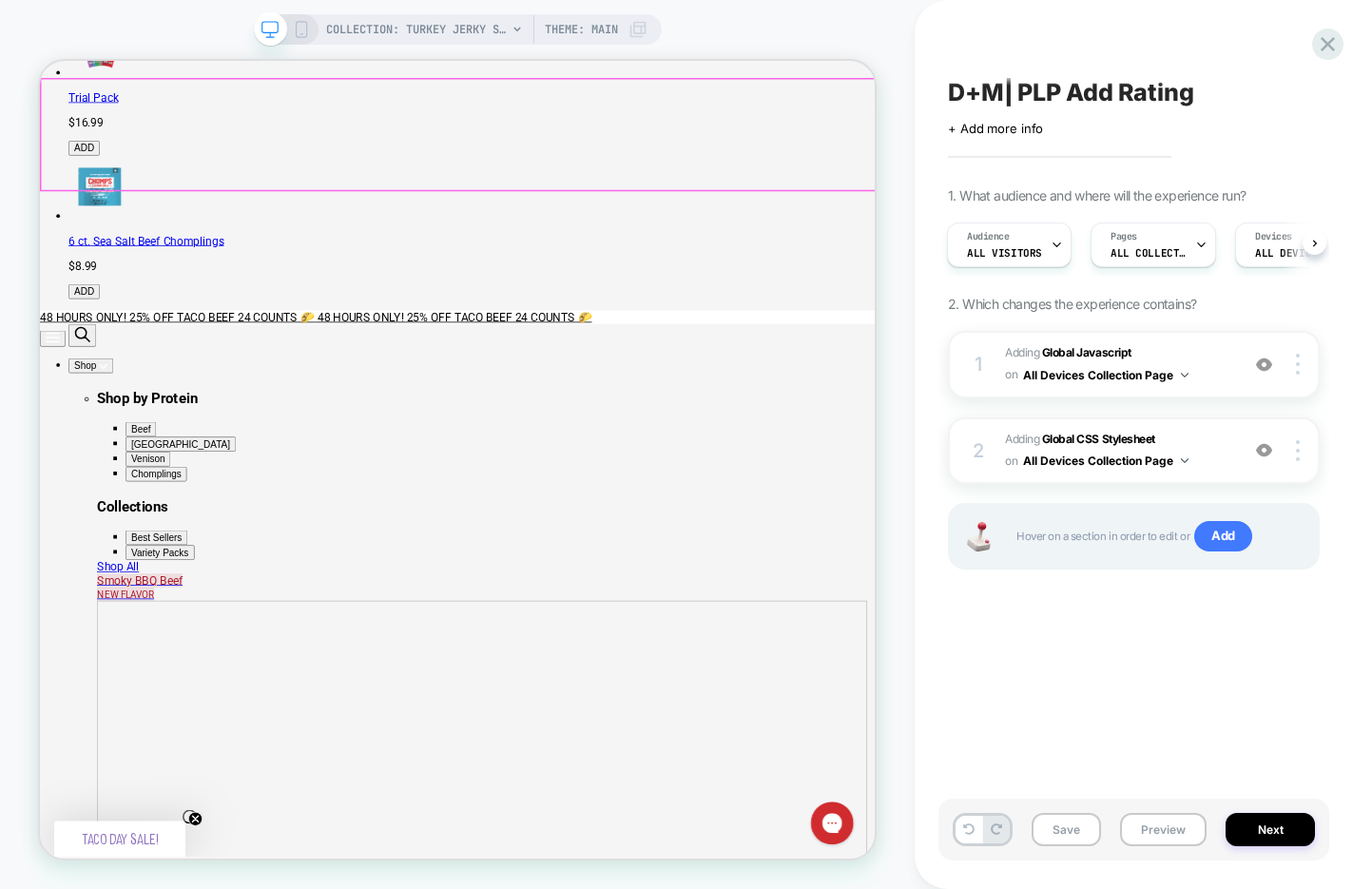
scroll to position [684, 0]
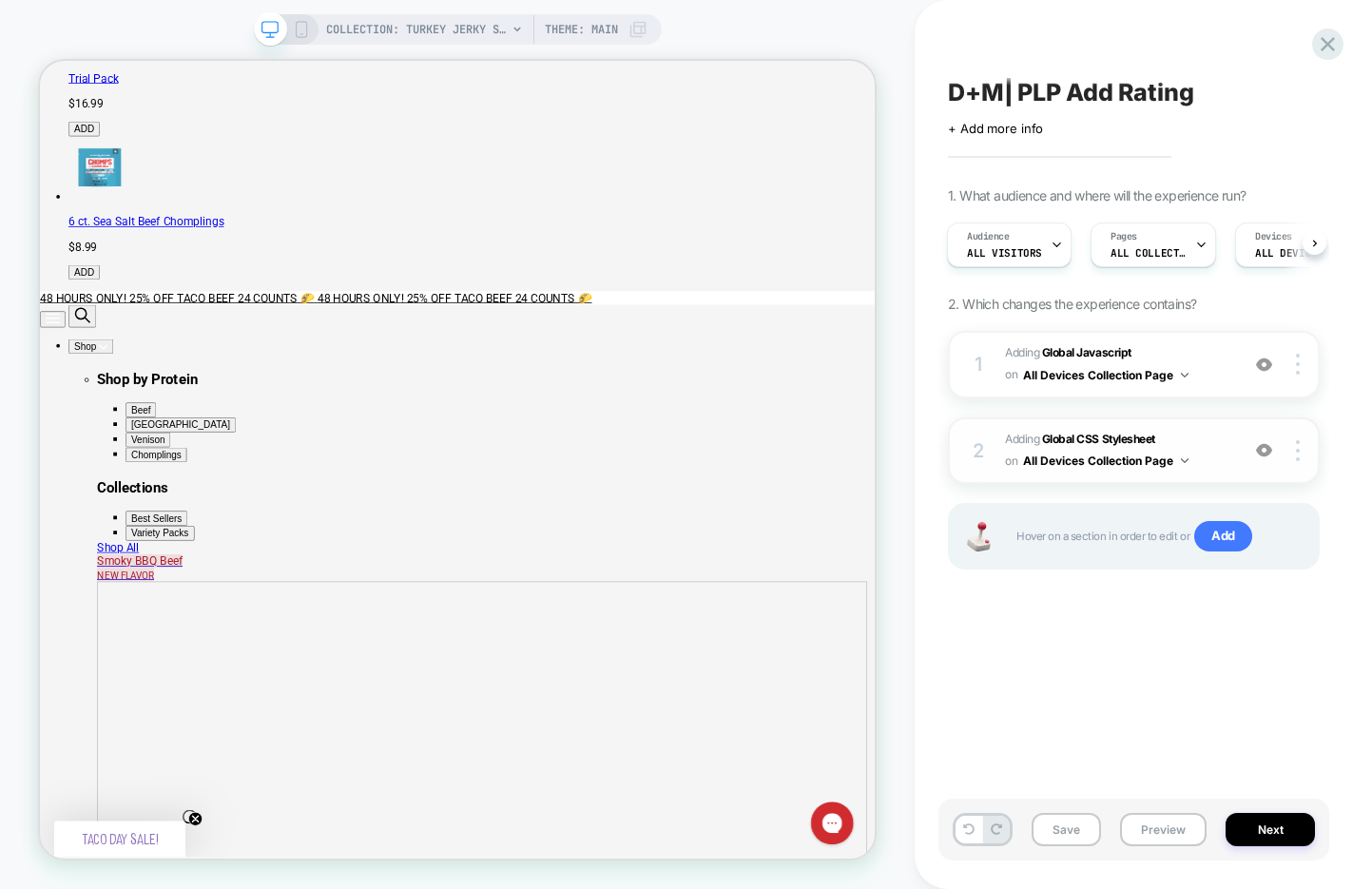
click at [1264, 452] on img at bounding box center [1263, 450] width 16 height 16
click at [1264, 364] on img at bounding box center [1263, 365] width 16 height 16
click at [1007, 109] on div "Click to edit experience details + Add more info" at bounding box center [1134, 122] width 372 height 30
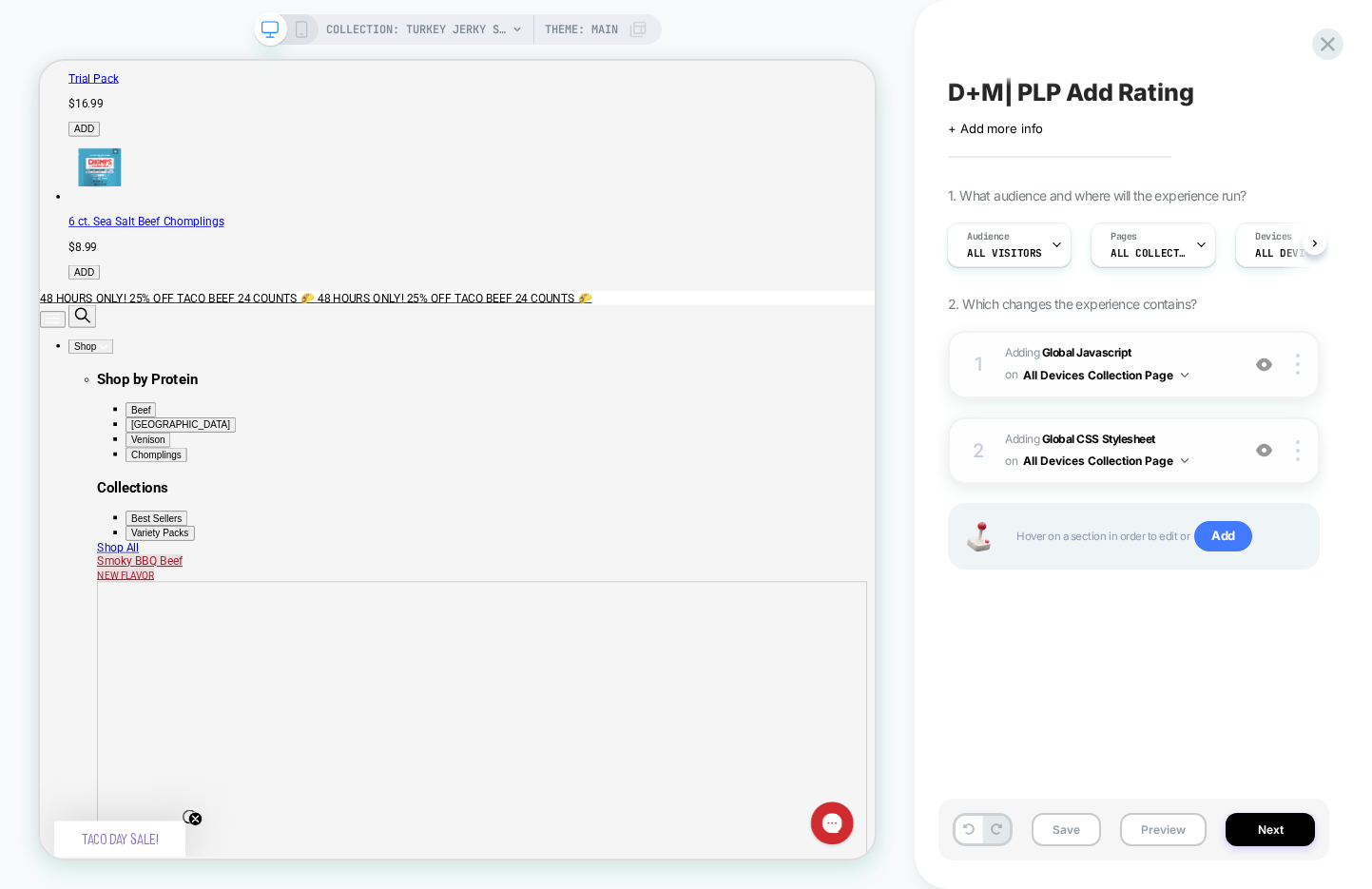
click at [1008, 81] on span "D+M| PLP Add Rating" at bounding box center [1071, 92] width 246 height 29
click at [1014, 95] on textarea "**********" at bounding box center [1103, 92] width 310 height 29
type textarea "**********"
click at [1279, 90] on icon at bounding box center [1279, 93] width 24 height 24
click at [1050, 821] on button "Save" at bounding box center [1066, 830] width 69 height 34
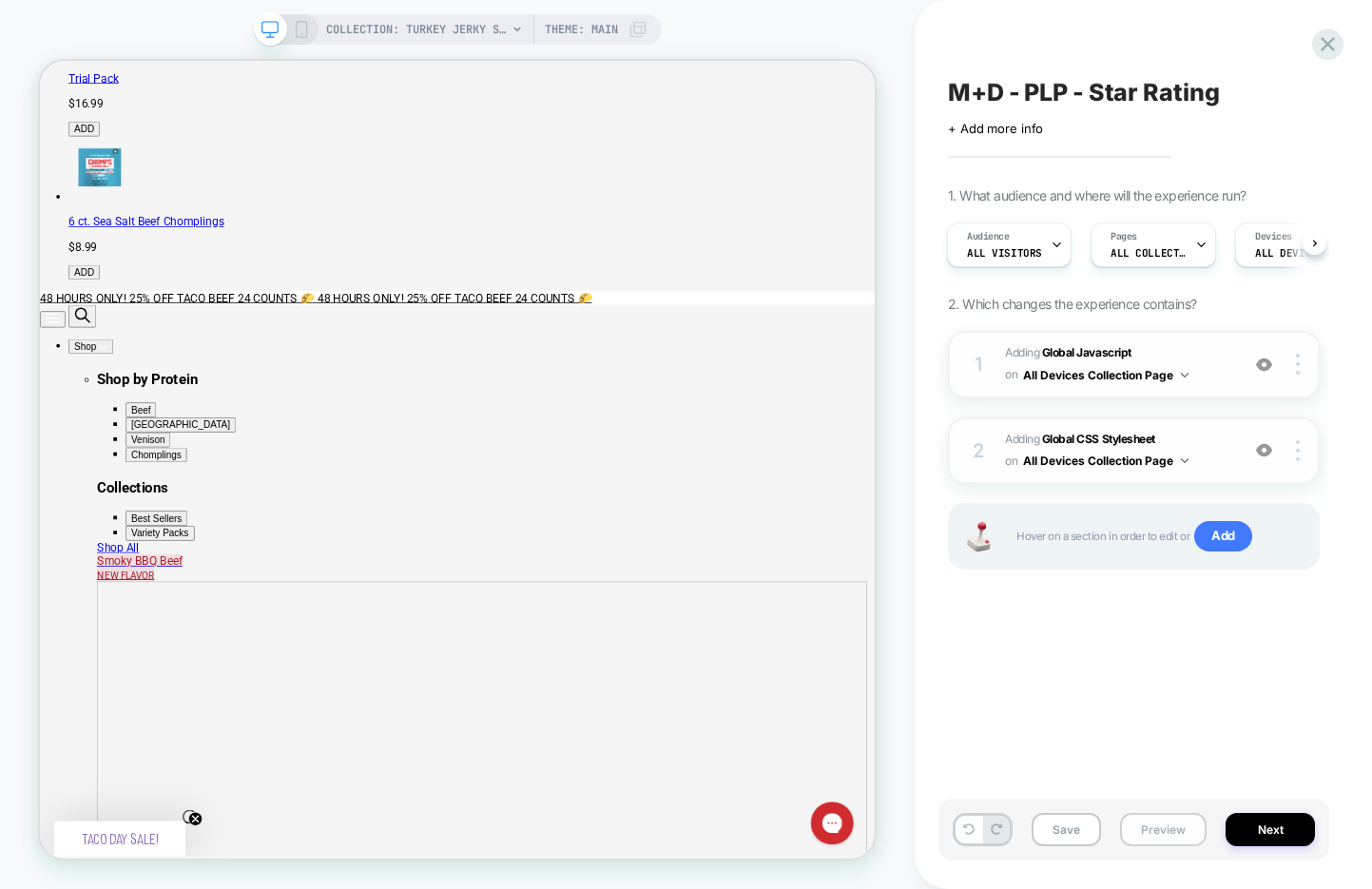
click at [1146, 821] on button "Preview" at bounding box center [1163, 830] width 87 height 34
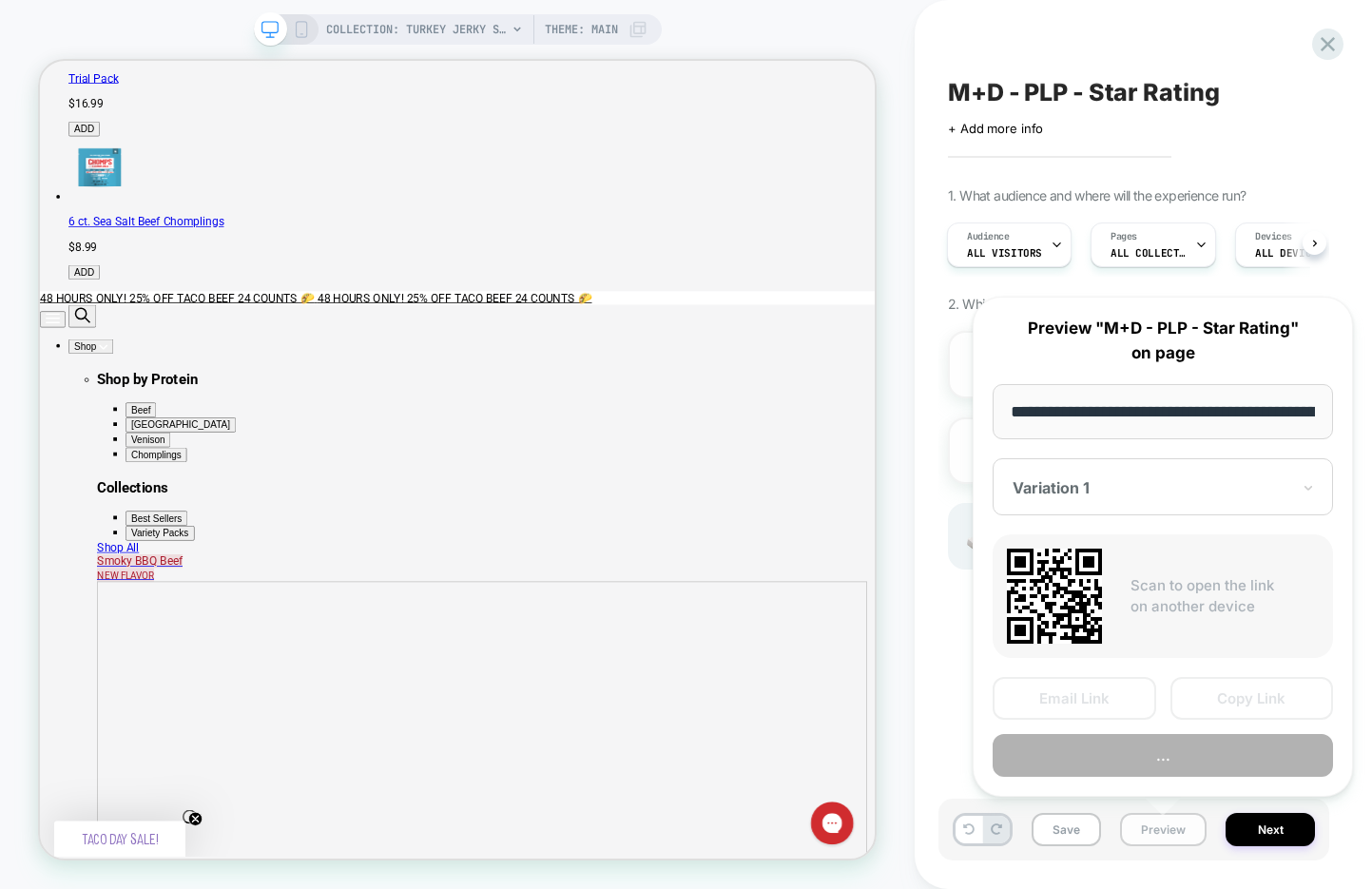
scroll to position [0, 179]
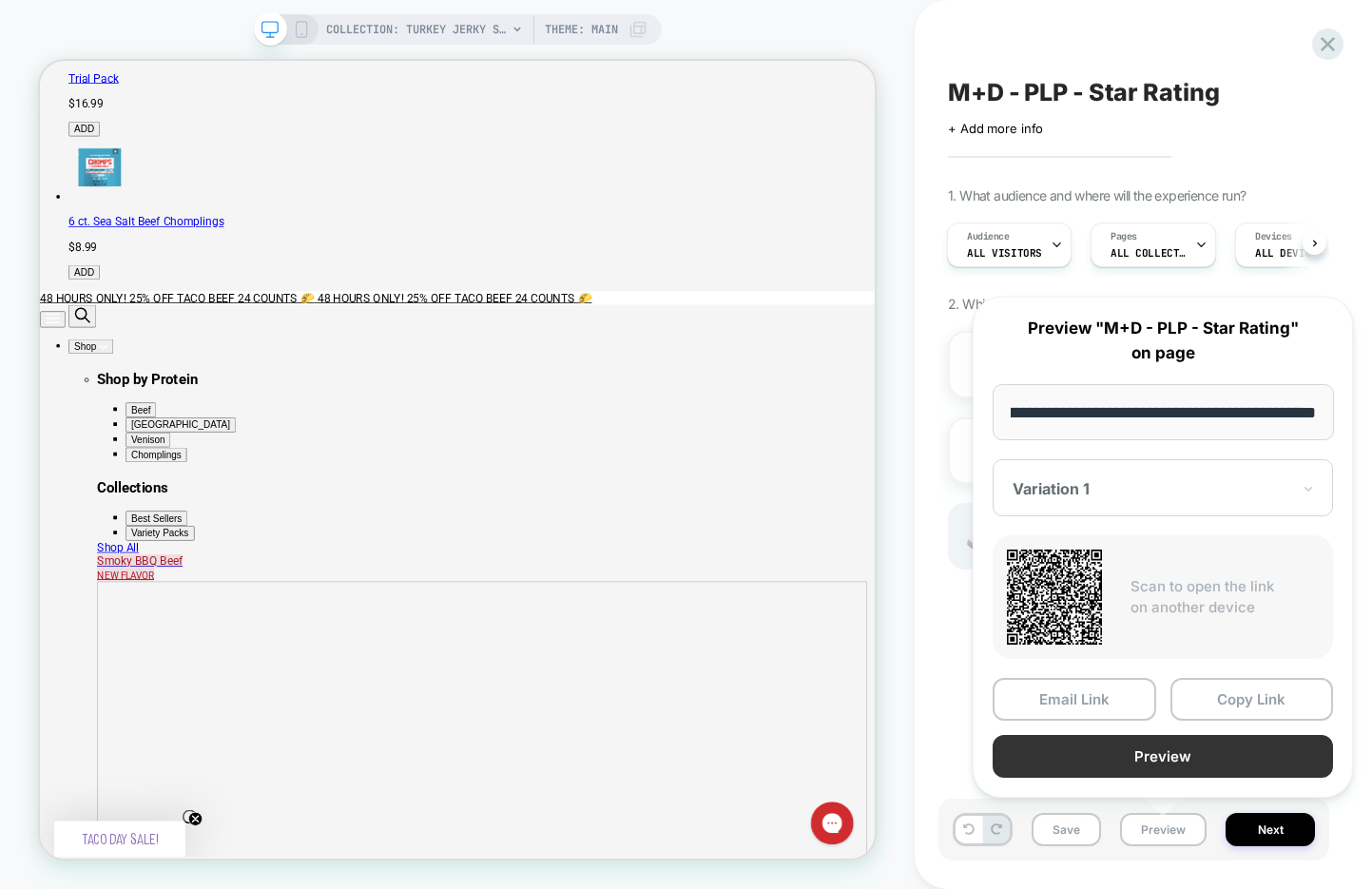
click at [1135, 757] on button "Preview" at bounding box center [1162, 756] width 340 height 43
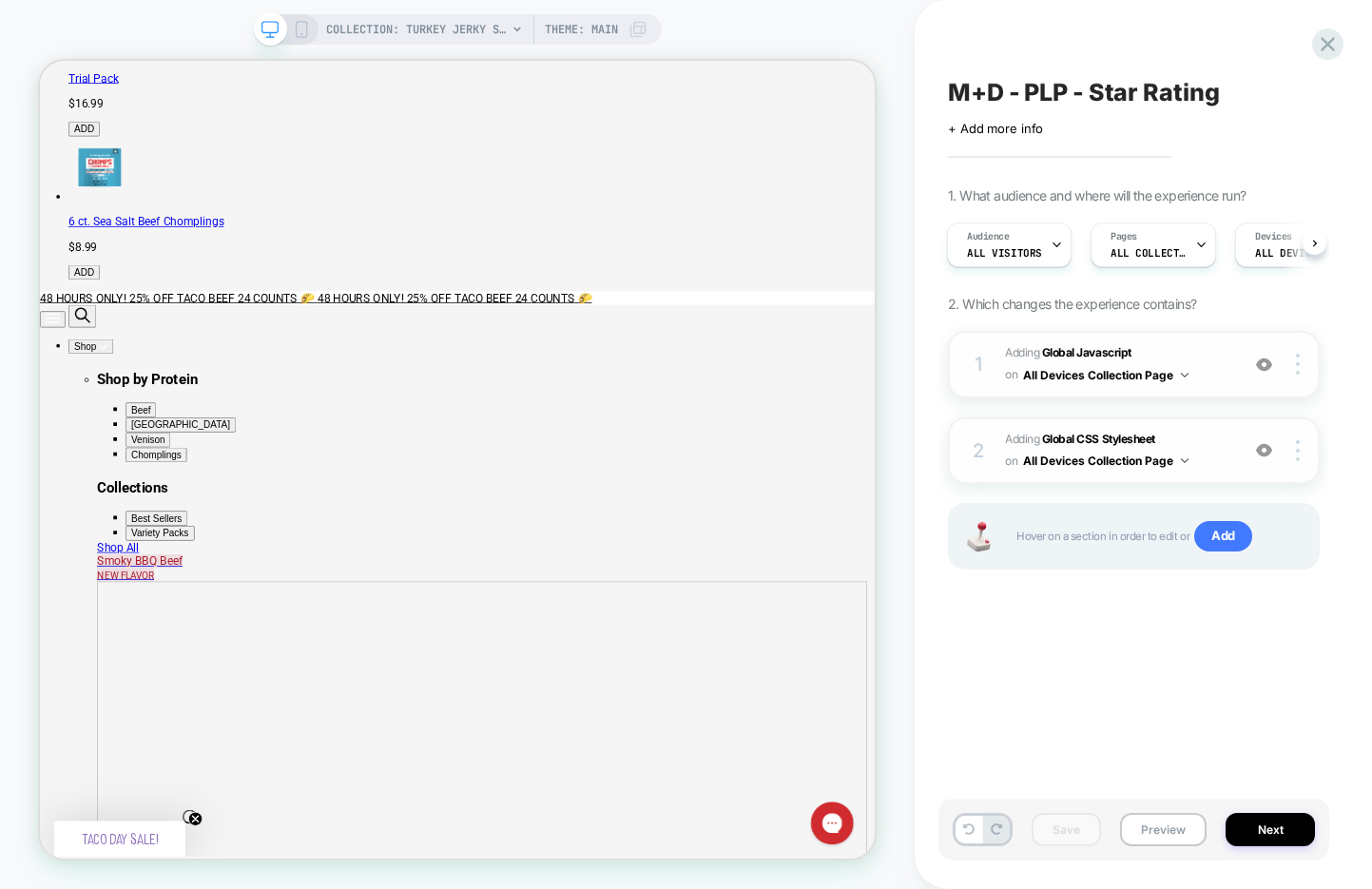
click at [1091, 79] on span "M+D - PLP - Star Rating" at bounding box center [1083, 92] width 271 height 29
